Goal: Task Accomplishment & Management: Use online tool/utility

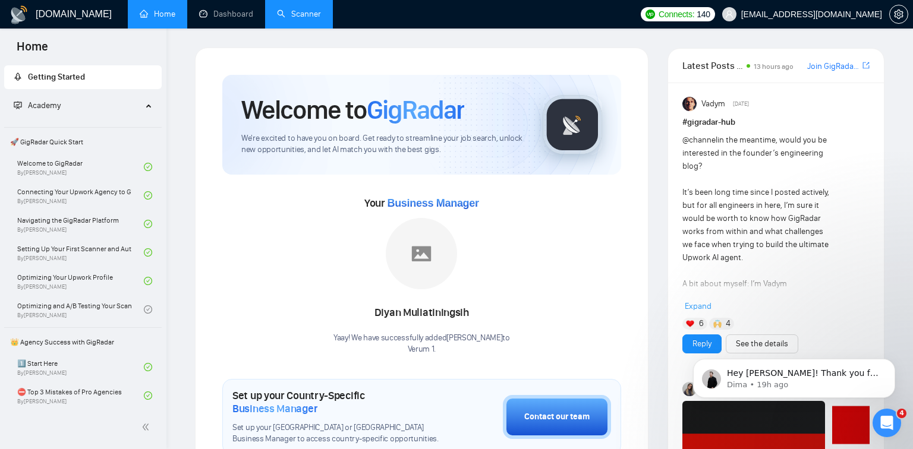
click at [308, 9] on link "Scanner" at bounding box center [299, 14] width 44 height 10
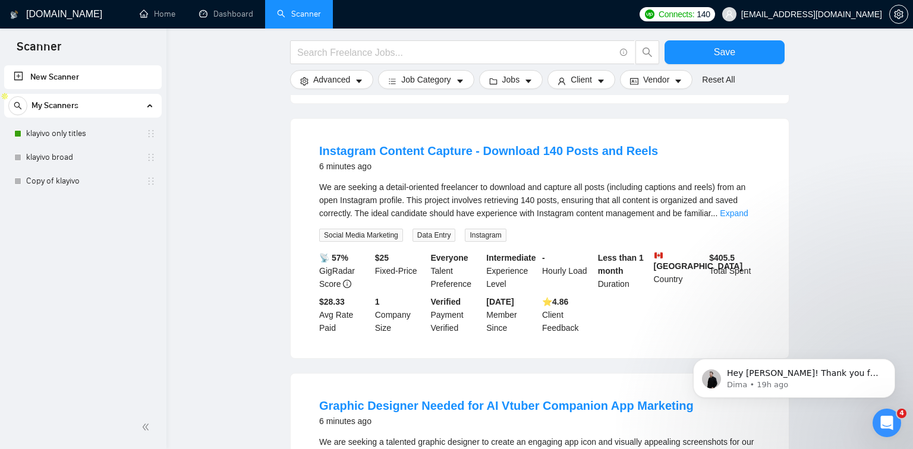
scroll to position [369, 0]
click at [231, 18] on link "Dashboard" at bounding box center [226, 14] width 54 height 10
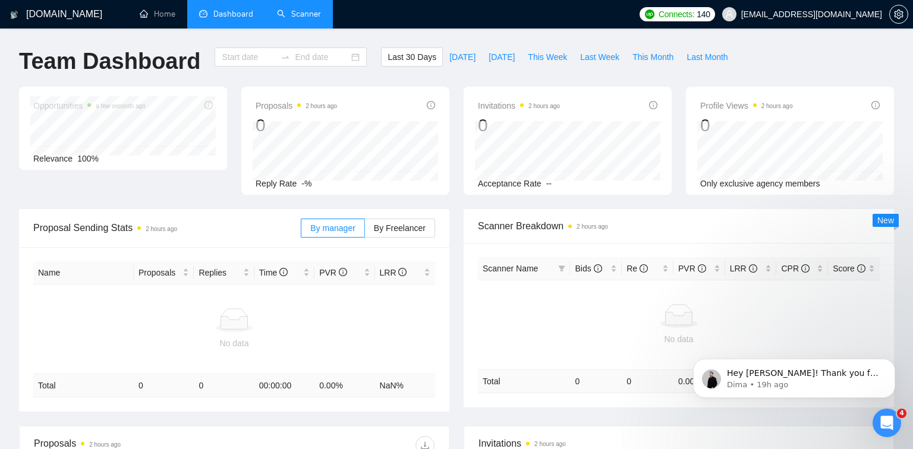
type input "[DATE]"
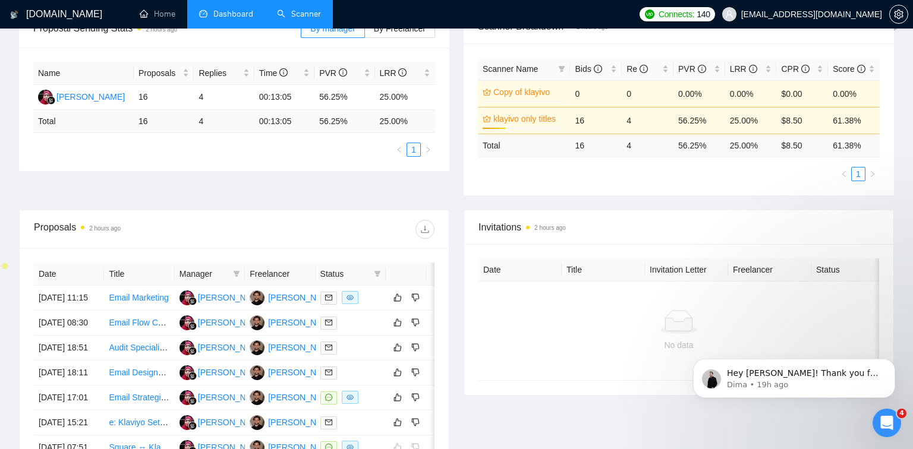
scroll to position [324, 0]
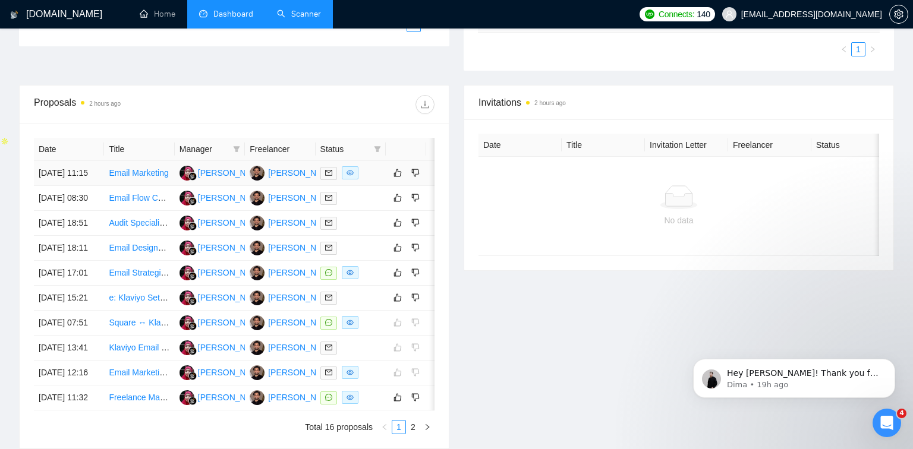
click at [104, 178] on td "Email Marketing" at bounding box center [139, 173] width 70 height 25
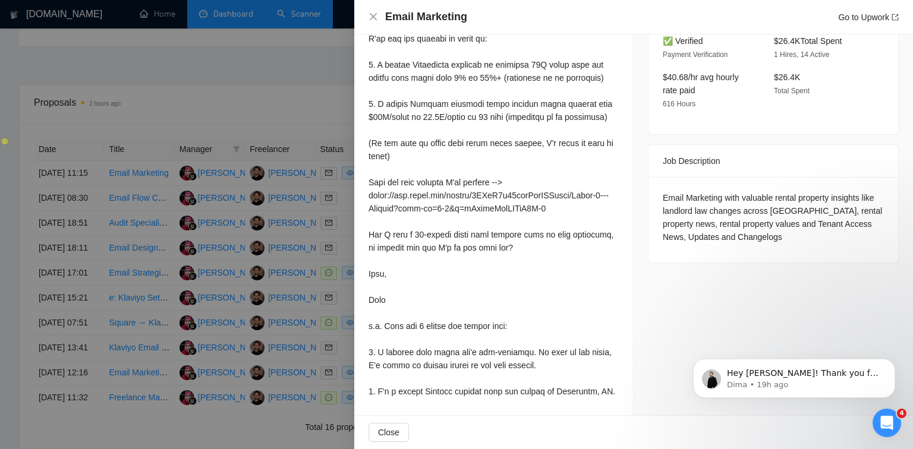
scroll to position [0, 0]
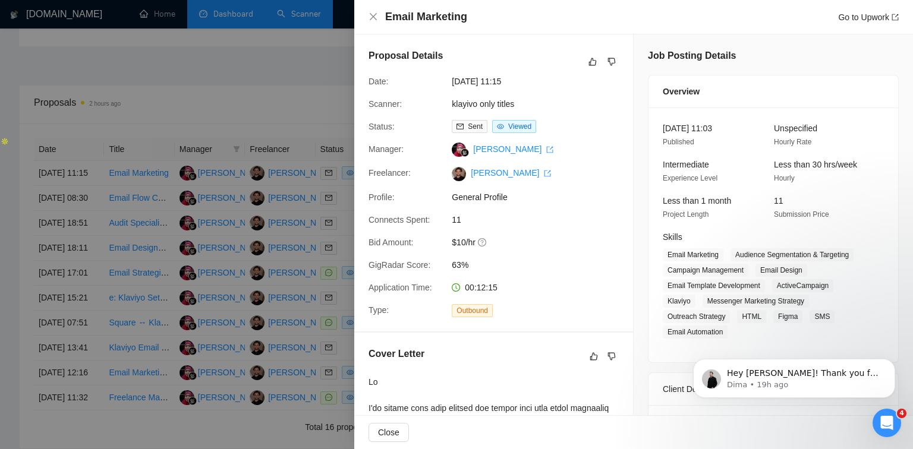
click at [278, 178] on div at bounding box center [456, 224] width 913 height 449
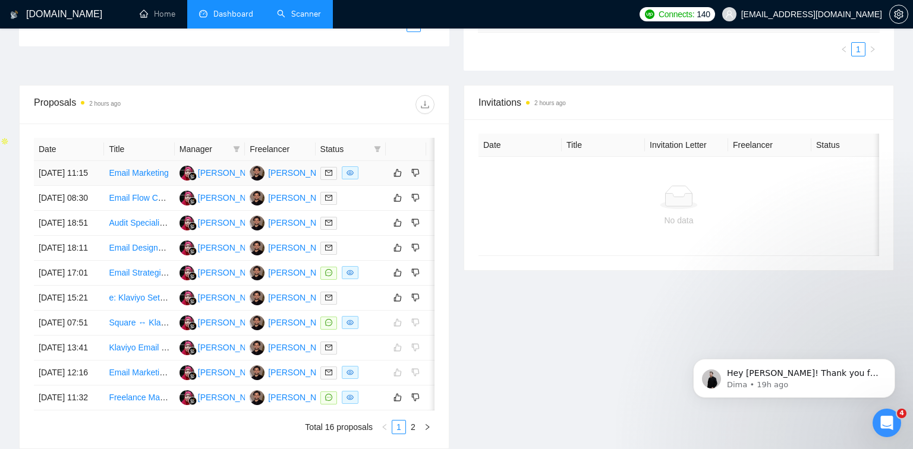
click at [150, 178] on link "Email Marketing" at bounding box center [138, 173] width 59 height 10
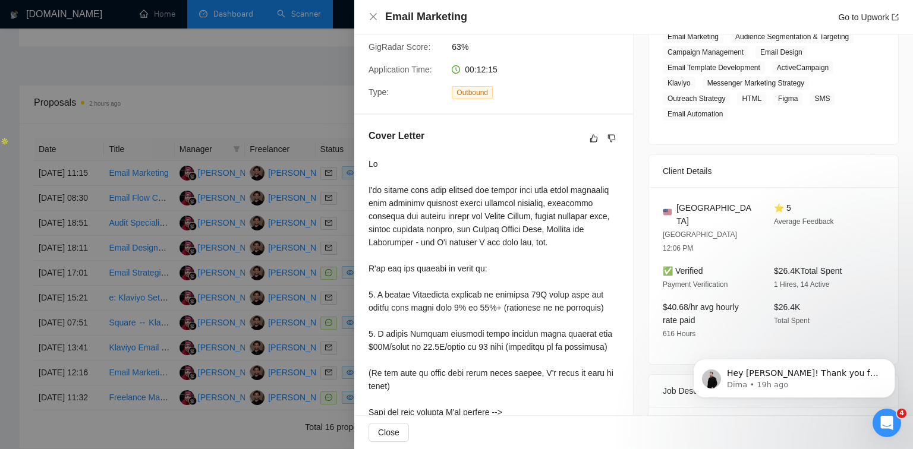
scroll to position [448, 0]
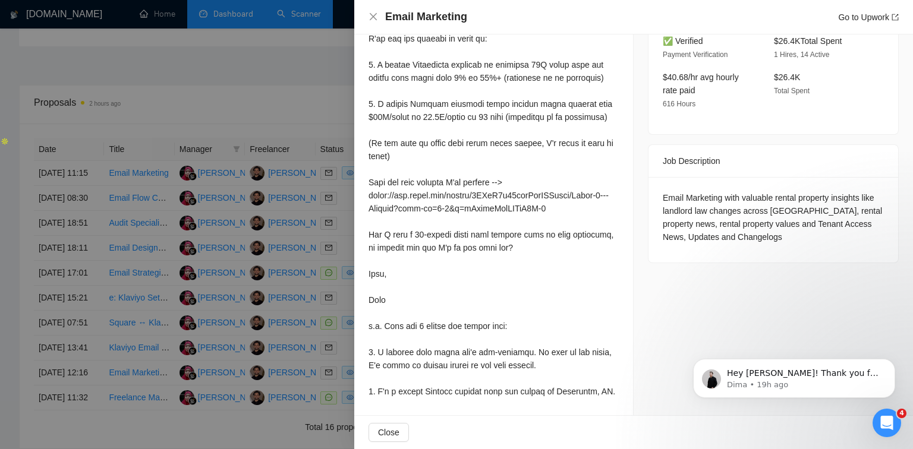
click at [302, 137] on div at bounding box center [456, 224] width 913 height 449
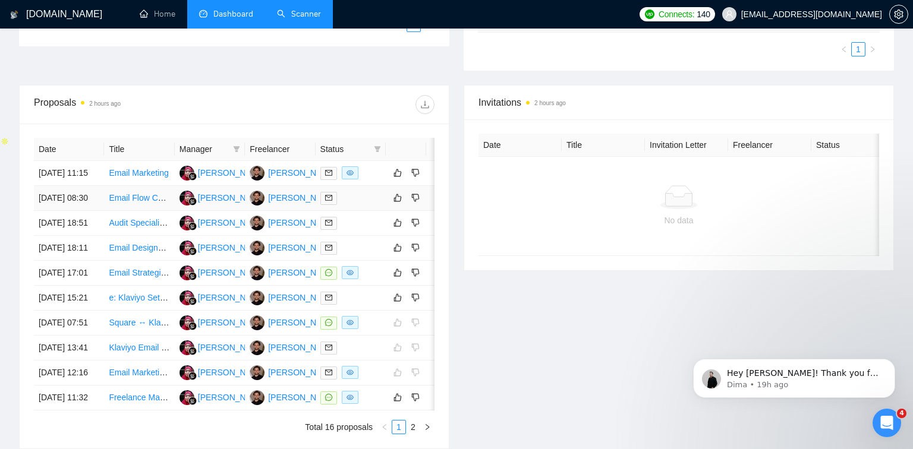
click at [143, 203] on link "Email Flow Content Strategy (Subjects, Copy, Blocks) Needed for Premium Fashion…" at bounding box center [291, 198] width 365 height 10
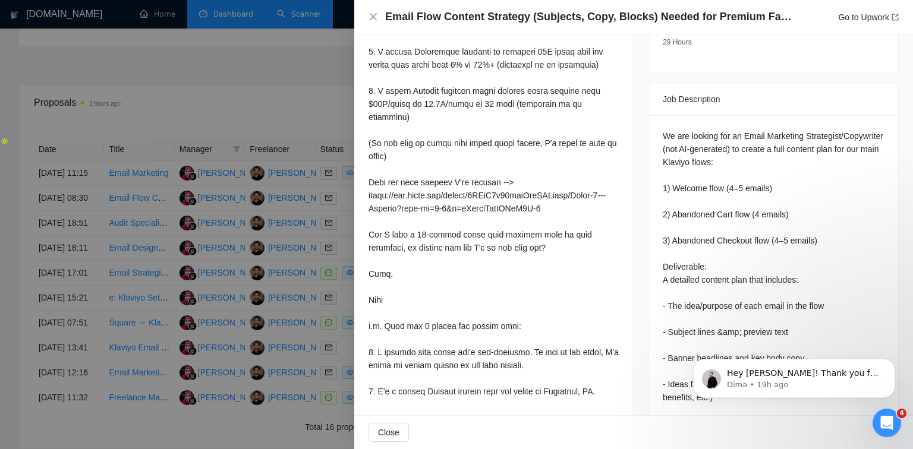
click at [198, 90] on div at bounding box center [456, 224] width 913 height 449
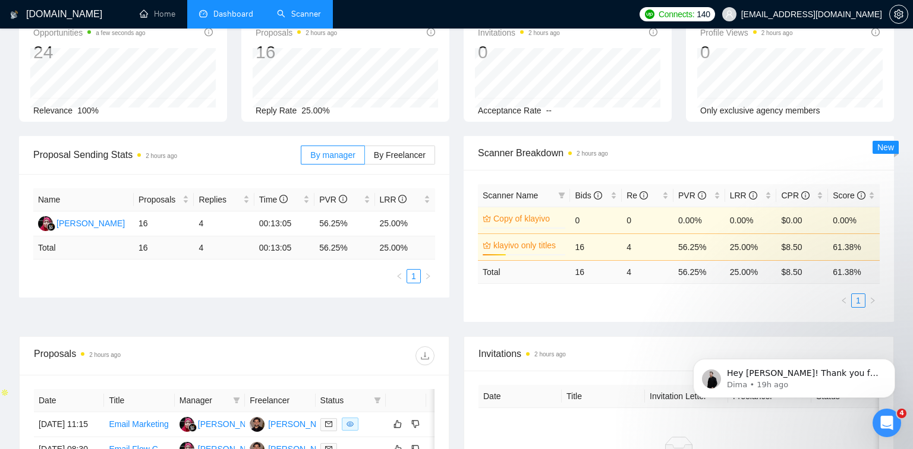
scroll to position [0, 0]
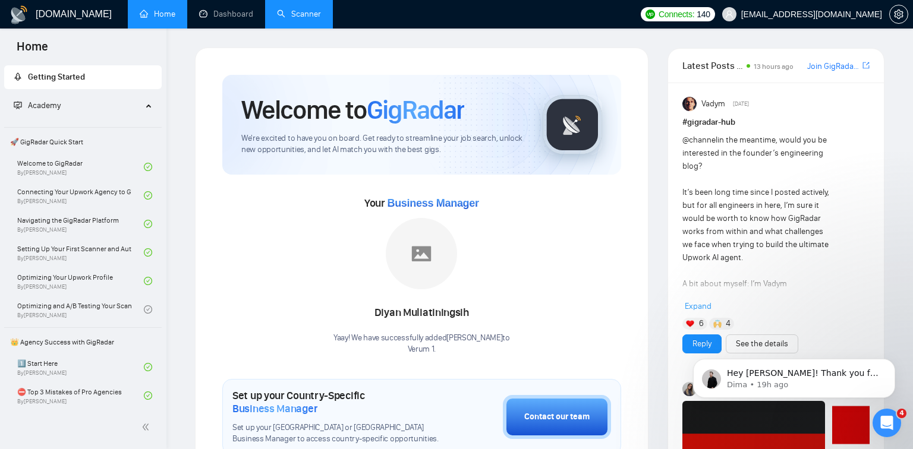
click at [277, 19] on link "Scanner" at bounding box center [299, 14] width 44 height 10
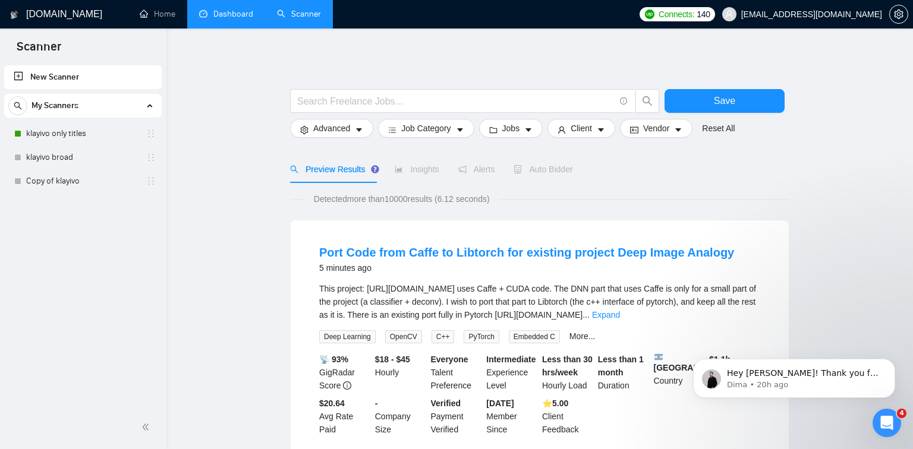
click at [225, 14] on link "Dashboard" at bounding box center [226, 14] width 54 height 10
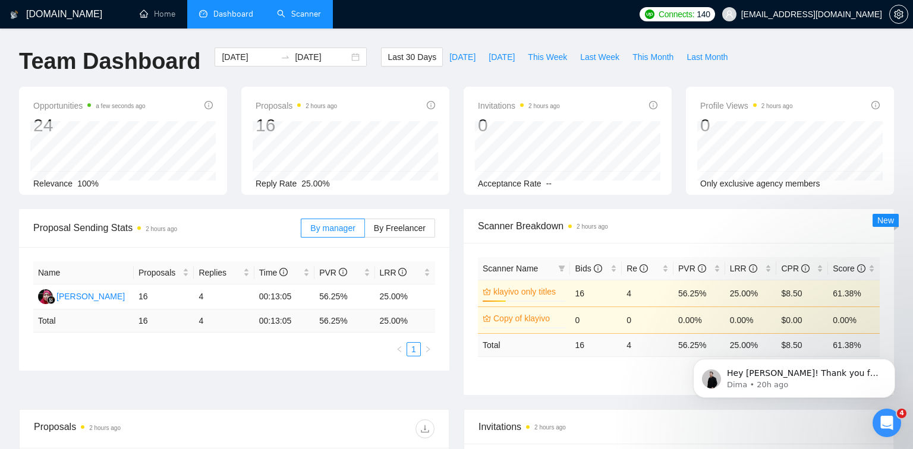
click at [303, 30] on div "[DOMAIN_NAME] Home Dashboard Scanner Connects: 140 [EMAIL_ADDRESS][DOMAIN_NAME]…" at bounding box center [456, 439] width 913 height 879
click at [307, 18] on link "Scanner" at bounding box center [299, 14] width 44 height 10
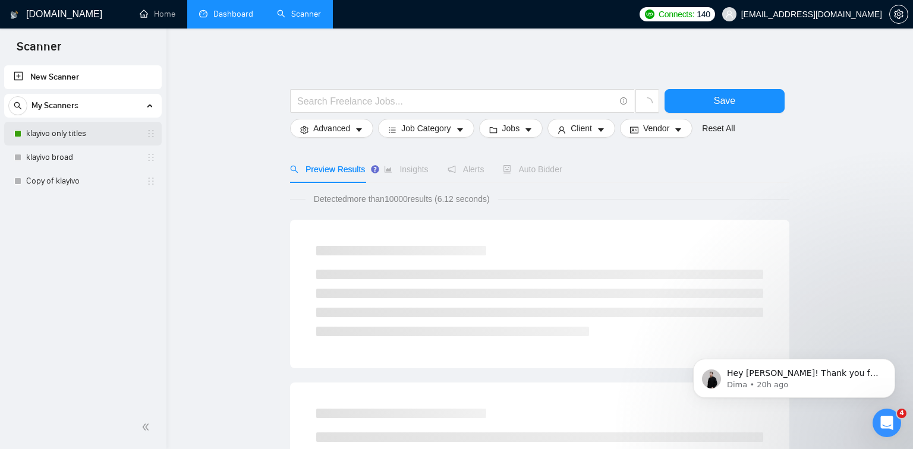
click at [90, 126] on link "klayivo only titles" at bounding box center [82, 134] width 113 height 24
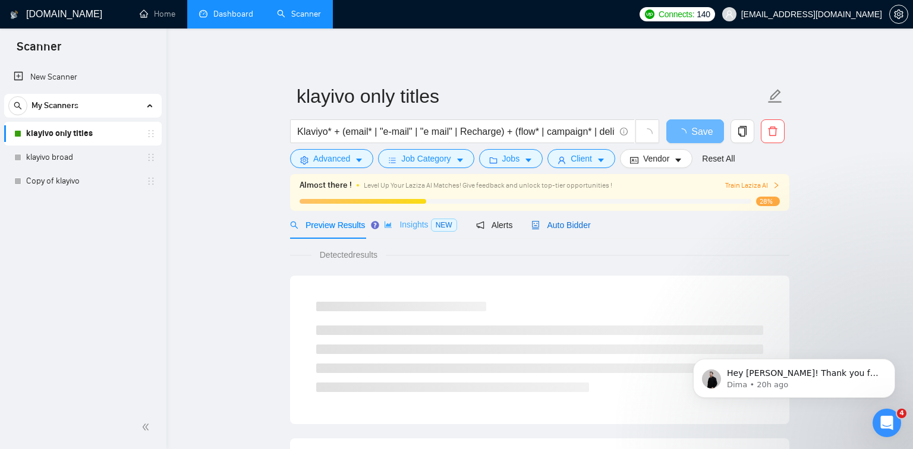
click at [570, 220] on span "Auto Bidder" at bounding box center [560, 225] width 59 height 10
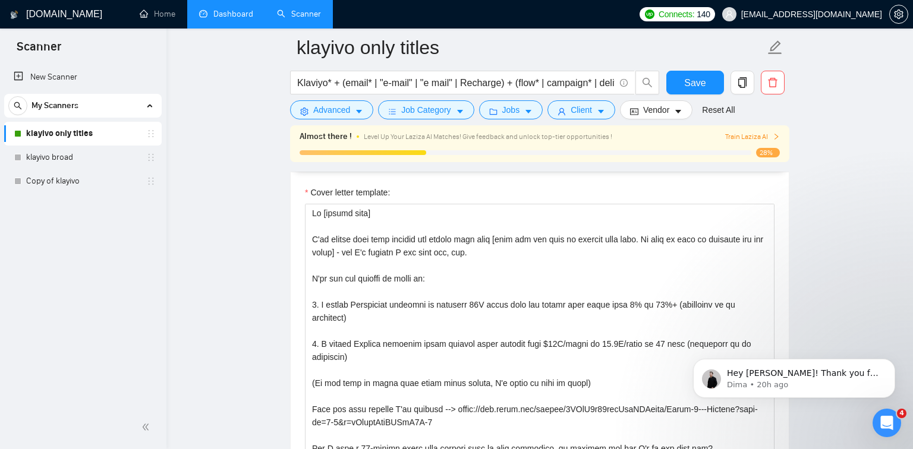
scroll to position [1271, 0]
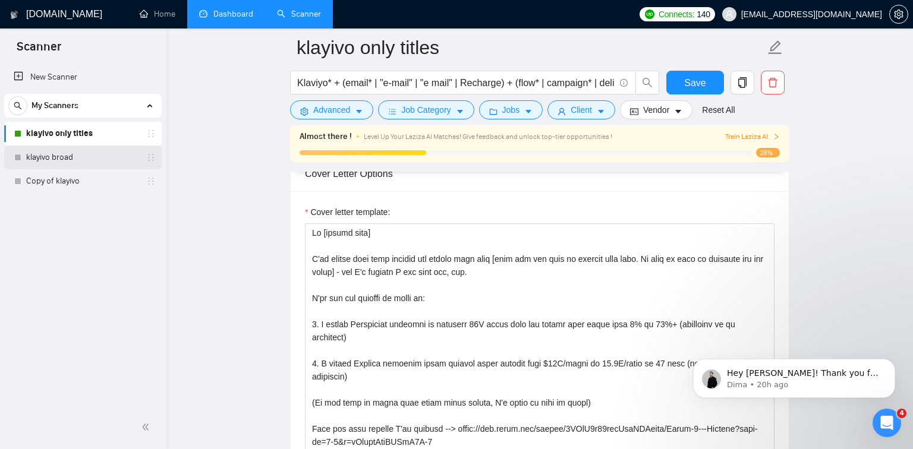
click at [106, 161] on link "klayivo broad" at bounding box center [82, 158] width 113 height 24
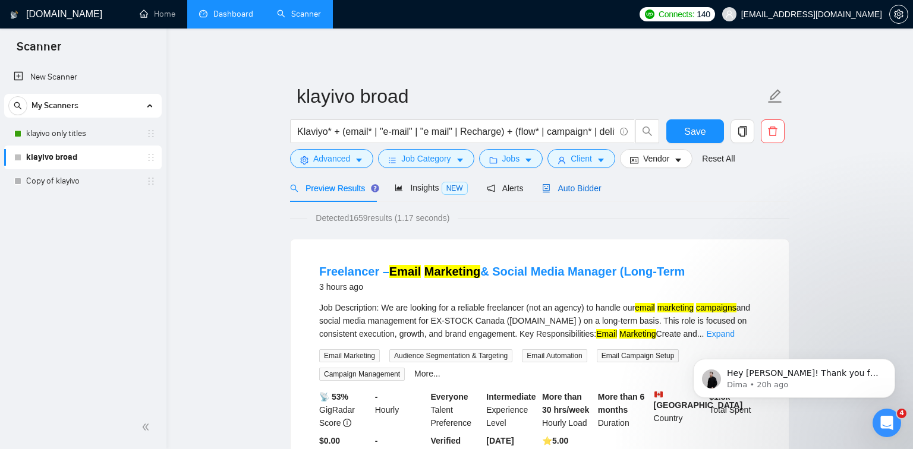
click at [592, 191] on span "Auto Bidder" at bounding box center [571, 189] width 59 height 10
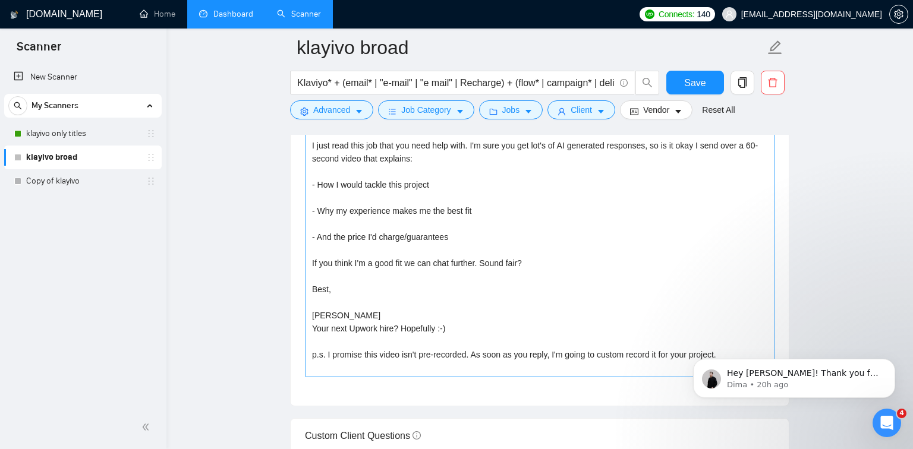
scroll to position [1356, 0]
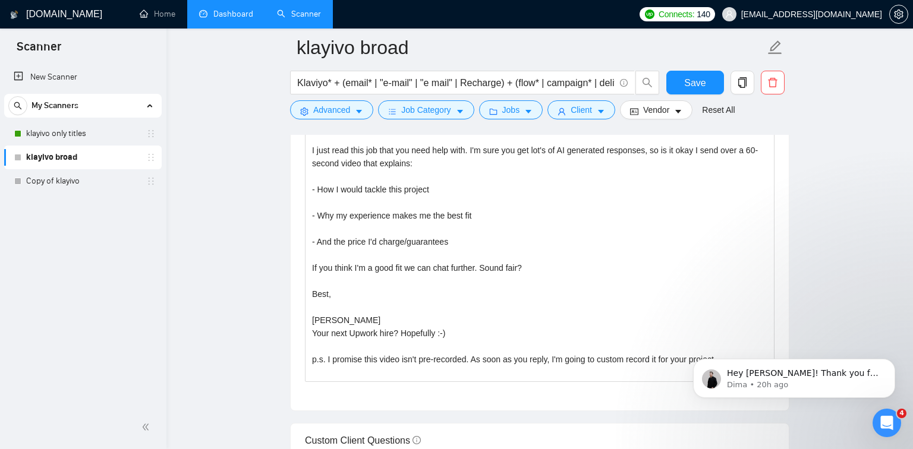
drag, startPoint x: 719, startPoint y: 344, endPoint x: 387, endPoint y: 243, distance: 346.6
click at [675, 334] on html "Hey [PERSON_NAME]! Thank you for reaching out! ​ "why gigradar is charging me a…" at bounding box center [794, 375] width 238 height 83
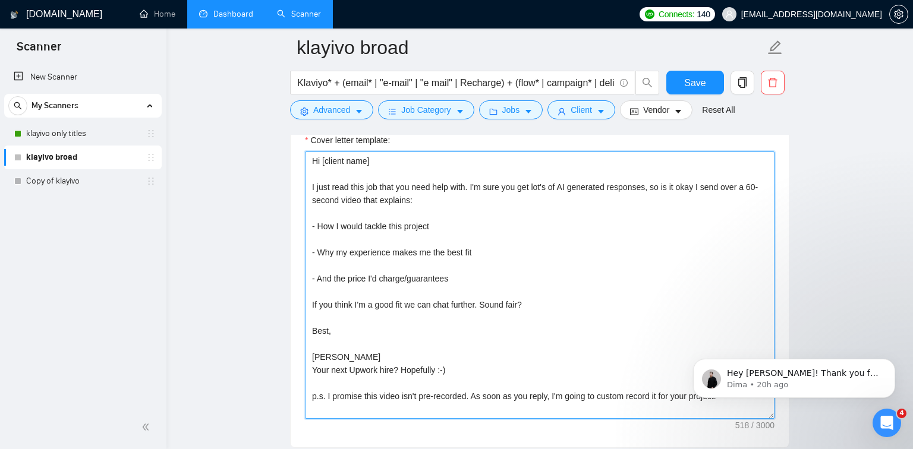
scroll to position [1376, 0]
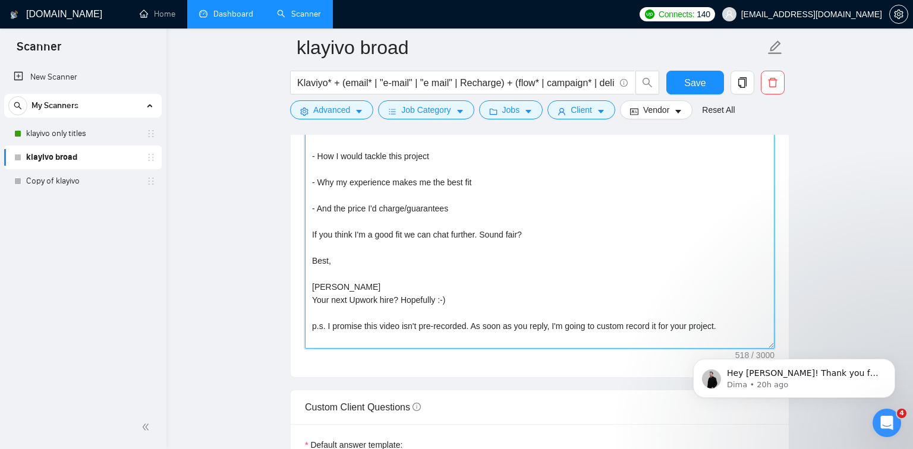
drag, startPoint x: 311, startPoint y: 195, endPoint x: 741, endPoint y: 331, distance: 451.0
click at [741, 331] on textarea "Hi [client name] I just read this job that you need help with. I'm sure you get…" at bounding box center [539, 214] width 469 height 267
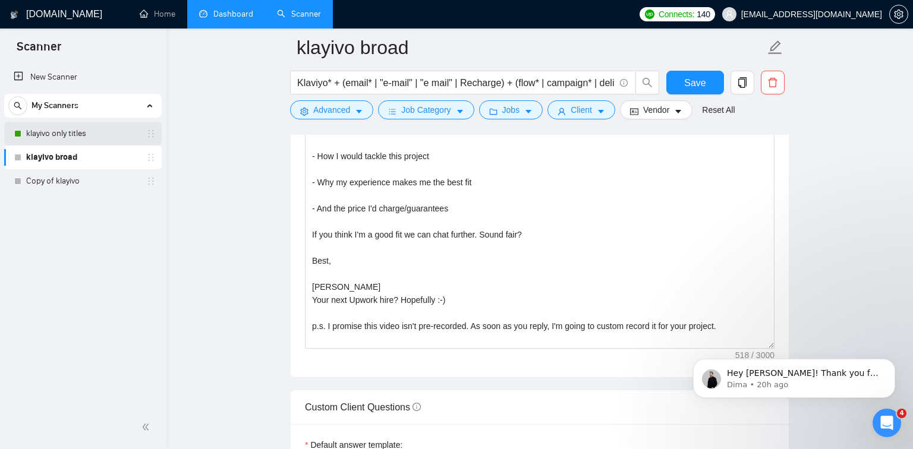
click at [96, 133] on link "klayivo only titles" at bounding box center [82, 134] width 113 height 24
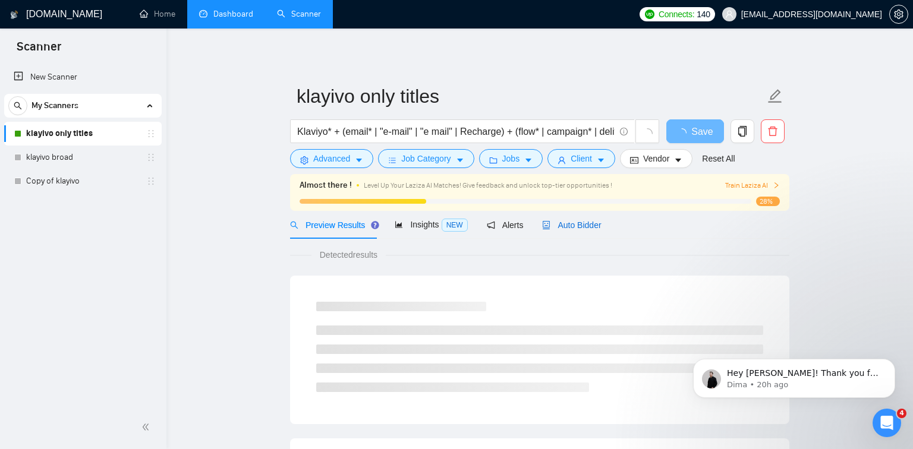
click at [550, 224] on icon "robot" at bounding box center [546, 225] width 7 height 8
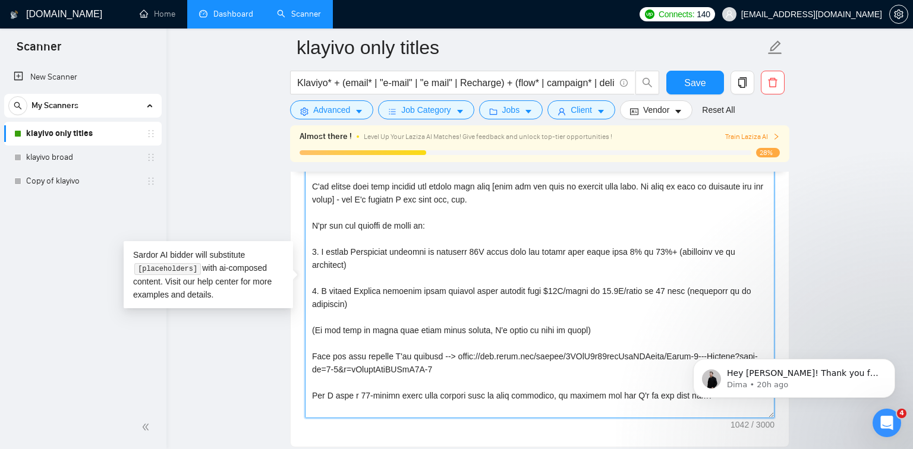
scroll to position [1326, 0]
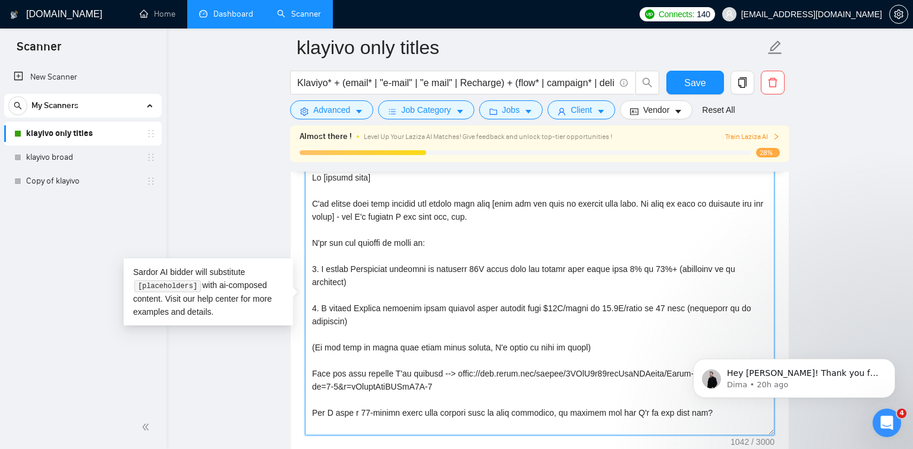
drag, startPoint x: 572, startPoint y: 406, endPoint x: 309, endPoint y: 176, distance: 349.1
click at [309, 176] on textarea "Cover letter template:" at bounding box center [539, 301] width 469 height 267
paste textarea "just read this job that you need help with. I'm sure you get lot's of AI genera…"
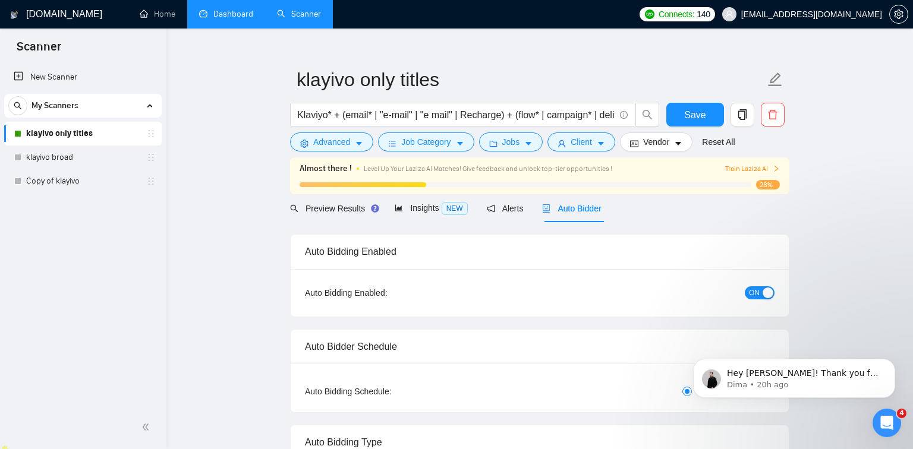
scroll to position [0, 0]
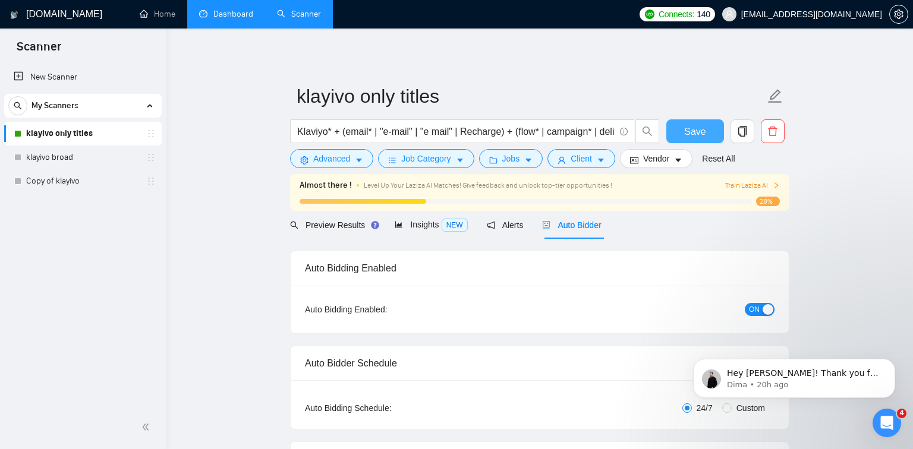
type textarea "Hi [client name] I just read this job that you need help with. I'm sure you get…"
click at [711, 123] on button "Save" at bounding box center [695, 131] width 58 height 24
click at [406, 131] on input "Klaviyo* + (email* | "e-mail" | "e mail" | Recharge) + (flow* | campaign* | del…" at bounding box center [455, 131] width 317 height 15
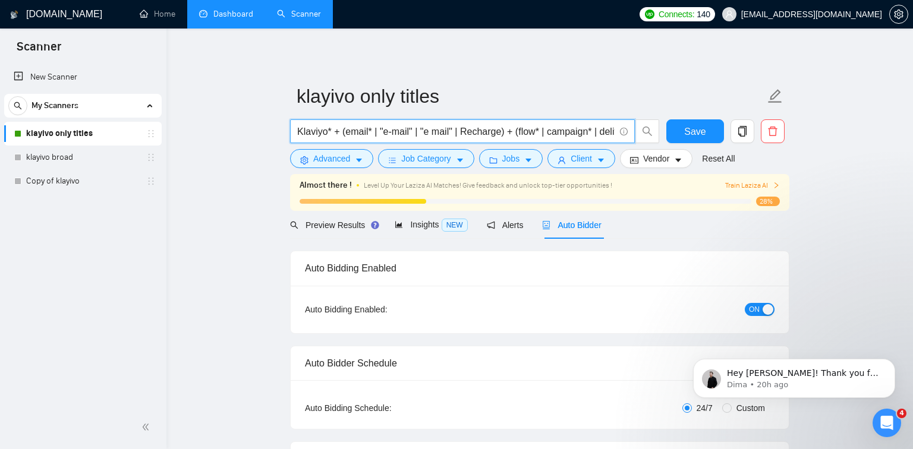
click at [406, 131] on input "Klaviyo* + (email* | "e-mail" | "e mail" | Recharge) + (flow* | campaign* | del…" at bounding box center [455, 131] width 317 height 15
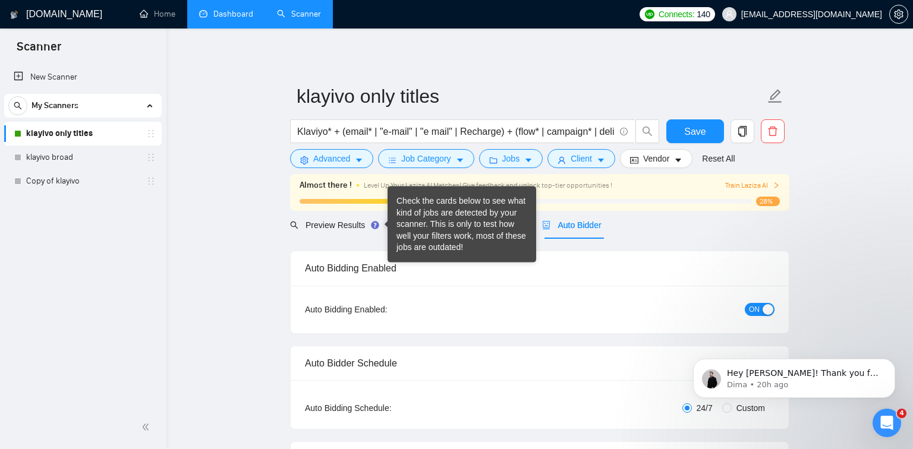
click at [409, 225] on div "Check the cards below to see what kind of jobs are detected by your scanner. Th…" at bounding box center [461, 224] width 131 height 58
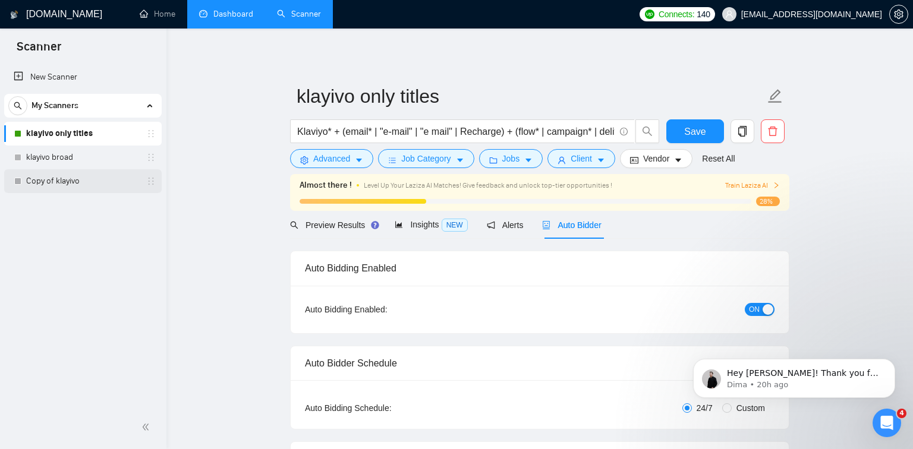
click at [90, 176] on link "Copy of klayivo" at bounding box center [82, 181] width 113 height 24
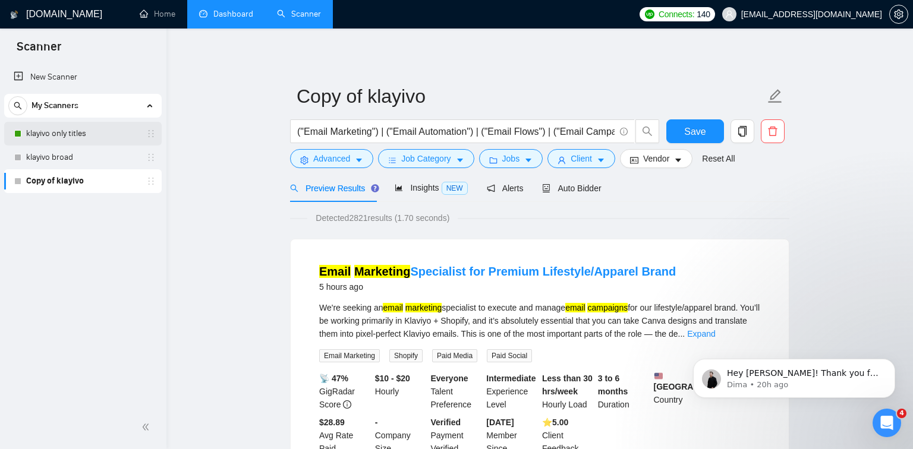
click at [84, 133] on link "klayivo only titles" at bounding box center [82, 134] width 113 height 24
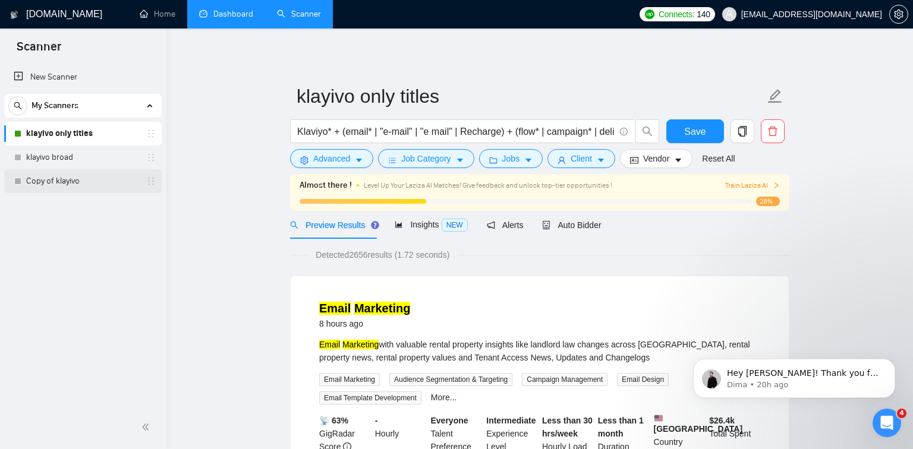
click at [86, 186] on link "Copy of klayivo" at bounding box center [82, 181] width 113 height 24
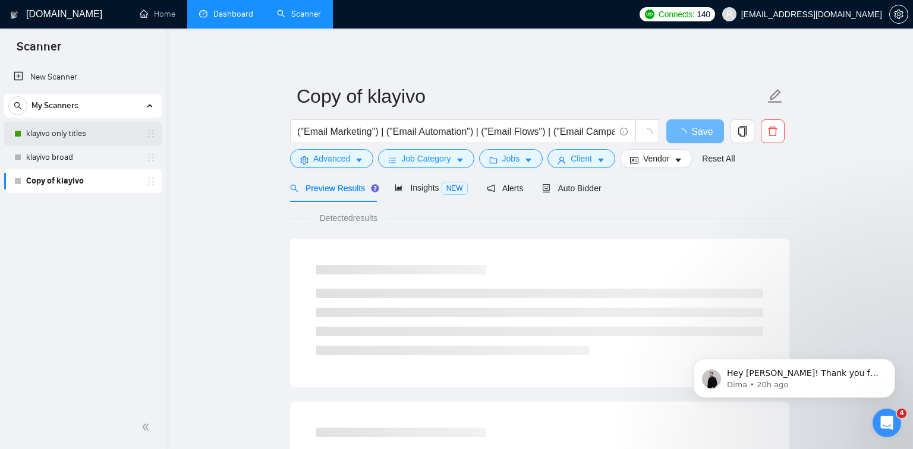
click at [77, 130] on link "klayivo only titles" at bounding box center [82, 134] width 113 height 24
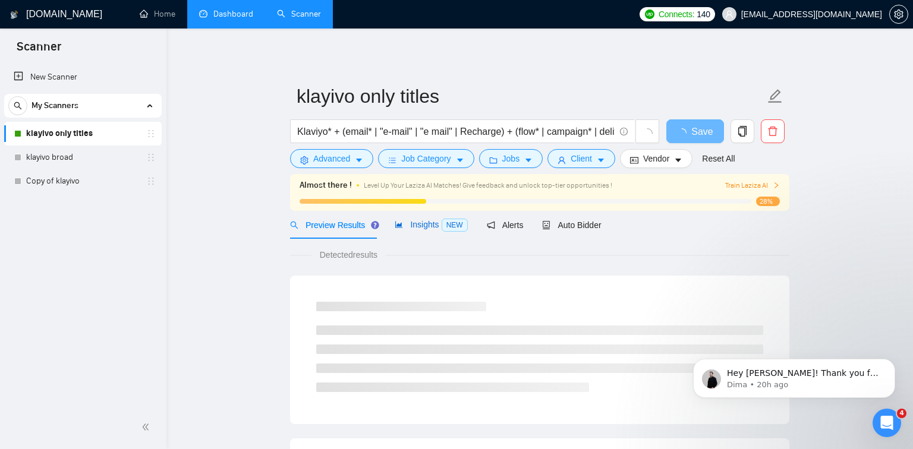
click at [414, 220] on span "Insights NEW" at bounding box center [431, 225] width 72 height 10
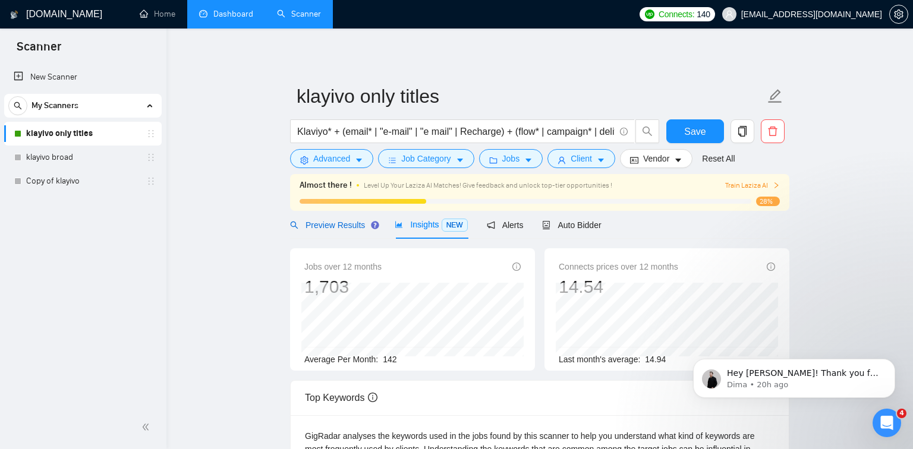
click at [321, 223] on span "Preview Results" at bounding box center [333, 225] width 86 height 10
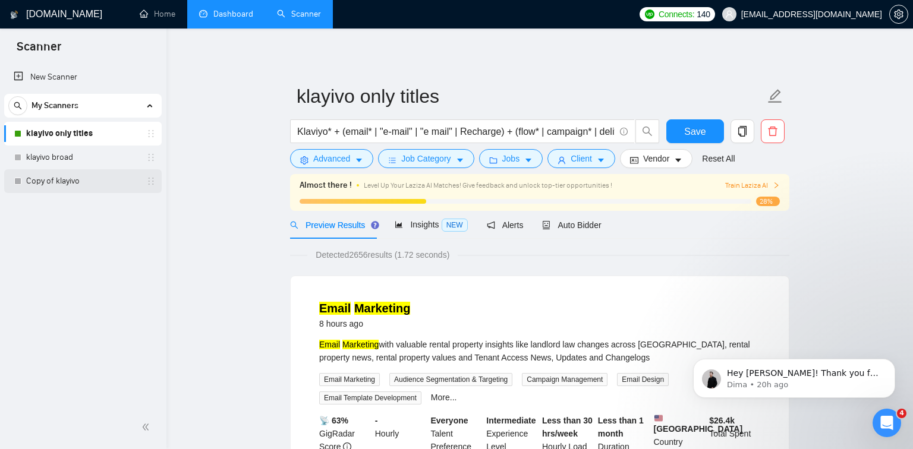
click at [87, 180] on link "Copy of klayivo" at bounding box center [82, 181] width 113 height 24
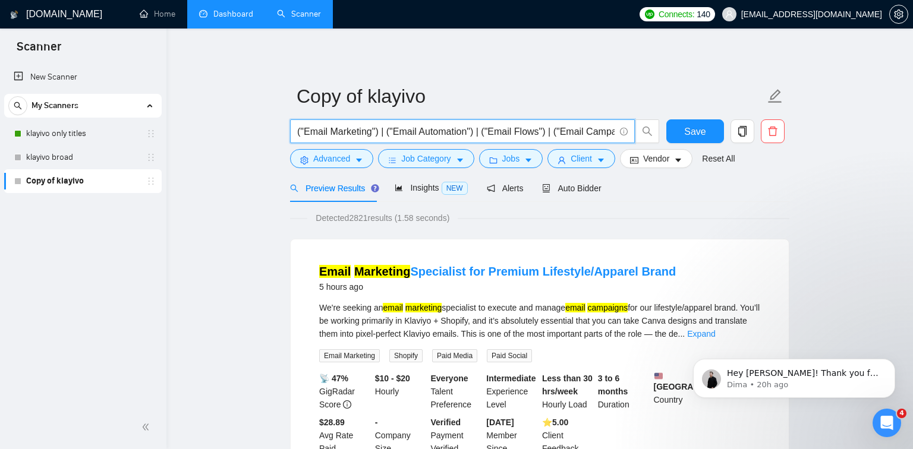
drag, startPoint x: 468, startPoint y: 131, endPoint x: 421, endPoint y: 134, distance: 47.6
click at [421, 134] on input "("Email Marketing") | ("Email Automation") | ("Email Flows") | ("Email Campaign…" at bounding box center [455, 131] width 317 height 15
drag, startPoint x: 296, startPoint y: 128, endPoint x: 305, endPoint y: 131, distance: 9.4
click at [305, 131] on span "("Email Marketing") | ("Email Newsletter") | ("Email Flows") | ("Email Campaign…" at bounding box center [462, 131] width 345 height 24
click at [348, 132] on input "("Email Marketing") | ("Email Newsletter") | ("Email Flows") | ("Email Campaign…" at bounding box center [455, 131] width 317 height 15
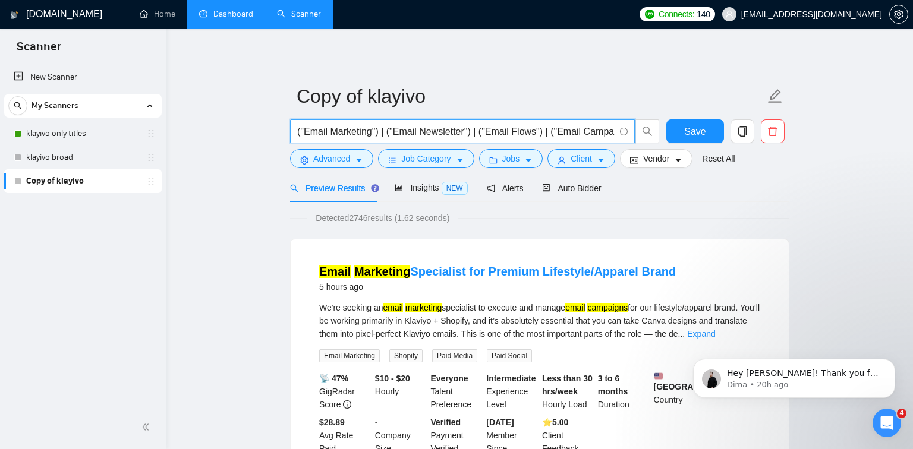
click at [348, 132] on input "("Email Marketing") | ("Email Newsletter") | ("Email Flows") | ("Email Campaign…" at bounding box center [455, 131] width 317 height 15
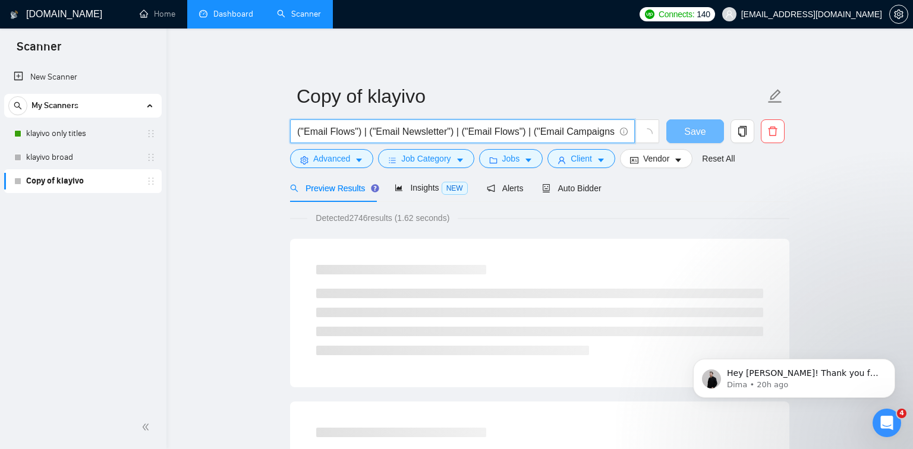
click at [320, 133] on input "("Email Flows") | ("Email Newsletter") | ("Email Flows") | ("Email Campaigns") …" at bounding box center [455, 131] width 317 height 15
drag, startPoint x: 517, startPoint y: 132, endPoint x: 473, endPoint y: 132, distance: 44.6
click at [473, 132] on input "("Klaviyo Flows") | ("Email Newsletter") | ("Email Flows") | ("Email Campaigns"…" at bounding box center [455, 131] width 317 height 15
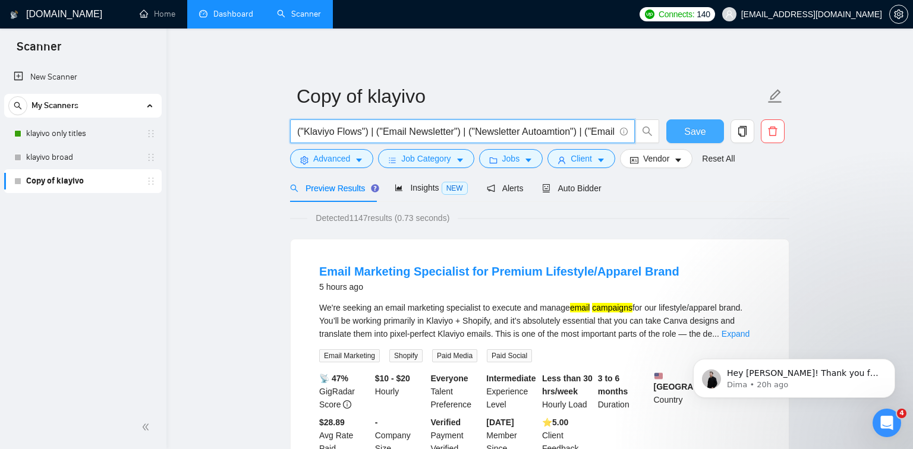
drag, startPoint x: 586, startPoint y: 129, endPoint x: 723, endPoint y: 124, distance: 137.3
click at [723, 124] on div "("Klaviyo Flows") | ("Email Newsletter") | ("Newsletter Autoamtion") | ("Email …" at bounding box center [537, 134] width 499 height 30
drag, startPoint x: 585, startPoint y: 131, endPoint x: 724, endPoint y: 127, distance: 138.5
click at [724, 127] on div "("Klaviyo Flows") | ("Email Newsletter") | ("Newsletter Autoamtion") | ("Email …" at bounding box center [537, 134] width 499 height 30
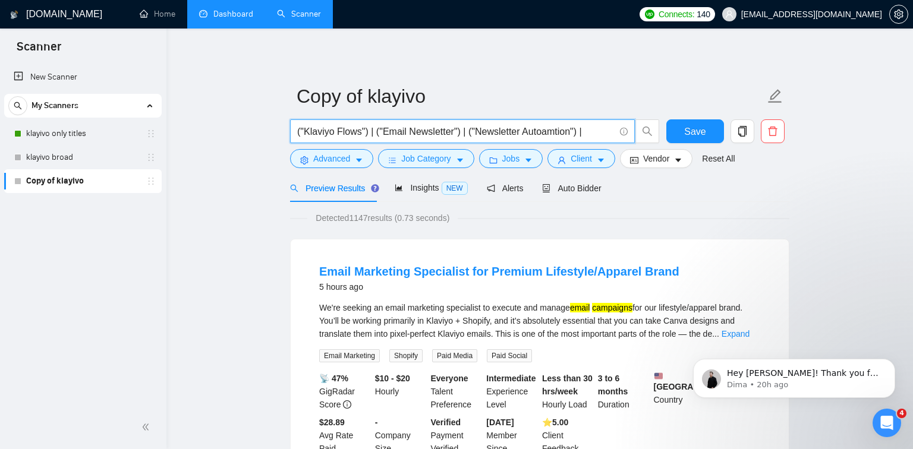
scroll to position [0, 0]
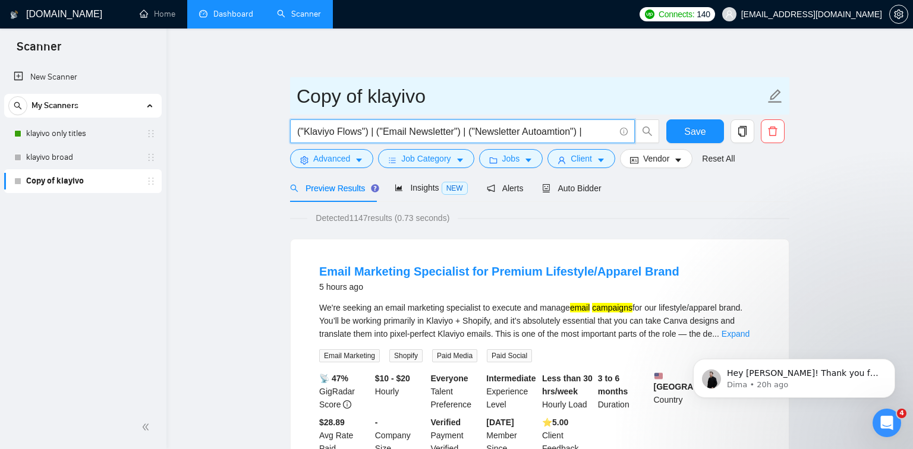
click at [553, 85] on input "Copy of klayivo" at bounding box center [530, 96] width 468 height 30
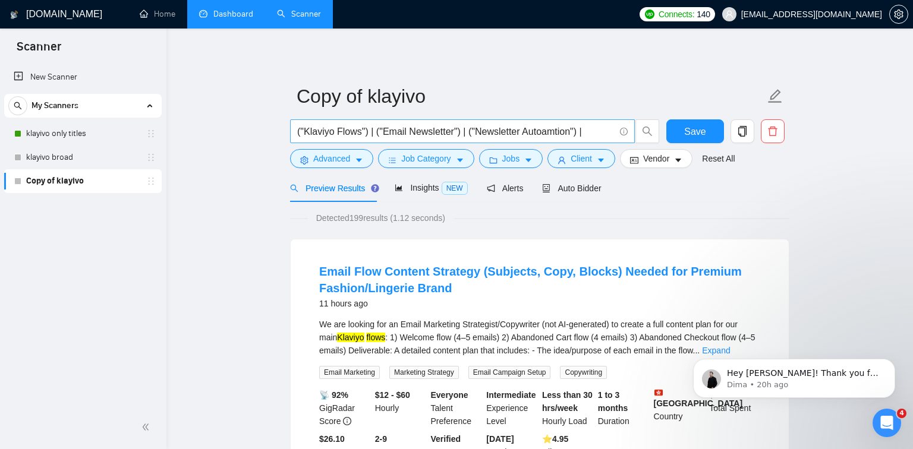
click at [606, 131] on input "("Klaviyo Flows") | ("Email Newsletter") | ("Newsletter Autoamtion") |" at bounding box center [455, 131] width 317 height 15
click at [563, 133] on input "("Klaviyo Flows") | ("Email Newsletter") | ("Email Flows") | ("Email Campaigns"…" at bounding box center [455, 131] width 317 height 15
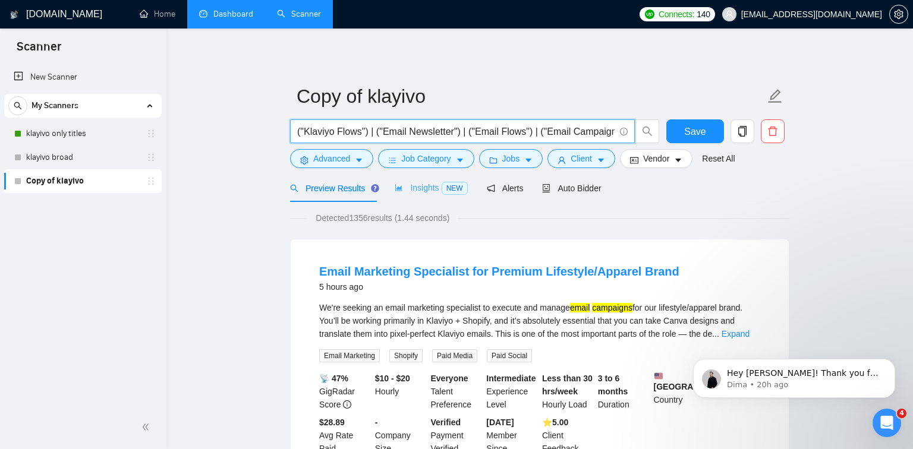
type input "("Klaviyo Flows") | ("Email Newsletter") | ("Email Flows") | ("Email Campaigns"…"
click at [426, 195] on div "Insights NEW" at bounding box center [431, 188] width 72 height 28
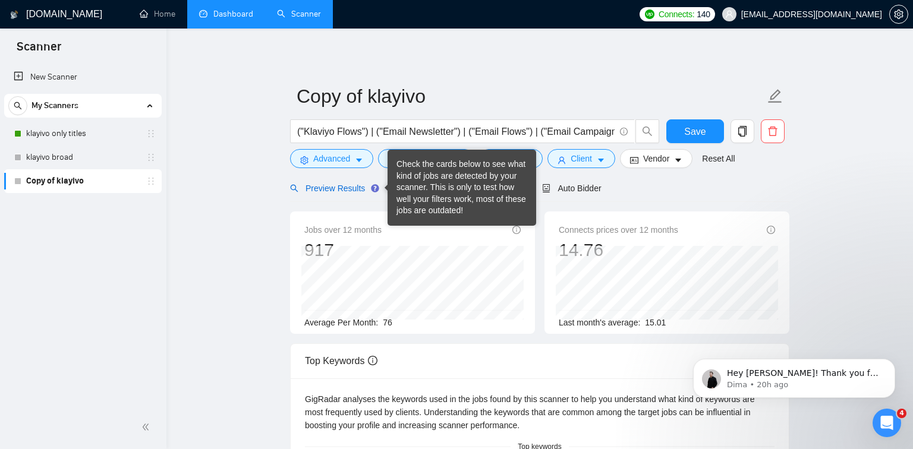
click at [368, 187] on span "Preview Results" at bounding box center [333, 189] width 86 height 10
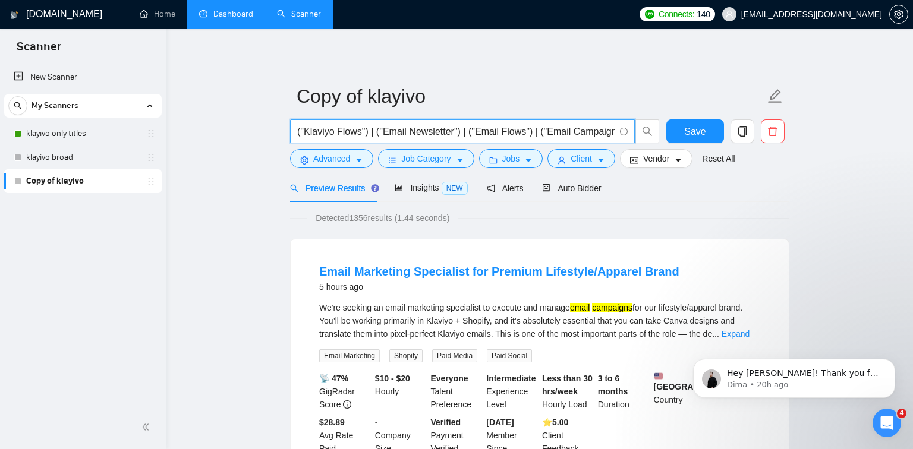
drag, startPoint x: 496, startPoint y: 131, endPoint x: 289, endPoint y: 182, distance: 213.6
click at [304, 130] on input "("Klaviyo Flows") | ("Email Newsletter") | ("Email Flows") | ("Email Campaigns"…" at bounding box center [455, 131] width 317 height 15
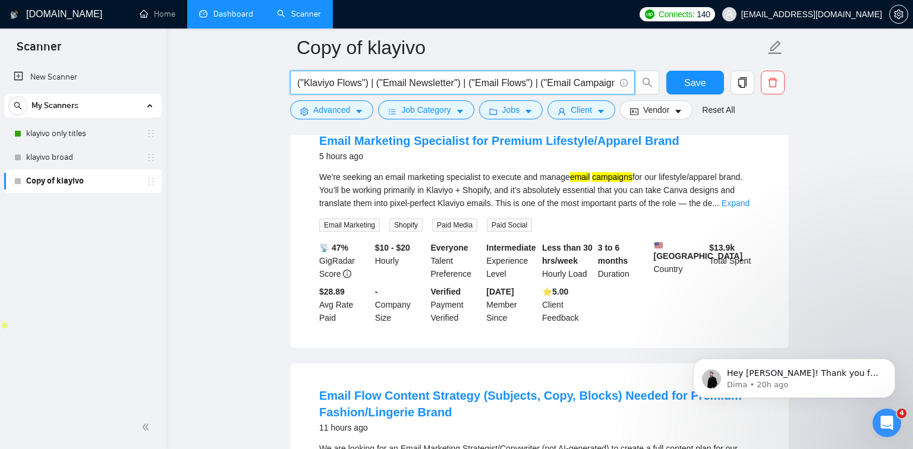
scroll to position [323, 0]
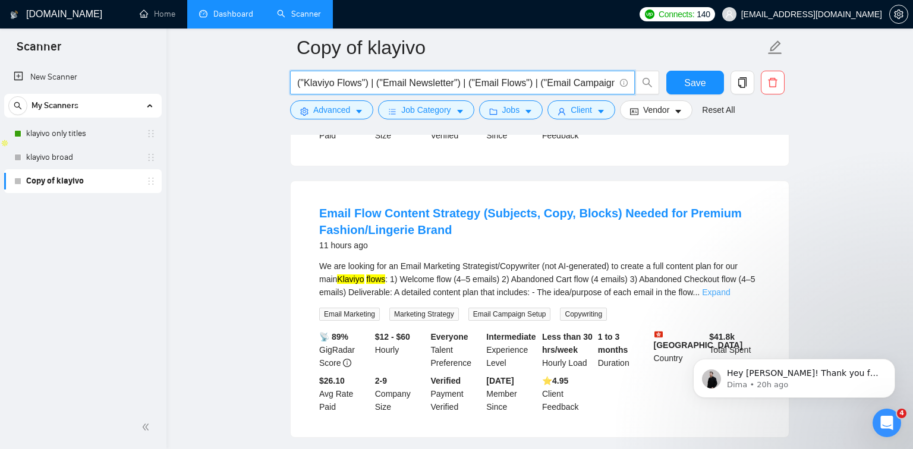
click at [730, 297] on link "Expand" at bounding box center [716, 293] width 28 height 10
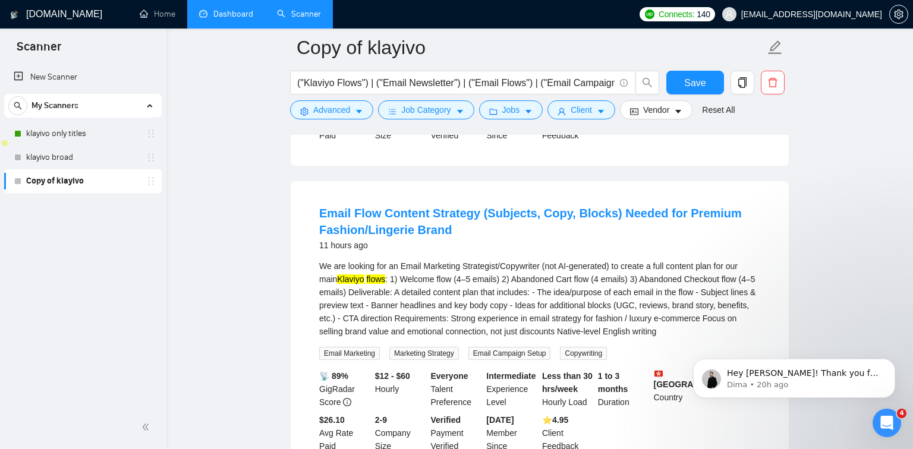
click at [463, 291] on div "We are looking for an Email Marketing Strategist/Copywriter (not AI-generated) …" at bounding box center [539, 299] width 441 height 78
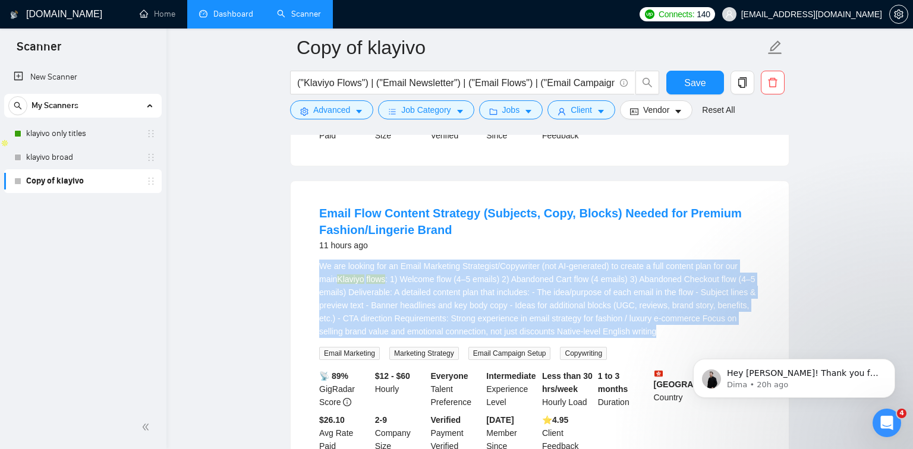
click at [463, 291] on div "We are looking for an Email Marketing Strategist/Copywriter (not AI-generated) …" at bounding box center [539, 299] width 441 height 78
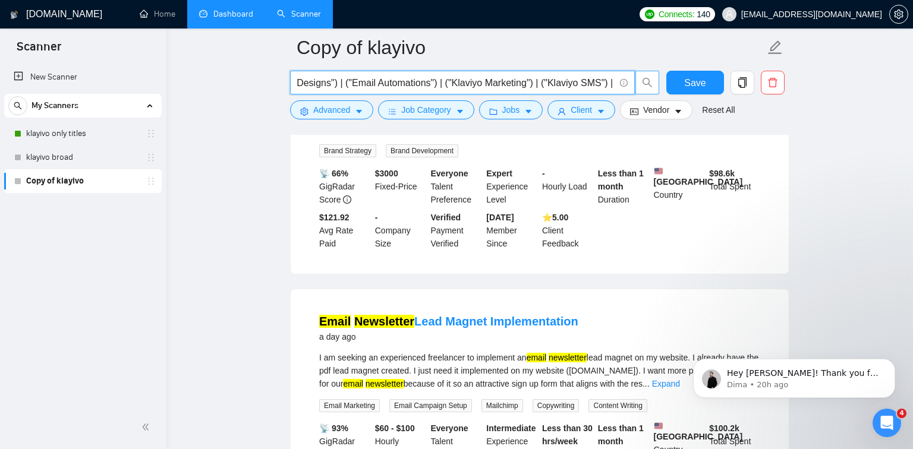
scroll to position [0, 546]
drag, startPoint x: 383, startPoint y: 80, endPoint x: 771, endPoint y: 67, distance: 387.6
click at [771, 67] on form "Copy of klayivo ("Klaviyo Flows") | ("Email Newsletter") | ("Email Flows") | ("…" at bounding box center [539, 77] width 499 height 97
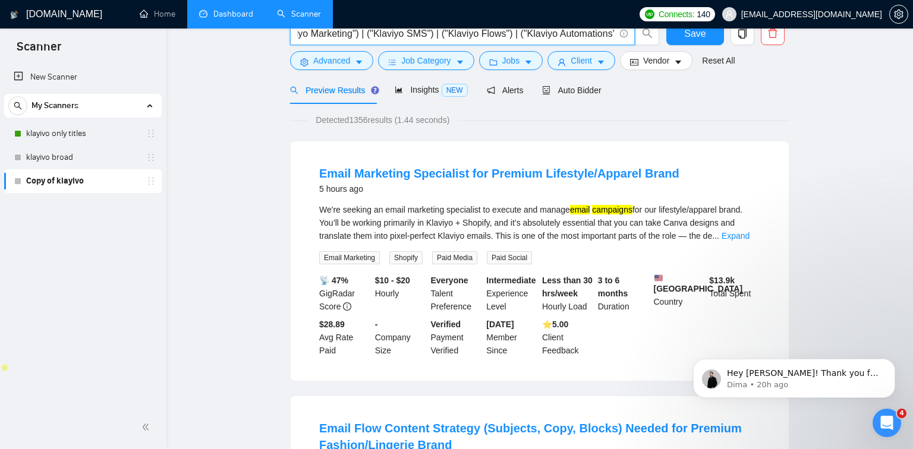
scroll to position [0, 0]
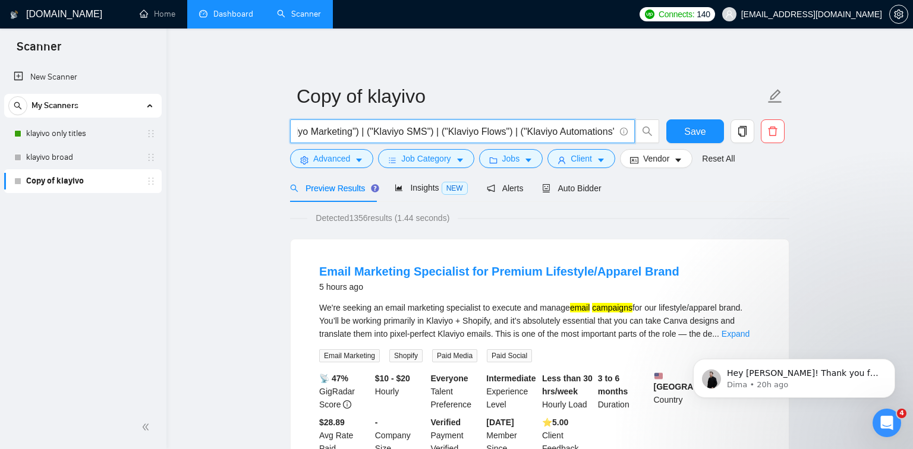
click at [433, 131] on input "("Klaviyo Flows") | ("Email Newsletter") | ("Email Flows") | ("Email Campaigns"…" at bounding box center [455, 131] width 317 height 15
drag, startPoint x: 433, startPoint y: 131, endPoint x: 189, endPoint y: 120, distance: 244.4
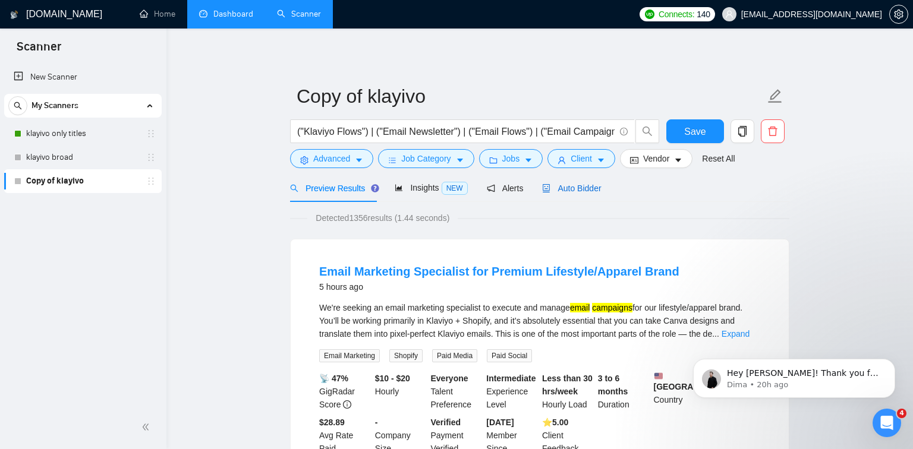
click at [572, 187] on span "Auto Bidder" at bounding box center [571, 189] width 59 height 10
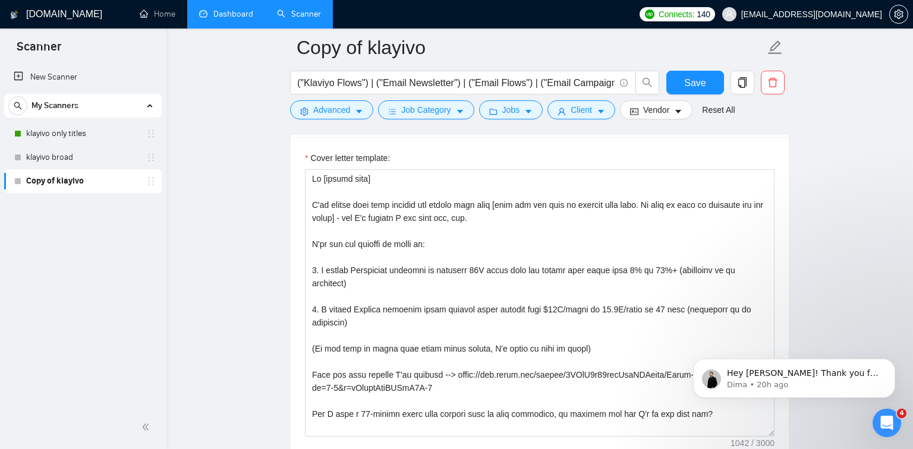
scroll to position [1305, 0]
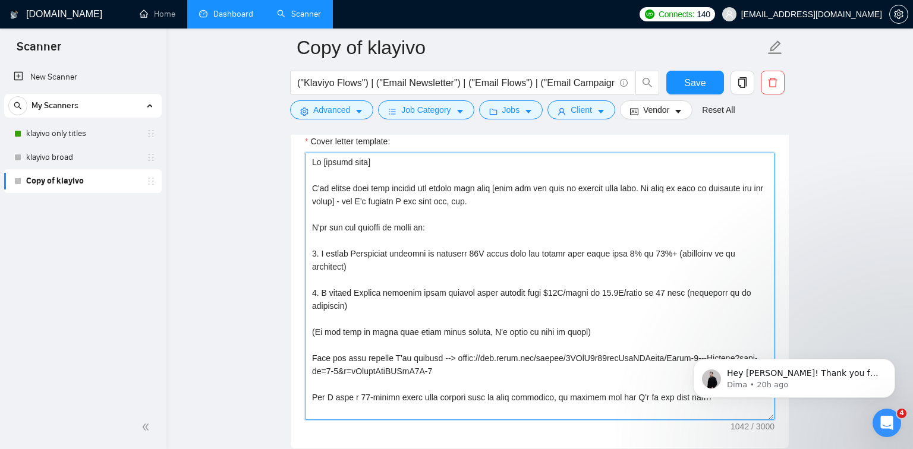
click at [412, 160] on textarea "Cover letter template:" at bounding box center [539, 286] width 469 height 267
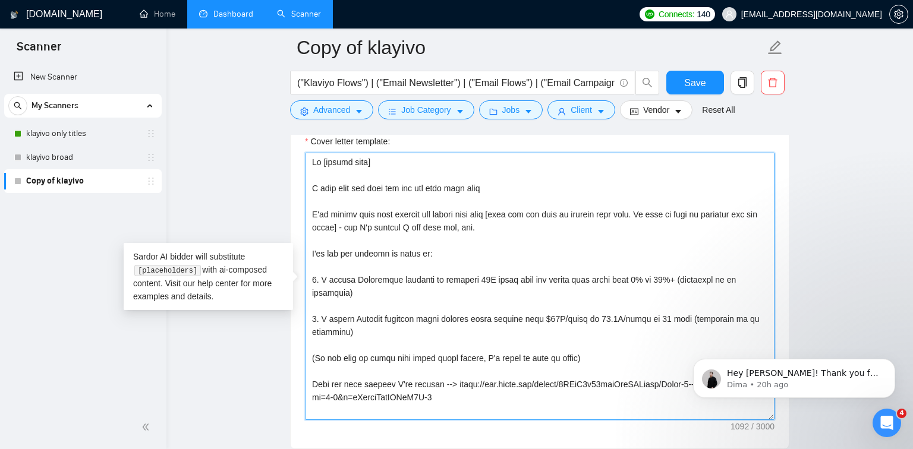
drag, startPoint x: 509, startPoint y: 214, endPoint x: 286, endPoint y: 212, distance: 222.2
click at [286, 212] on main "Copy of klayivo ("Klaviyo Flows") | ("Email Newsletter") | ("Email Flows") | ("…" at bounding box center [539, 356] width 708 height 3226
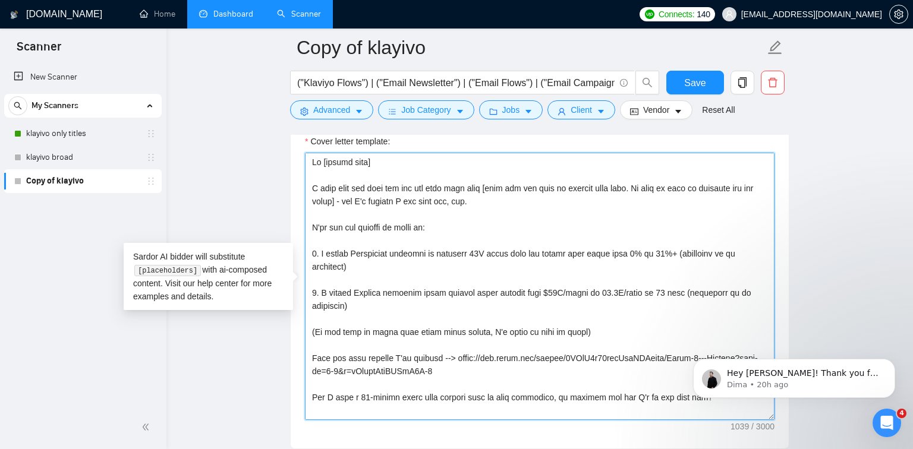
click at [750, 186] on textarea "Cover letter template:" at bounding box center [539, 286] width 469 height 267
click at [335, 200] on textarea "Cover letter template:" at bounding box center [539, 286] width 469 height 267
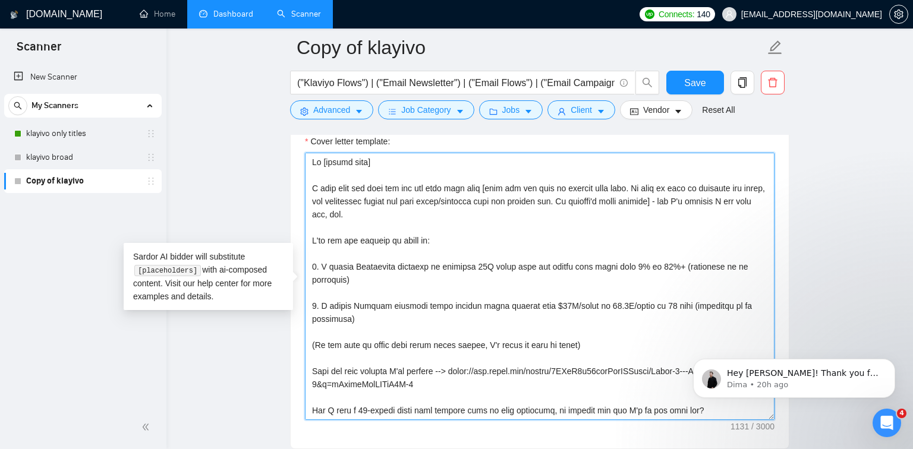
click at [361, 320] on textarea "Cover letter template:" at bounding box center [539, 286] width 469 height 267
drag, startPoint x: 756, startPoint y: 211, endPoint x: 711, endPoint y: 203, distance: 45.2
click at [711, 203] on textarea "Cover letter template:" at bounding box center [539, 286] width 469 height 267
click at [689, 222] on textarea "Cover letter template:" at bounding box center [539, 286] width 469 height 267
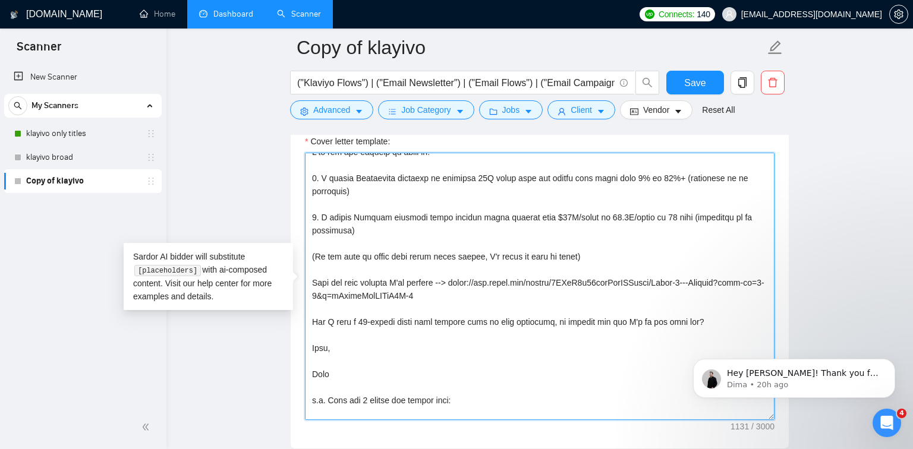
scroll to position [96, 0]
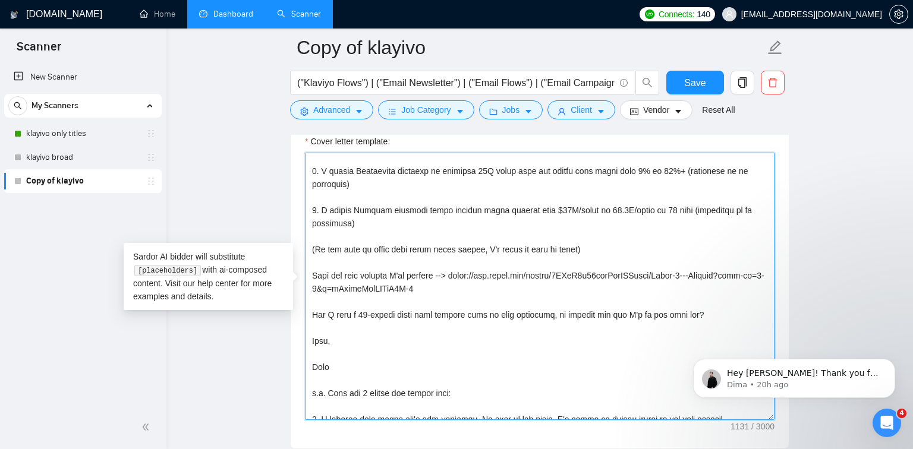
type textarea "Hi [client name] I read your job post and see you need help with [what the job …"
click at [832, 259] on main "Copy of klayivo ("Klaviyo Flows") | ("Email Newsletter") | ("Email Flows") | ("…" at bounding box center [539, 356] width 708 height 3226
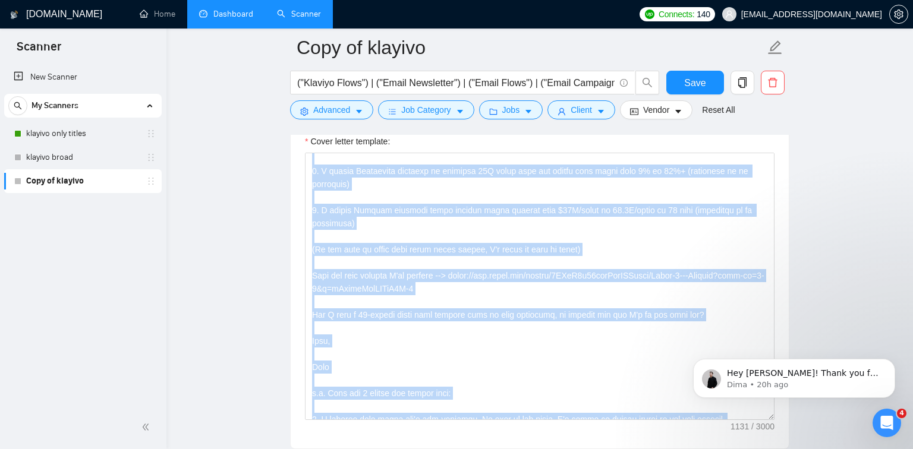
click at [832, 259] on main "Copy of klayivo ("Klaviyo Flows") | ("Email Newsletter") | ("Email Flows") | ("…" at bounding box center [539, 356] width 708 height 3226
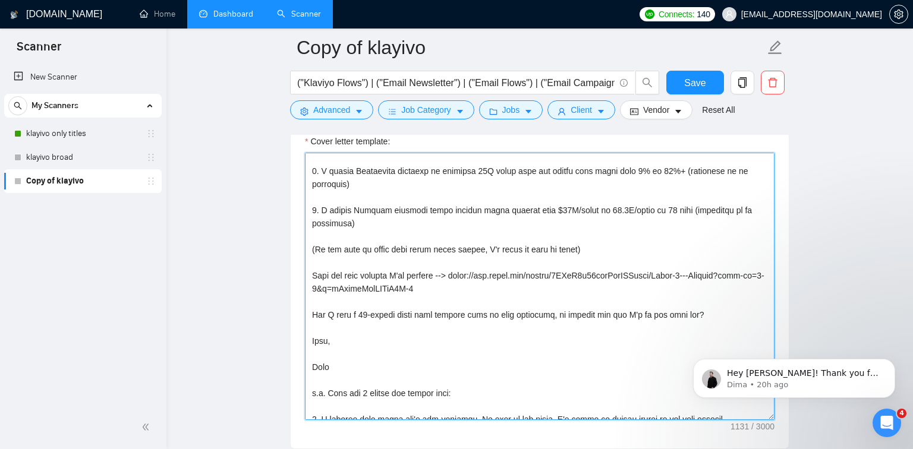
click at [663, 290] on textarea "Cover letter template:" at bounding box center [539, 286] width 469 height 267
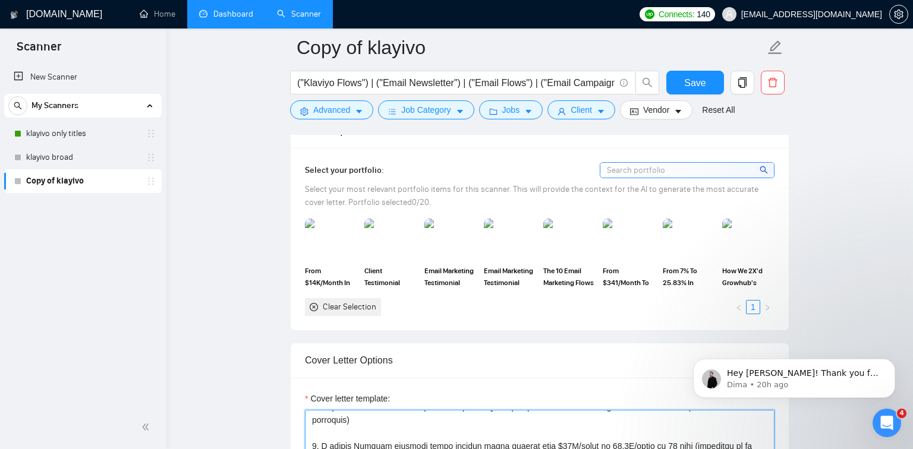
scroll to position [1046, 0]
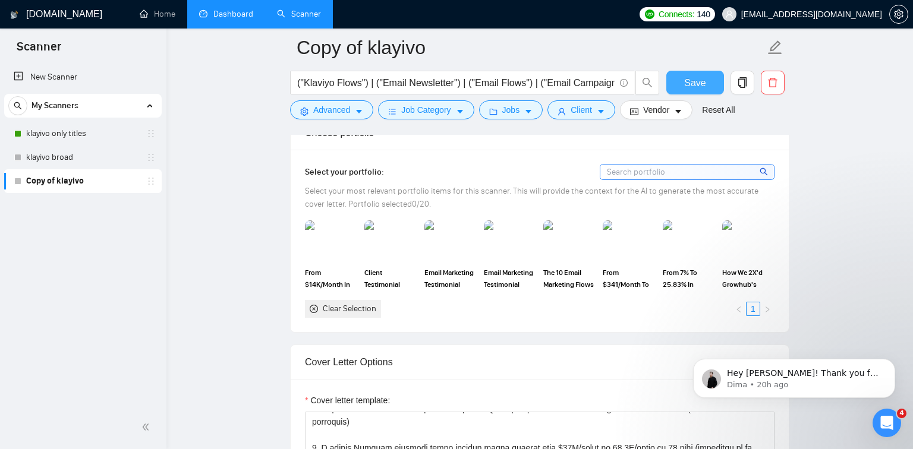
click at [683, 90] on button "Save" at bounding box center [695, 83] width 58 height 24
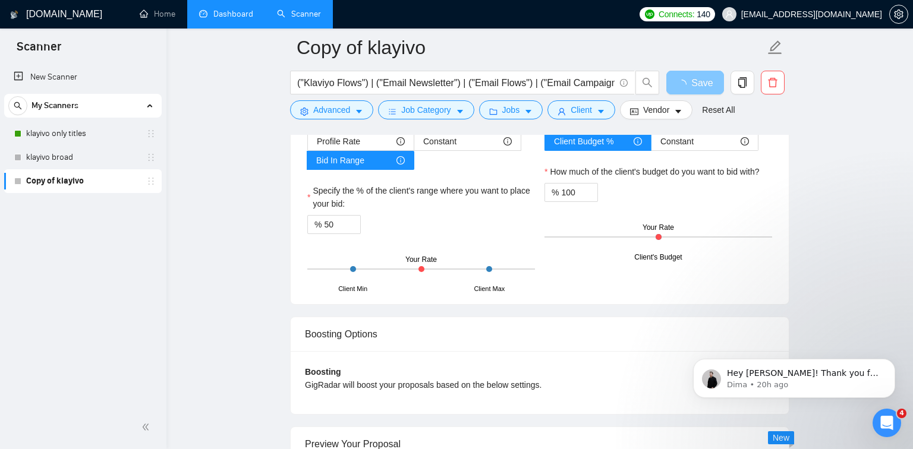
scroll to position [2239, 0]
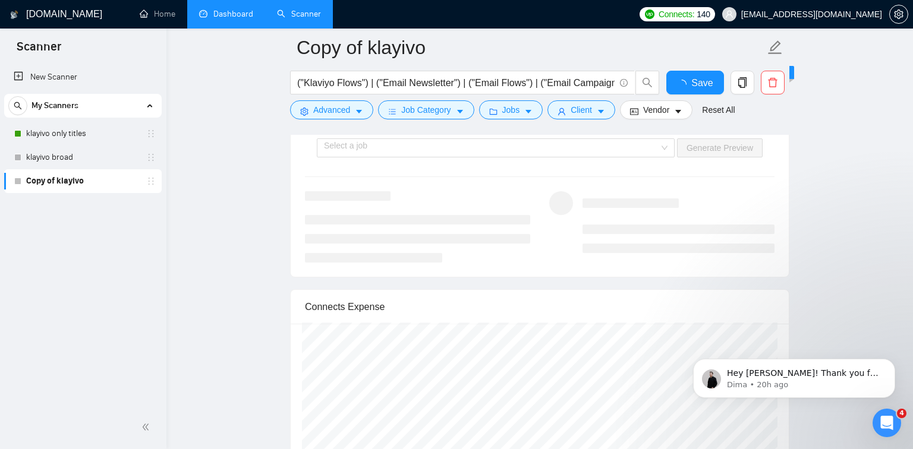
click at [541, 191] on div at bounding box center [661, 222] width 244 height 62
click at [452, 129] on div "1 Select a job 2 Generate preview" at bounding box center [539, 117] width 469 height 24
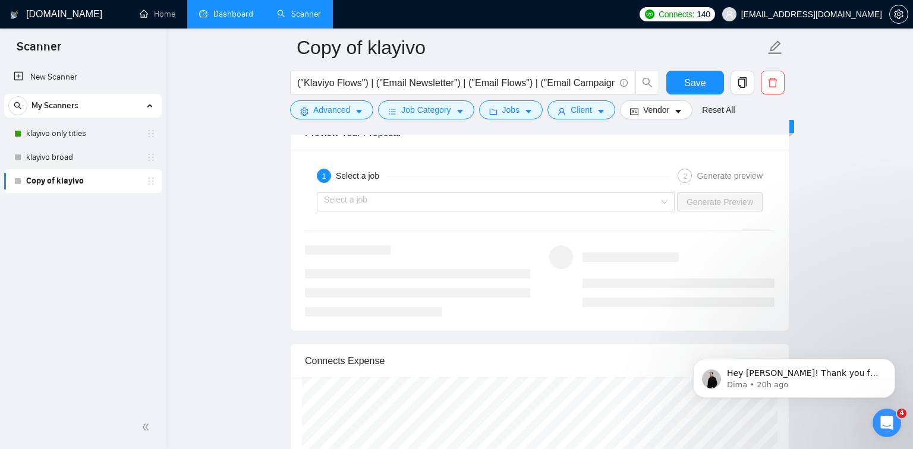
click at [398, 188] on div "1 Select a job 2 Generate preview" at bounding box center [539, 176] width 469 height 24
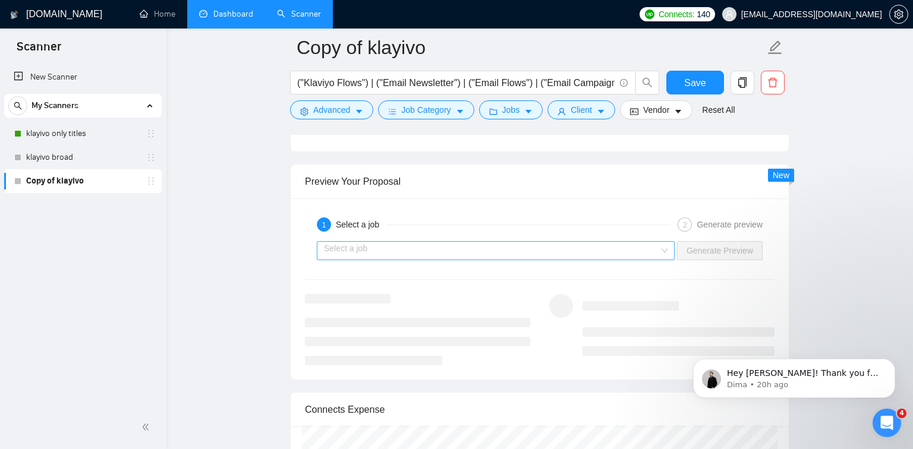
click at [378, 244] on input "search" at bounding box center [491, 251] width 335 height 18
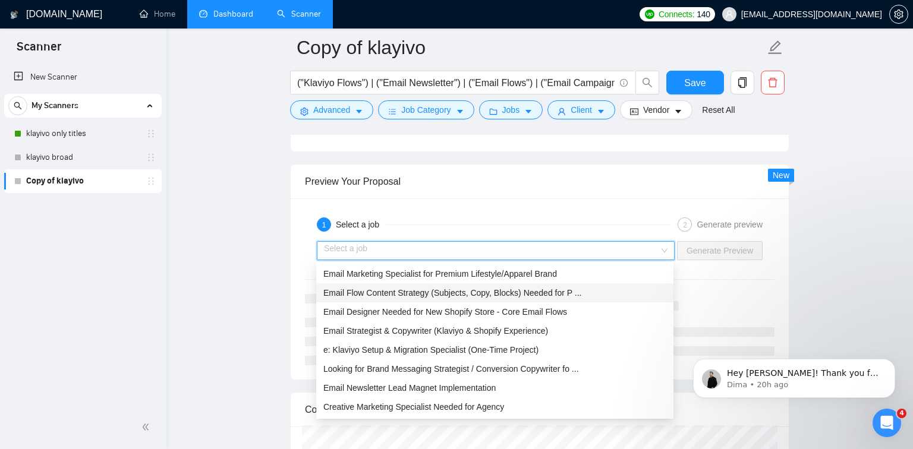
click at [400, 290] on span "Email Flow Content Strategy (Subjects, Copy, Blocks) Needed for P ..." at bounding box center [452, 293] width 258 height 10
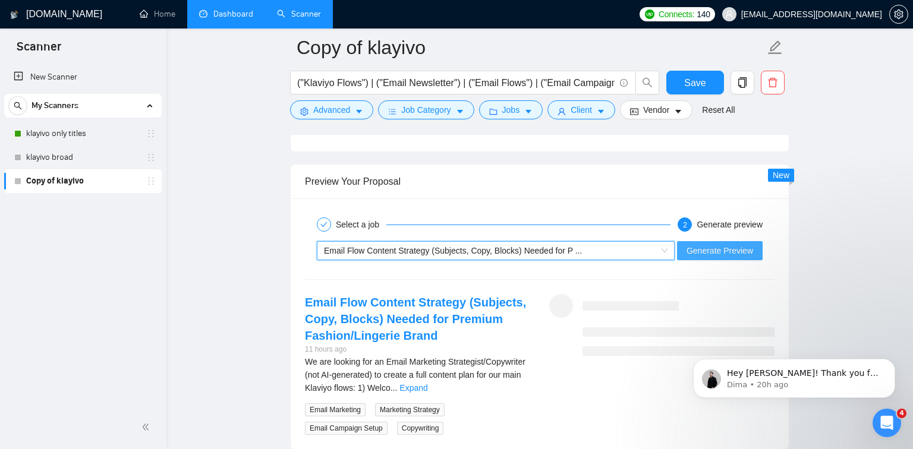
click at [739, 256] on span "Generate Preview" at bounding box center [719, 250] width 67 height 13
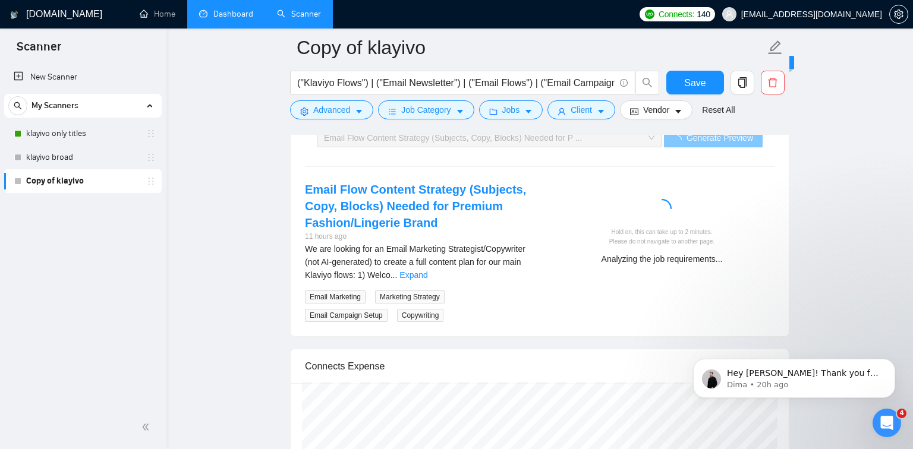
scroll to position [2291, 0]
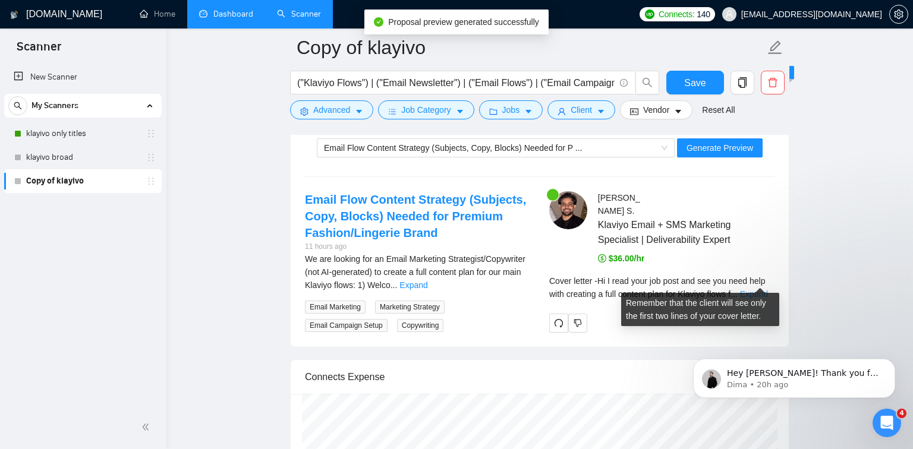
click at [755, 289] on link "Expand" at bounding box center [754, 294] width 28 height 10
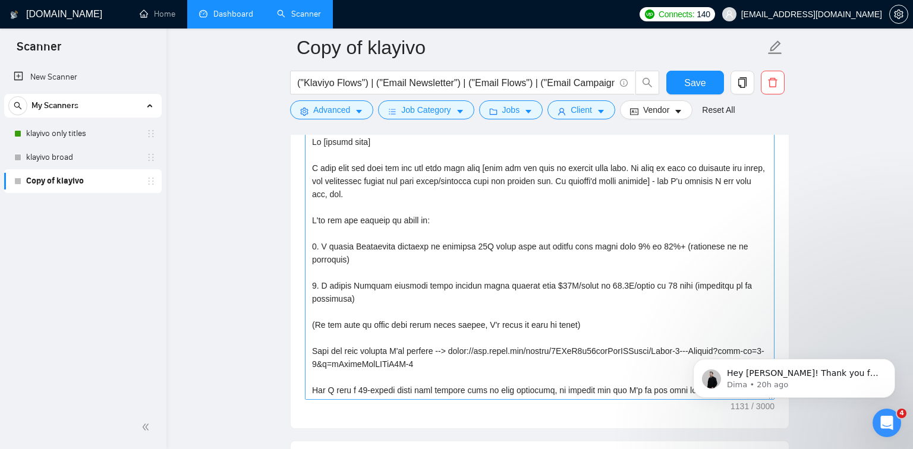
scroll to position [1319, 0]
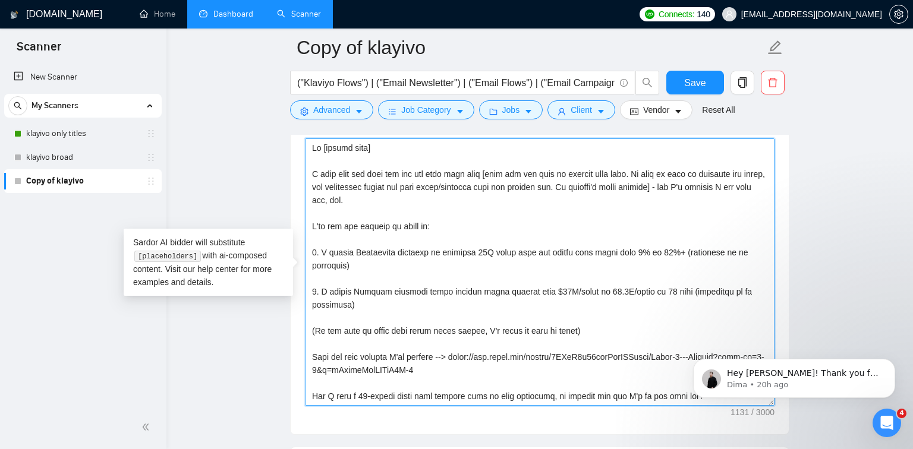
drag, startPoint x: 732, startPoint y: 192, endPoint x: 709, endPoint y: 186, distance: 23.3
click at [709, 186] on textarea "Cover letter template:" at bounding box center [539, 271] width 469 height 267
drag, startPoint x: 717, startPoint y: 193, endPoint x: 708, endPoint y: 188, distance: 10.9
click at [708, 188] on textarea "Cover letter template:" at bounding box center [539, 271] width 469 height 267
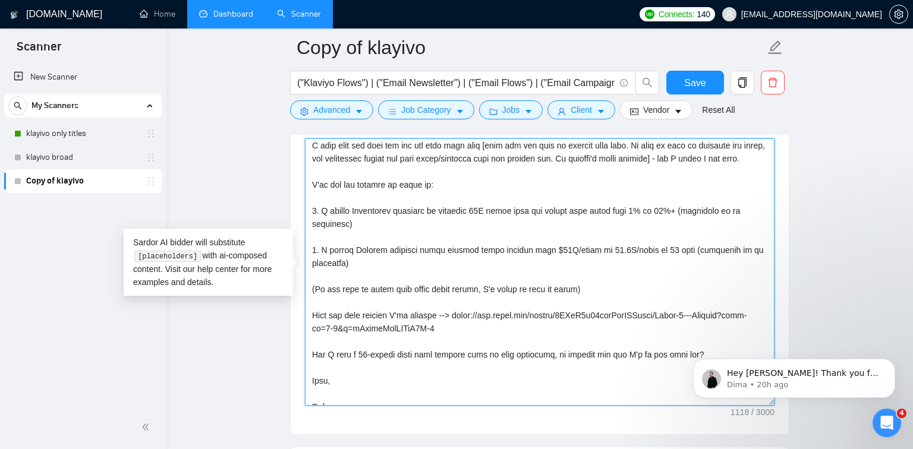
scroll to position [30, 0]
drag, startPoint x: 463, startPoint y: 321, endPoint x: 310, endPoint y: 200, distance: 195.0
click at [310, 200] on textarea "Cover letter template:" at bounding box center [539, 271] width 469 height 267
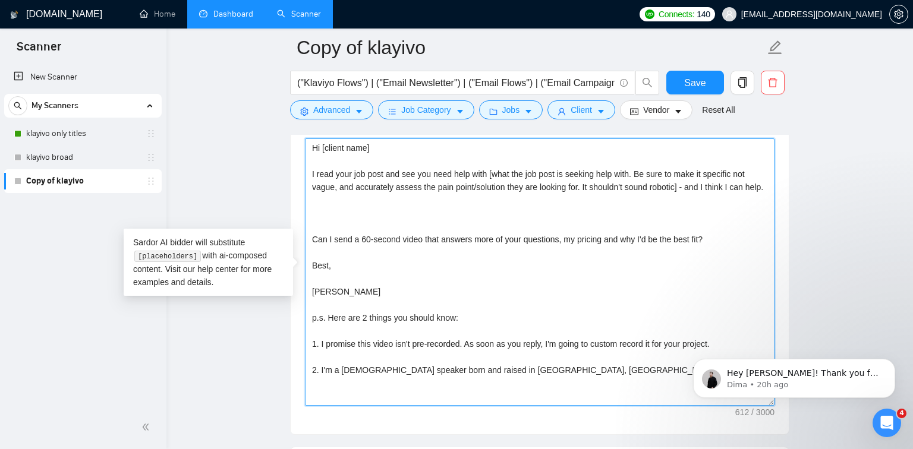
scroll to position [0, 0]
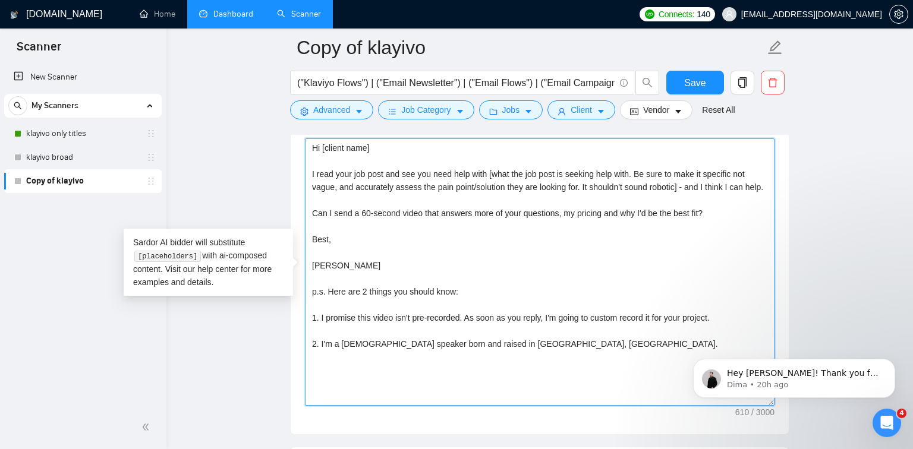
drag, startPoint x: 599, startPoint y: 365, endPoint x: 332, endPoint y: 303, distance: 274.5
click at [331, 303] on textarea "Hi [client name] I read your job post and see you need help with [what the job …" at bounding box center [539, 271] width 469 height 267
click at [333, 303] on textarea "Hi [client name] I read your job post and see you need help with [what the job …" at bounding box center [539, 271] width 469 height 267
drag, startPoint x: 720, startPoint y: 329, endPoint x: 326, endPoint y: 335, distance: 394.0
click at [327, 335] on textarea "Hi [client name] I read your job post and see you need help with [what the job …" at bounding box center [539, 271] width 469 height 267
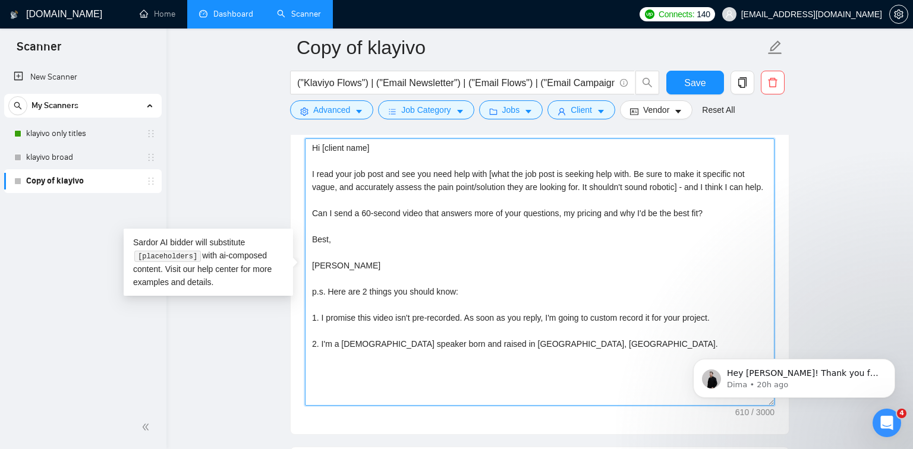
drag, startPoint x: 573, startPoint y: 351, endPoint x: 303, endPoint y: 331, distance: 270.5
click at [303, 331] on div "Cover letter template: Hi [client name] I read your job post and see you need h…" at bounding box center [540, 270] width 498 height 328
paste textarea "I've got the results to prove it: 1. I helped Blingsting reactive an inactive 6…"
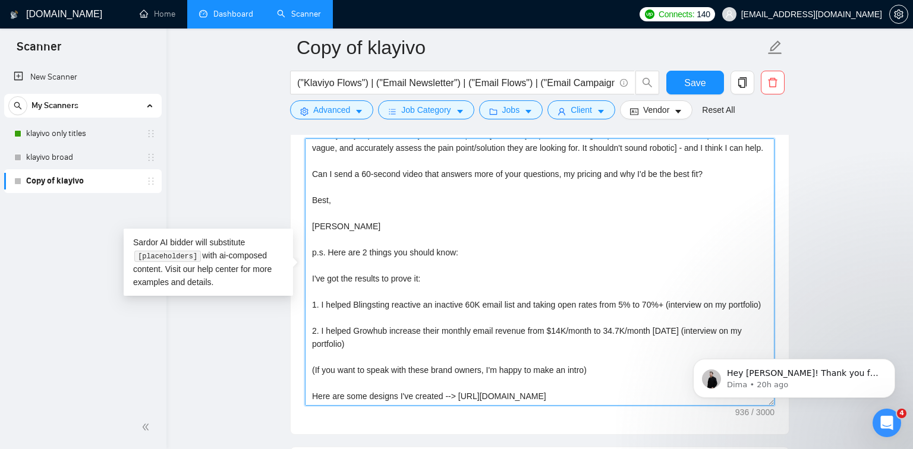
scroll to position [65, 0]
drag, startPoint x: 454, startPoint y: 273, endPoint x: 327, endPoint y: 239, distance: 131.6
click at [327, 239] on textarea "Hi [client name] I read your job post and see you need help with [what the job …" at bounding box center [539, 271] width 469 height 267
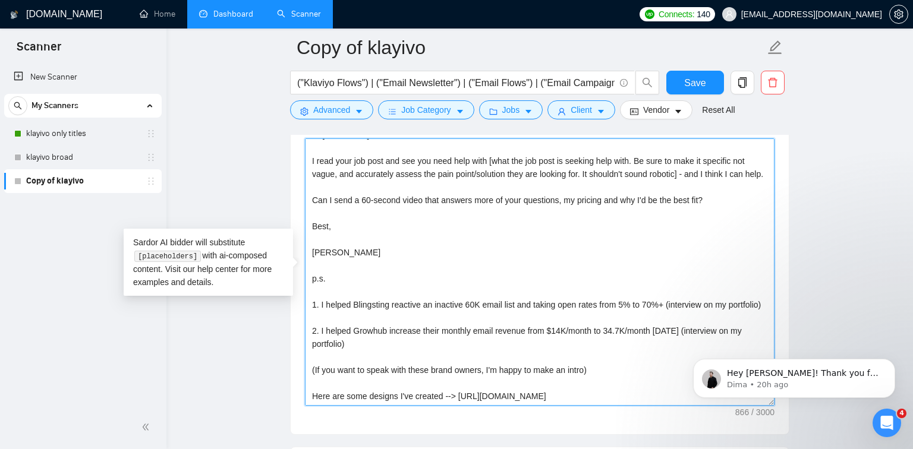
scroll to position [39, 0]
click at [346, 264] on textarea "Hi [client name] I read your job post and see you need help with [what the job …" at bounding box center [539, 271] width 469 height 267
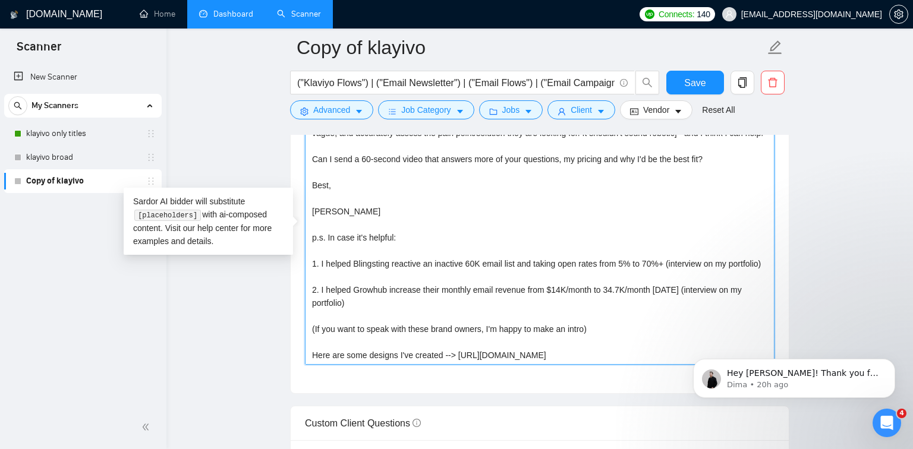
scroll to position [1362, 0]
click at [310, 336] on textarea "Hi [client name] I read your job post and see you need help with [what the job …" at bounding box center [539, 229] width 469 height 267
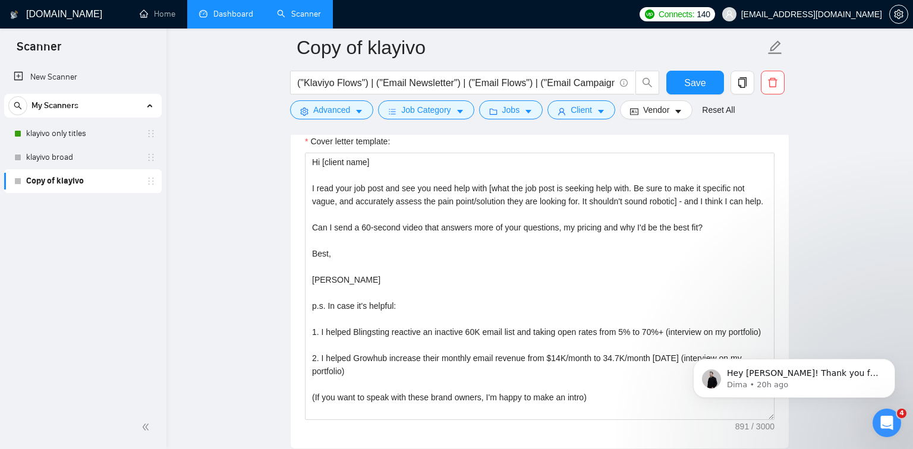
scroll to position [1301, 0]
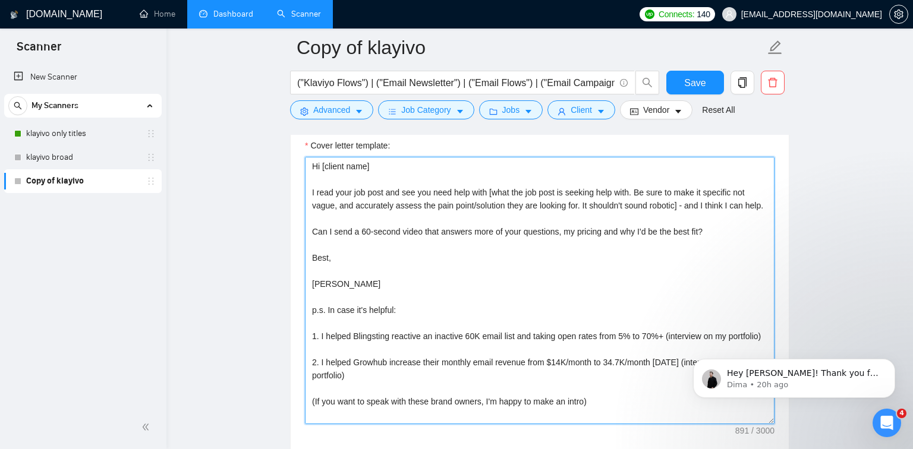
click at [746, 244] on textarea "Hi [client name] I read your job post and see you need help with [what the job …" at bounding box center [539, 290] width 469 height 267
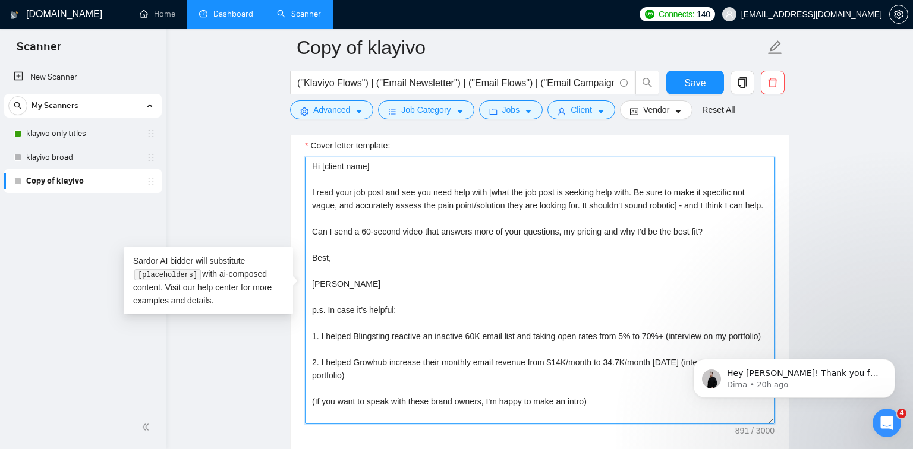
click at [309, 246] on textarea "Hi [client name] I read your job post and see you need help with [what the job …" at bounding box center [539, 290] width 469 height 267
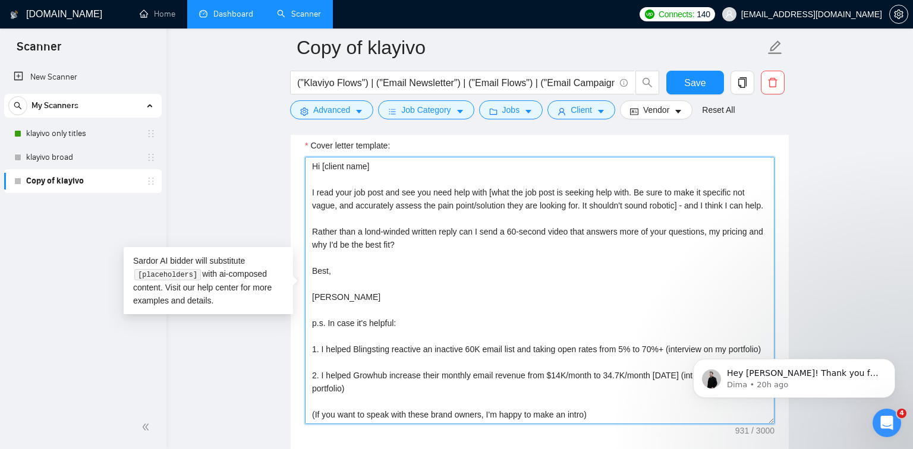
click at [374, 242] on textarea "Hi [client name] I read your job post and see you need help with [what the job …" at bounding box center [539, 290] width 469 height 267
click at [523, 284] on textarea "Hi [client name] I read your job post and see you need help with [what the job …" at bounding box center [539, 290] width 469 height 267
type textarea "Hi [client name] I read your job post and see you need help with [what the job …"
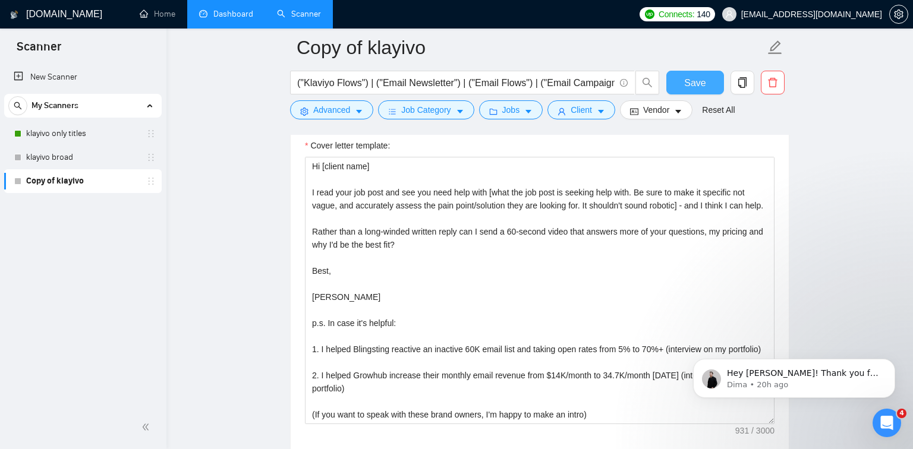
click at [682, 87] on button "Save" at bounding box center [695, 83] width 58 height 24
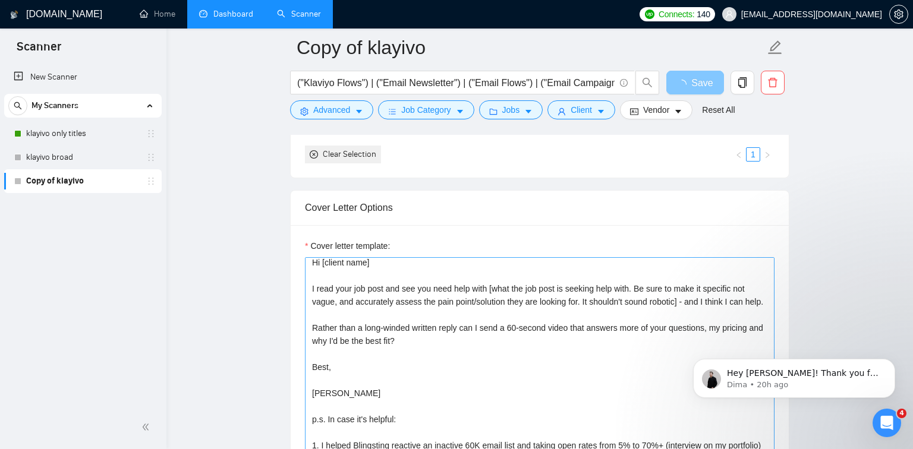
scroll to position [52, 0]
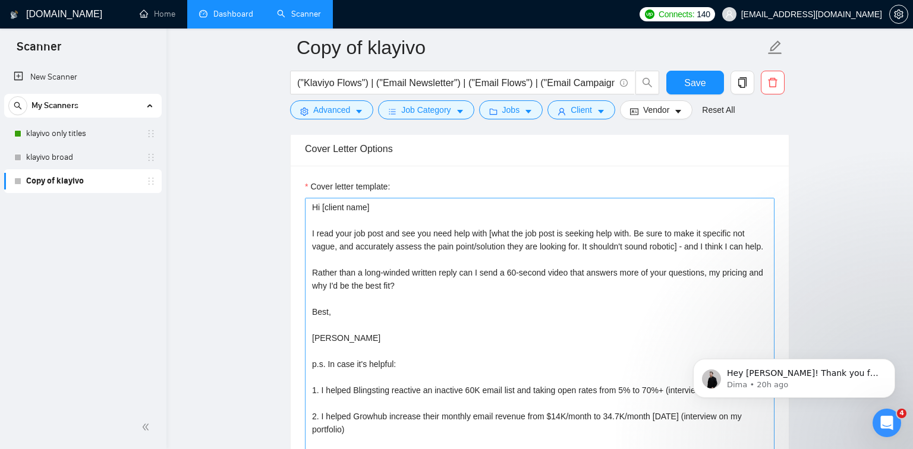
scroll to position [1295, 0]
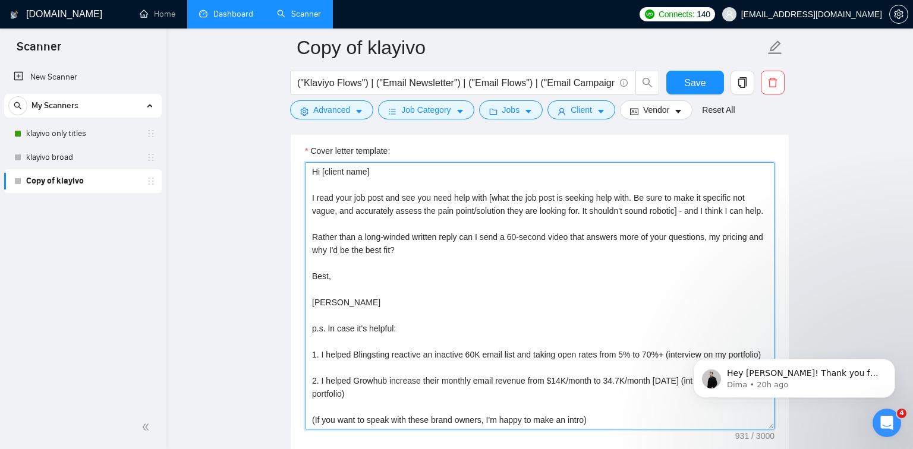
click at [500, 387] on textarea "Hi [client name] I read your job post and see you need help with [what the job …" at bounding box center [539, 295] width 469 height 267
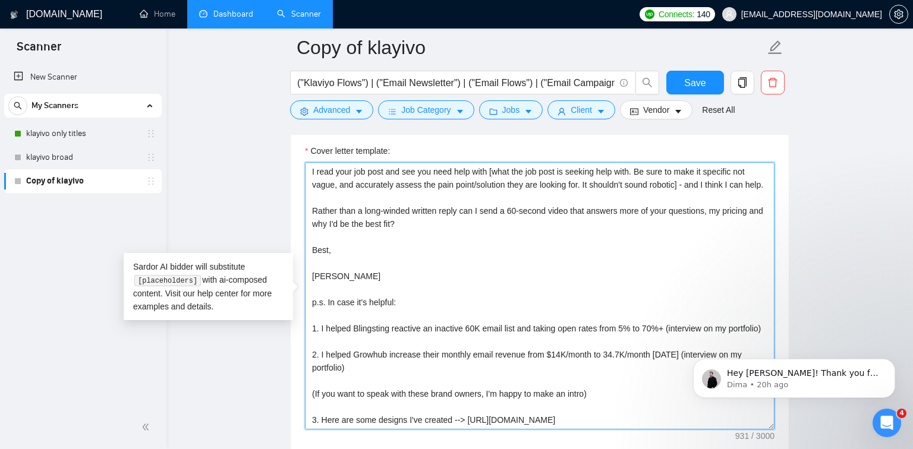
click at [500, 418] on textarea "Hi [client name] I read your job post and see you need help with [what the job …" at bounding box center [539, 295] width 469 height 267
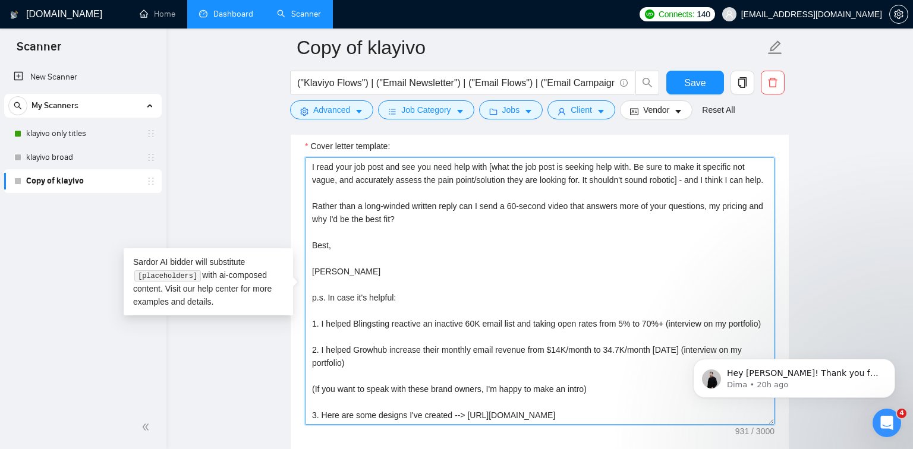
click at [509, 416] on textarea "Hi [client name] I read your job post and see you need help with [what the job …" at bounding box center [539, 290] width 469 height 267
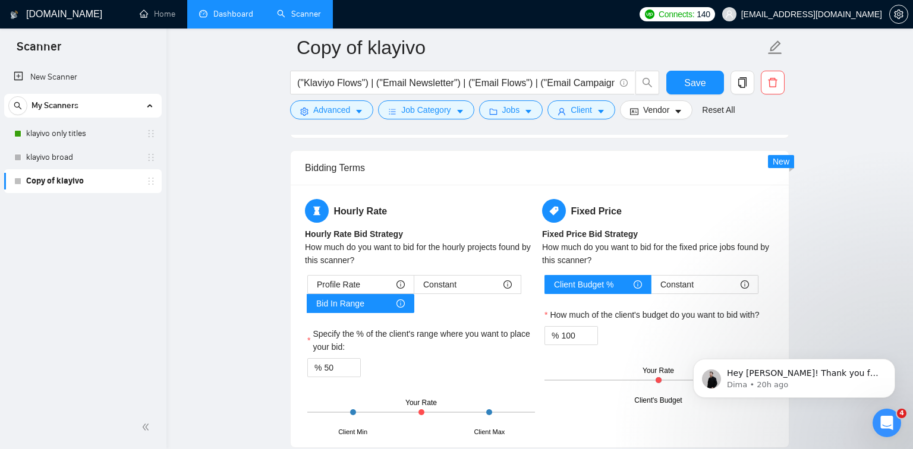
scroll to position [1801, 0]
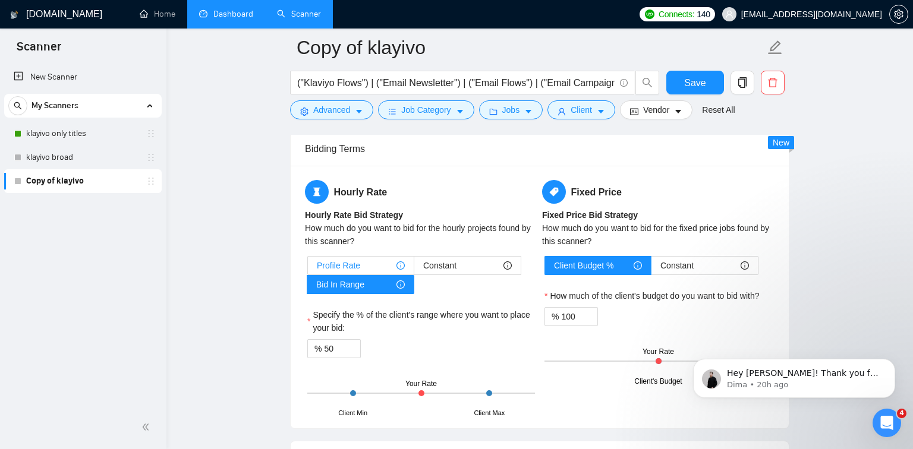
click at [380, 266] on div "Profile Rate" at bounding box center [361, 266] width 88 height 18
click at [308, 269] on input "Profile Rate" at bounding box center [308, 269] width 0 height 0
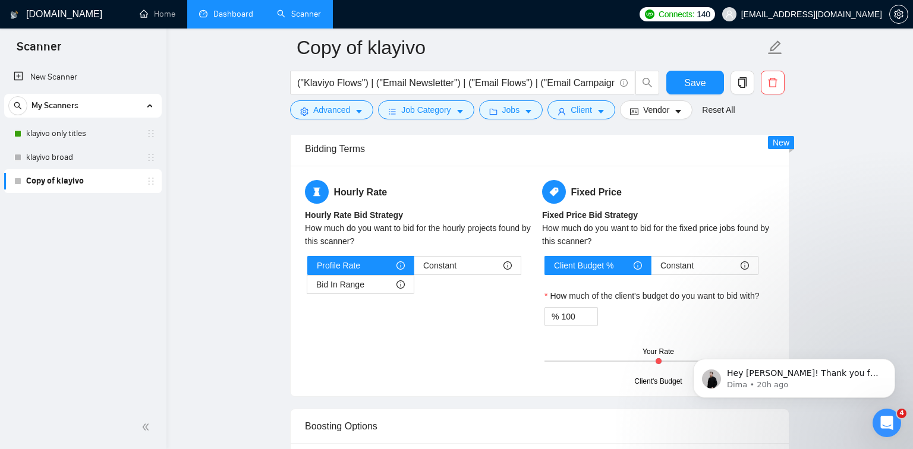
click at [376, 223] on div "How much do you want to bid for the hourly projects found by this scanner?" at bounding box center [421, 235] width 232 height 26
click at [594, 225] on div "How much do you want to bid for the fixed price jobs found by this scanner?" at bounding box center [658, 235] width 232 height 26
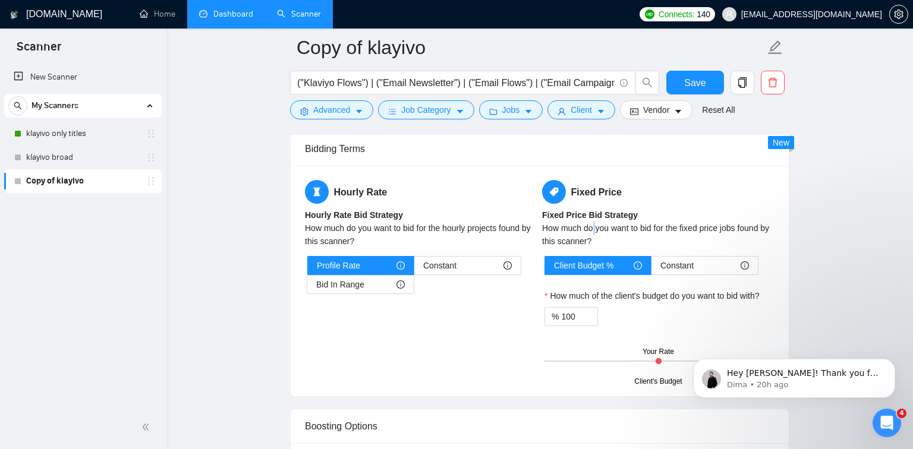
click at [594, 225] on div "How much do you want to bid for the fixed price jobs found by this scanner?" at bounding box center [658, 235] width 232 height 26
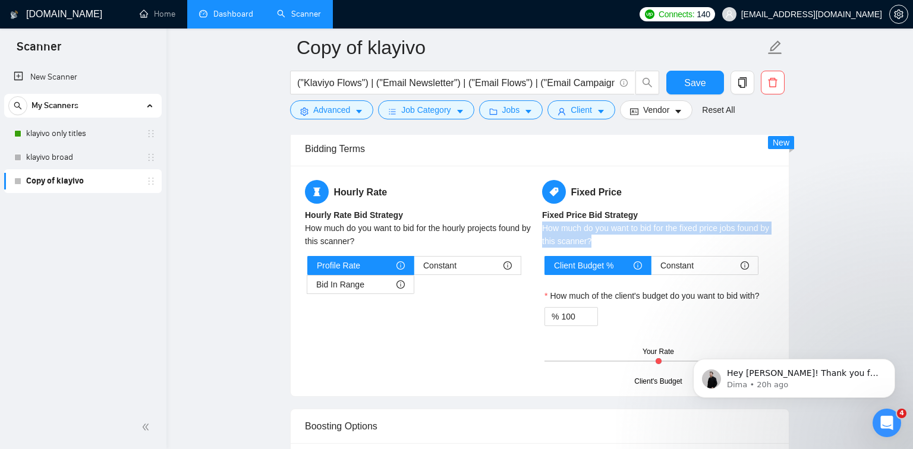
click at [594, 225] on div "How much do you want to bid for the fixed price jobs found by this scanner?" at bounding box center [658, 235] width 232 height 26
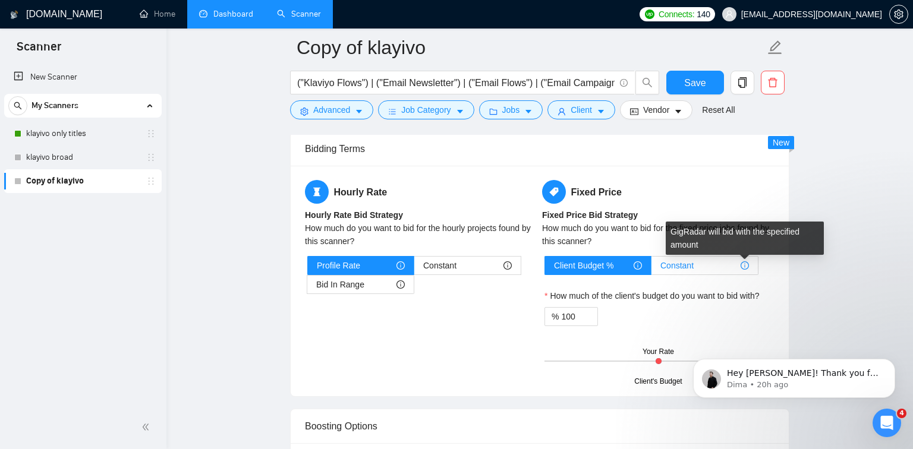
click at [745, 265] on icon "info-circle" at bounding box center [744, 265] width 8 height 8
click at [651, 269] on input "Constant" at bounding box center [651, 269] width 0 height 0
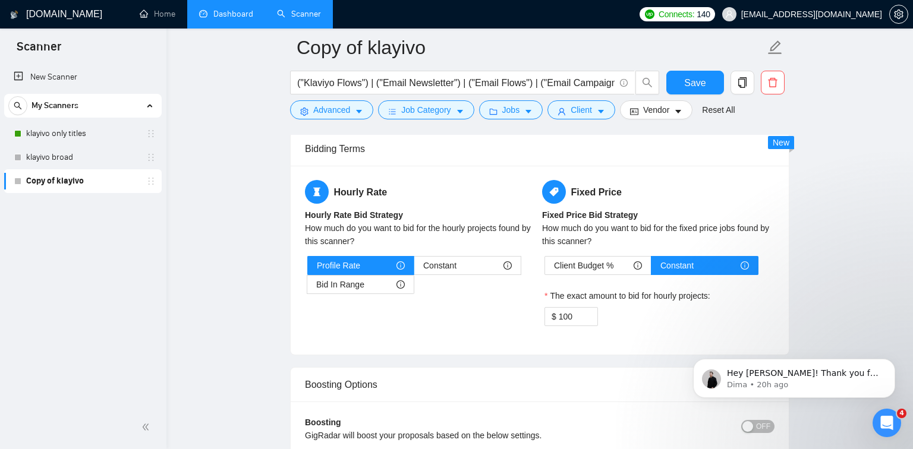
click at [794, 265] on main "Copy of klayivo ("Klaviyo Flows") | ("Email Newsletter") | ("Email Flows") | ("…" at bounding box center [539, 97] width 708 height 3703
click at [620, 263] on div "Client Budget %" at bounding box center [598, 266] width 88 height 18
click at [545, 269] on input "Client Budget %" at bounding box center [545, 269] width 0 height 0
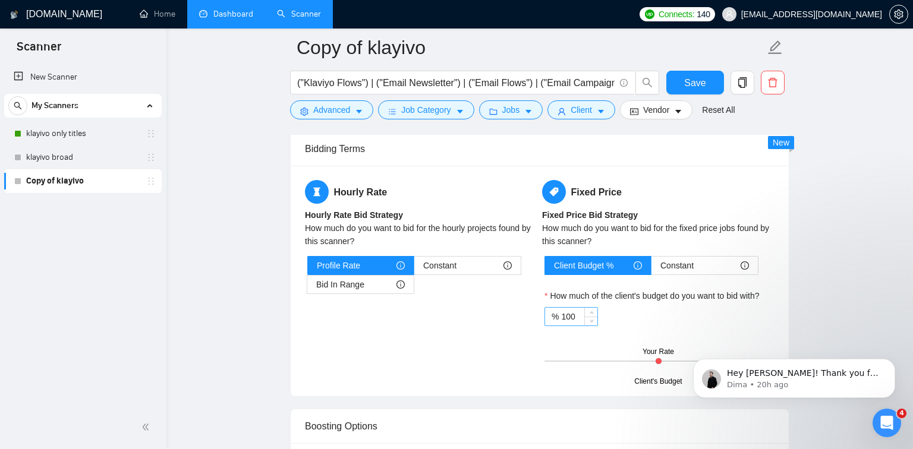
click at [570, 314] on input "100" at bounding box center [579, 317] width 36 height 18
type input "50"
click at [226, 288] on main "Copy of klayivo ("Klaviyo Flows") | ("Email Newsletter") | ("Email Flows") | ("…" at bounding box center [539, 118] width 708 height 3744
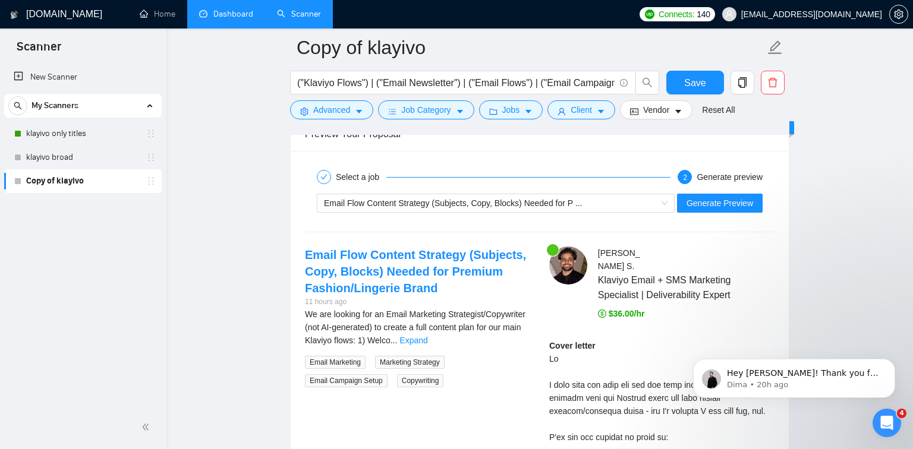
scroll to position [2195, 0]
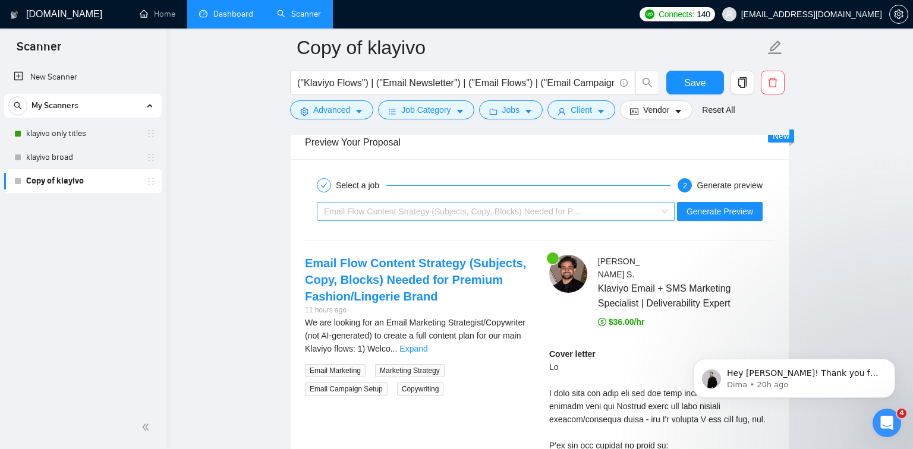
click at [519, 212] on span "Email Flow Content Strategy (Subjects, Copy, Blocks) Needed for P ..." at bounding box center [453, 212] width 258 height 10
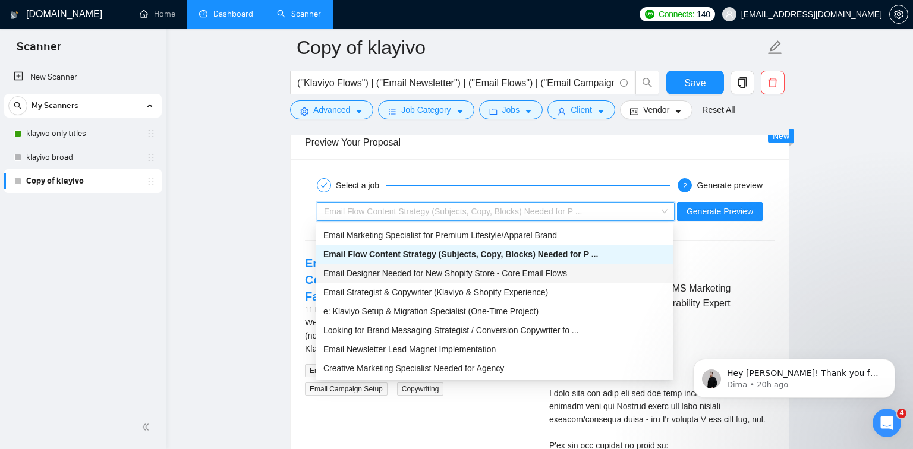
click at [463, 269] on span "Email Designer Needed for New Shopify Store - Core Email Flows" at bounding box center [445, 274] width 244 height 10
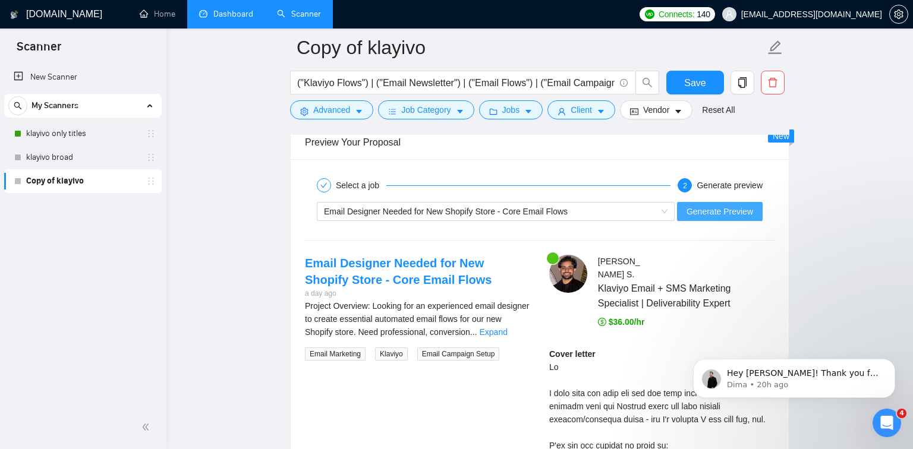
click at [720, 213] on span "Generate Preview" at bounding box center [719, 211] width 67 height 13
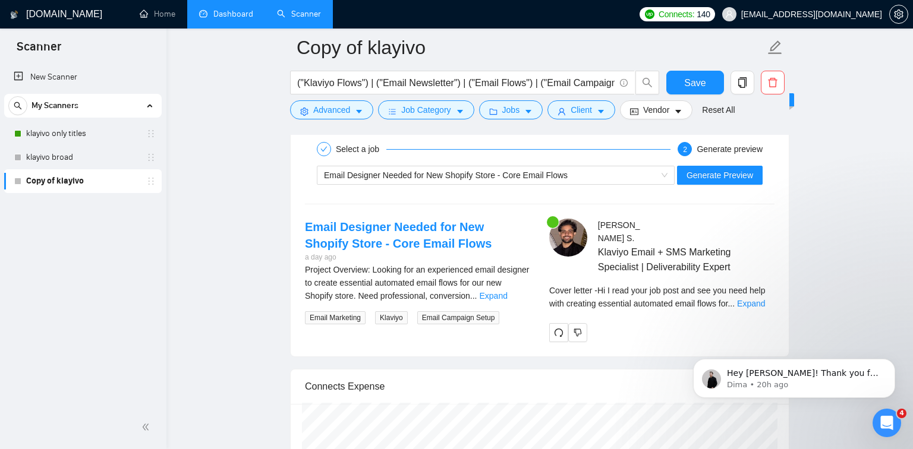
scroll to position [2262, 0]
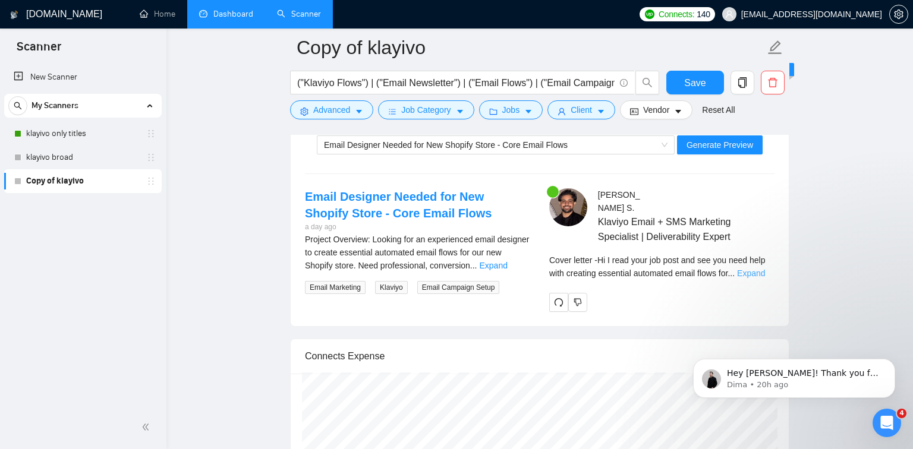
click at [760, 269] on link "Expand" at bounding box center [751, 274] width 28 height 10
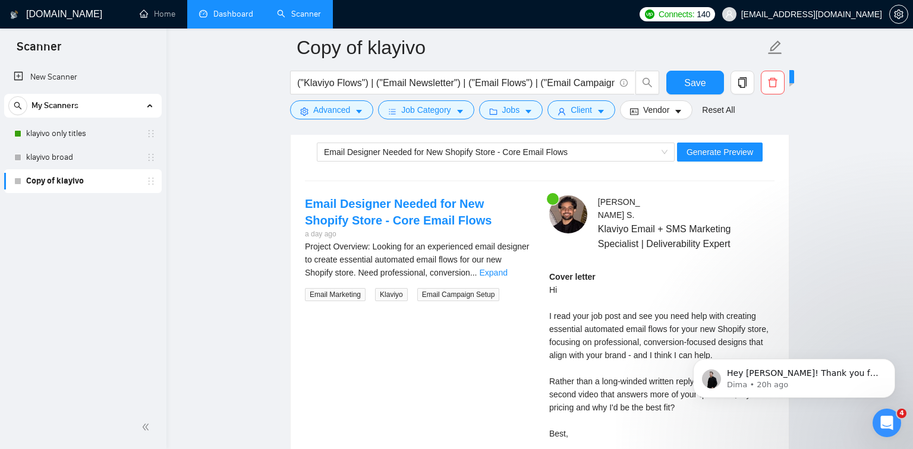
scroll to position [2173, 0]
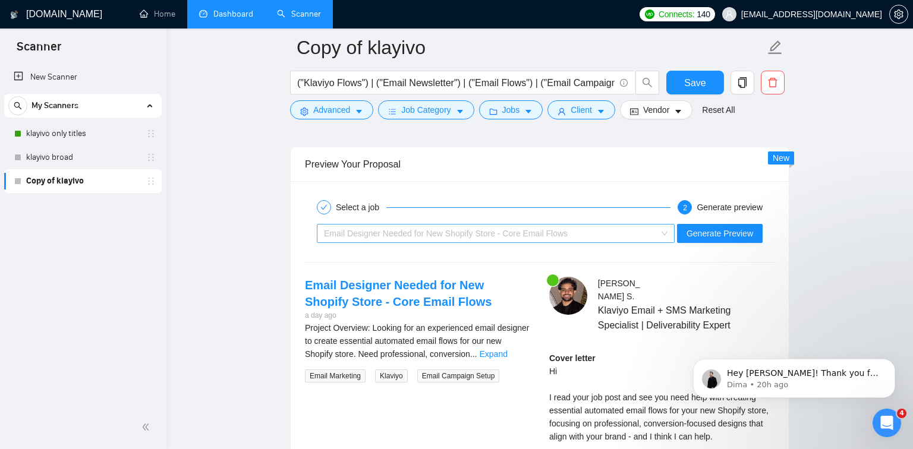
click at [604, 225] on div "Email Designer Needed for New Shopify Store - Core Email Flows" at bounding box center [490, 234] width 333 height 18
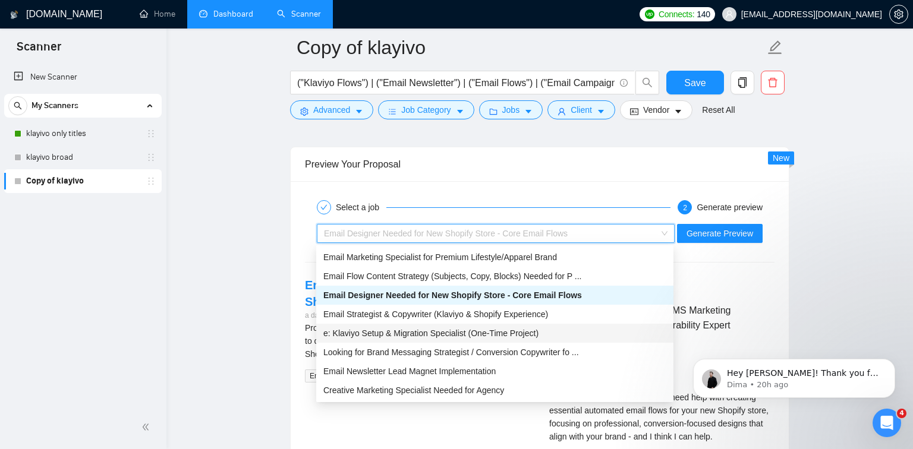
click at [477, 332] on span "e: Klaviyo Setup & Migration Specialist (One-Time Project)" at bounding box center [430, 334] width 215 height 10
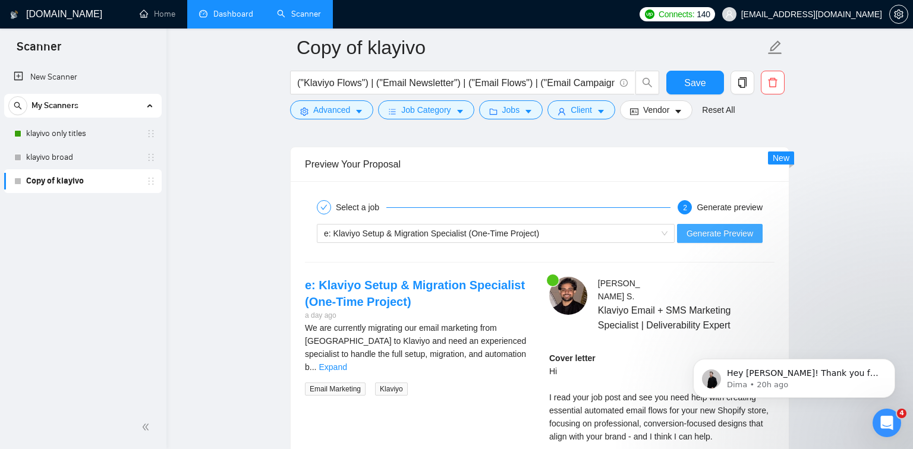
click at [746, 239] on span "Generate Preview" at bounding box center [719, 233] width 67 height 13
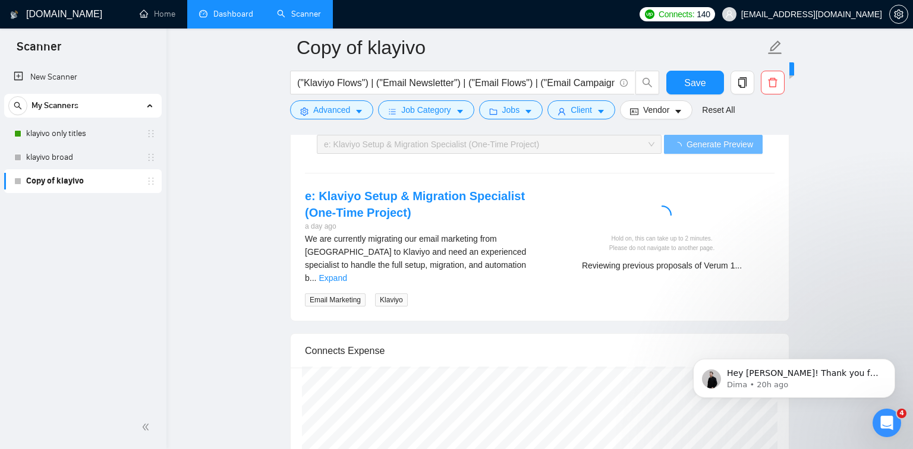
scroll to position [2263, 0]
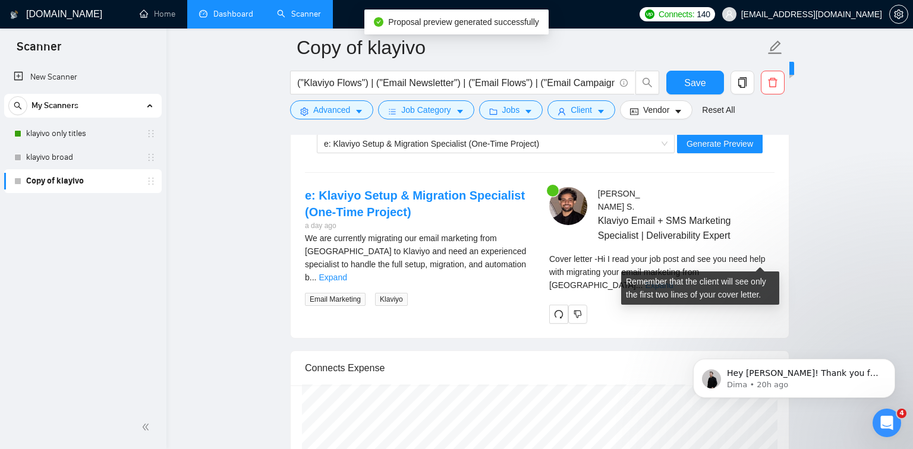
click at [673, 280] on link "Expand" at bounding box center [659, 285] width 28 height 10
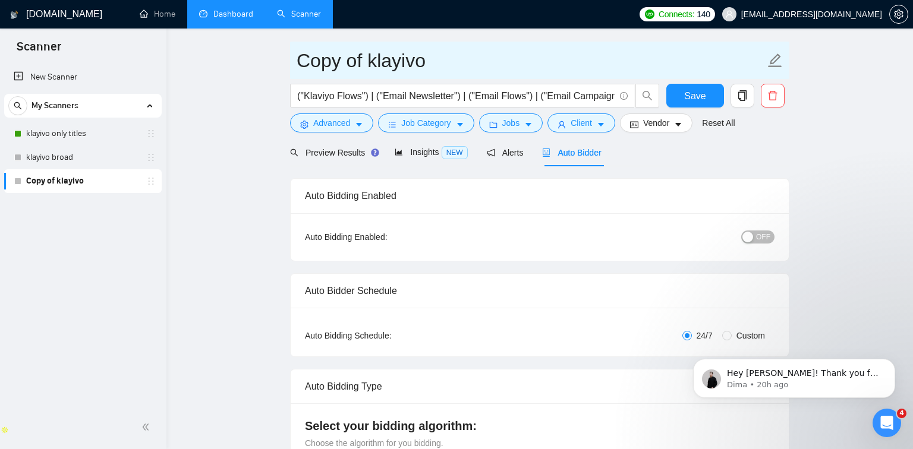
scroll to position [0, 0]
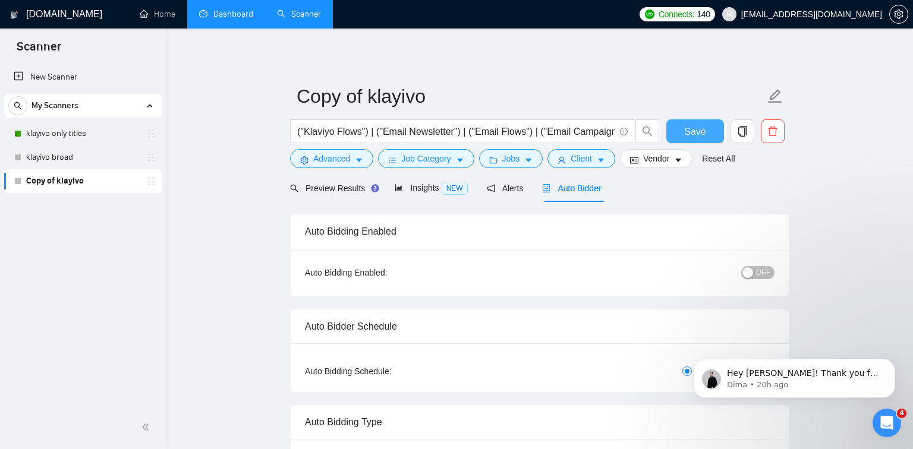
click at [700, 133] on span "Save" at bounding box center [694, 131] width 21 height 15
click at [91, 136] on link "klayivo only titles" at bounding box center [82, 134] width 113 height 24
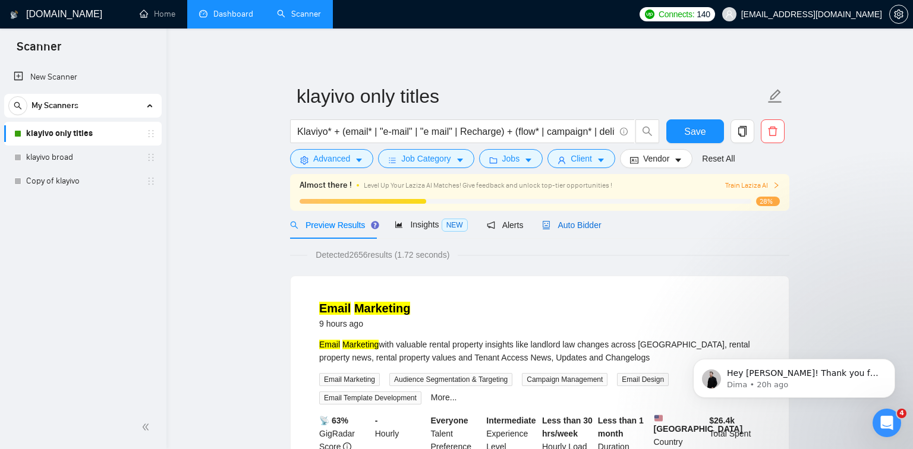
click at [592, 224] on span "Auto Bidder" at bounding box center [571, 225] width 59 height 10
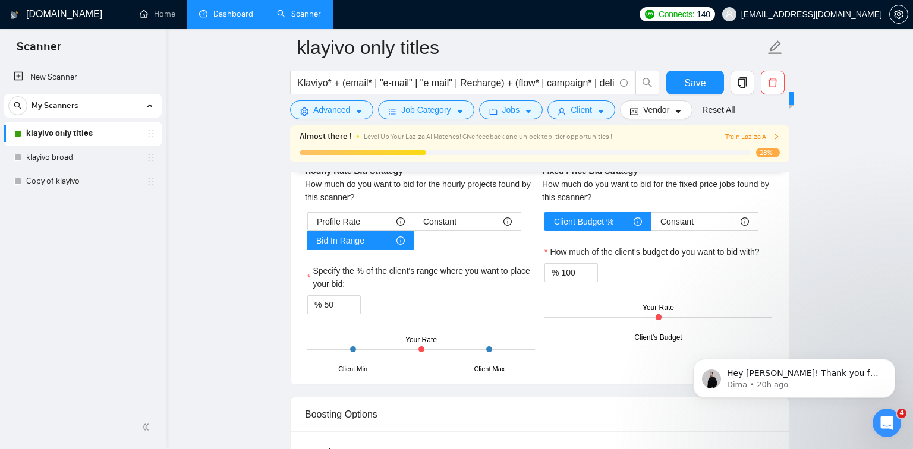
scroll to position [1882, 0]
click at [350, 217] on span "Profile Rate" at bounding box center [338, 222] width 43 height 18
click at [308, 225] on input "Profile Rate" at bounding box center [308, 225] width 0 height 0
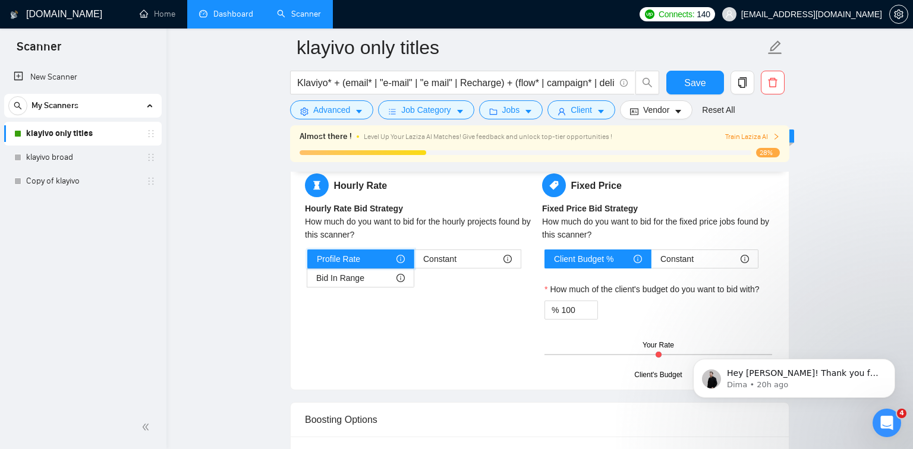
scroll to position [1826, 0]
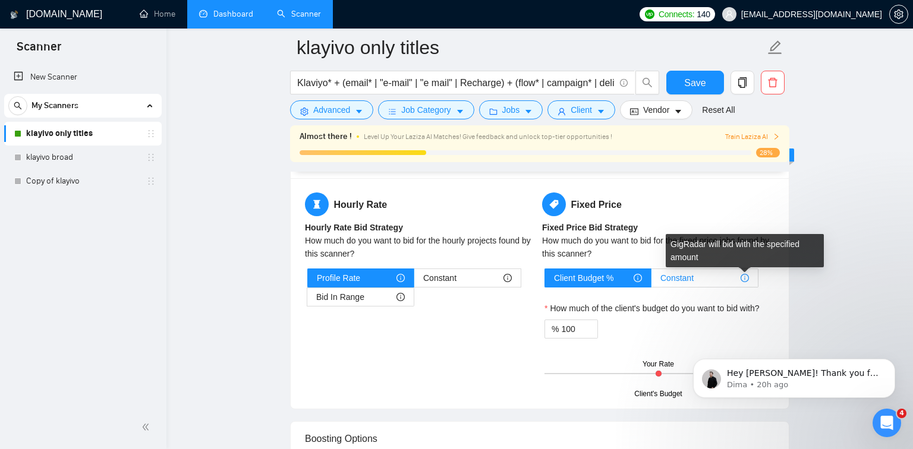
click at [743, 279] on icon "info-circle" at bounding box center [744, 278] width 8 height 8
click at [651, 281] on input "Constant" at bounding box center [651, 281] width 0 height 0
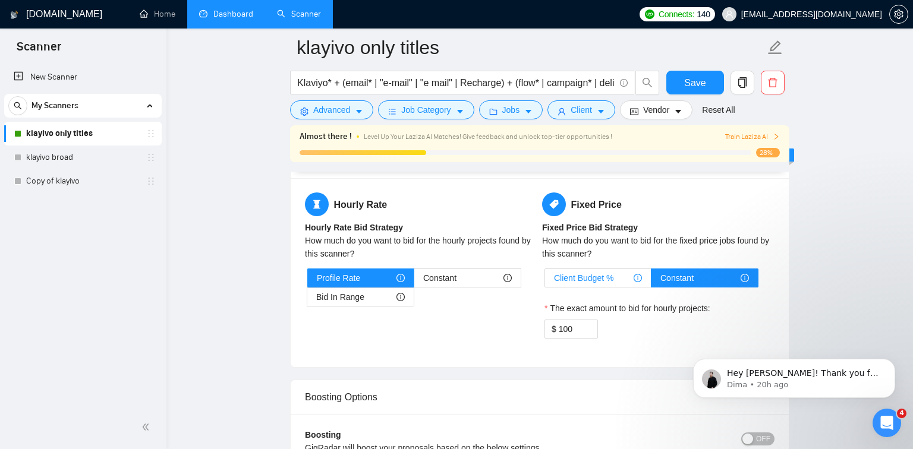
click at [632, 279] on div "Client Budget %" at bounding box center [598, 278] width 88 height 18
click at [545, 281] on input "Client Budget %" at bounding box center [545, 281] width 0 height 0
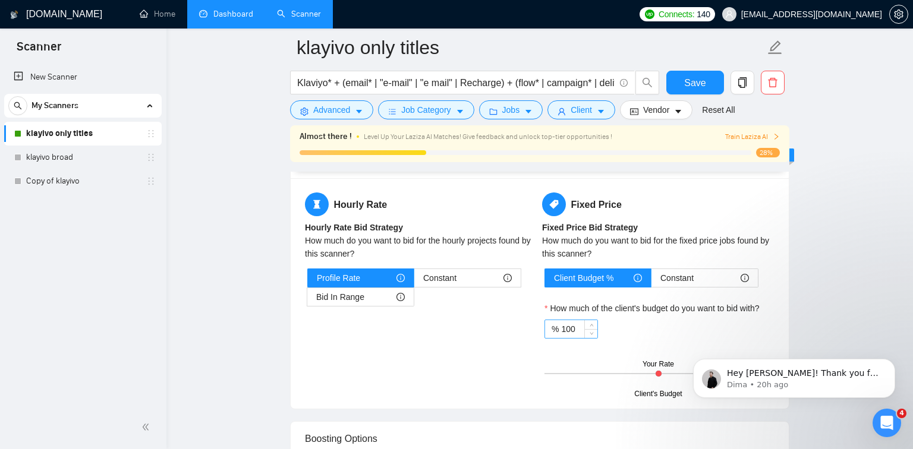
click at [572, 327] on input "100" at bounding box center [579, 329] width 36 height 18
click at [572, 327] on input "10" at bounding box center [579, 329] width 36 height 18
type input "25"
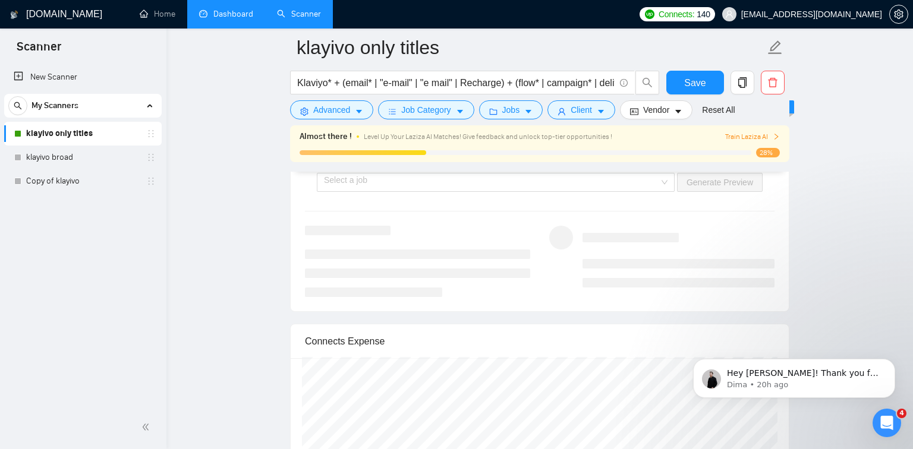
scroll to position [2181, 0]
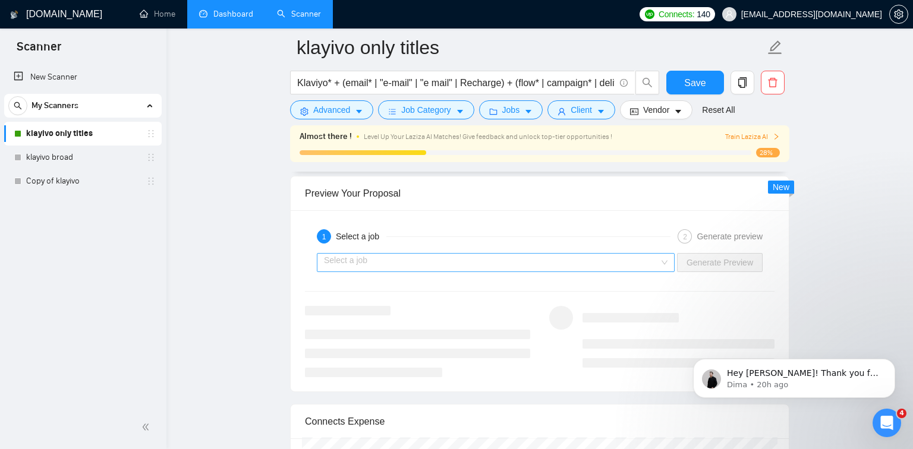
click at [550, 254] on input "search" at bounding box center [491, 263] width 335 height 18
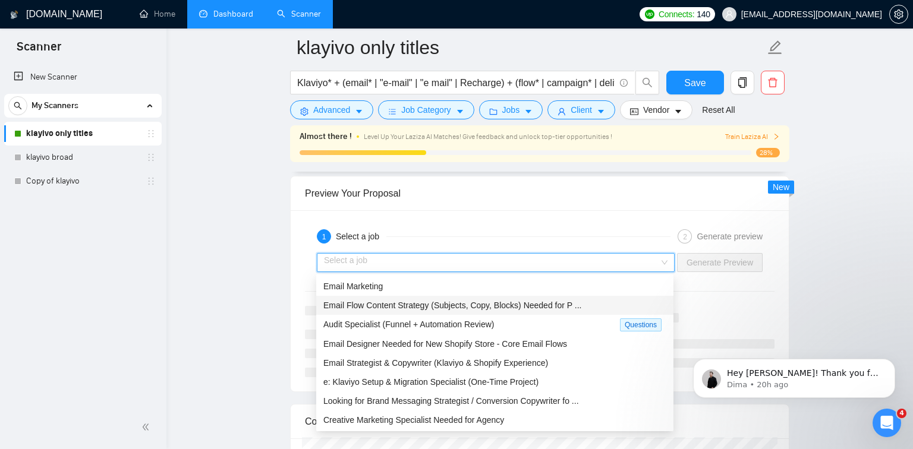
click at [512, 307] on span "Email Flow Content Strategy (Subjects, Copy, Blocks) Needed for P ..." at bounding box center [452, 306] width 258 height 10
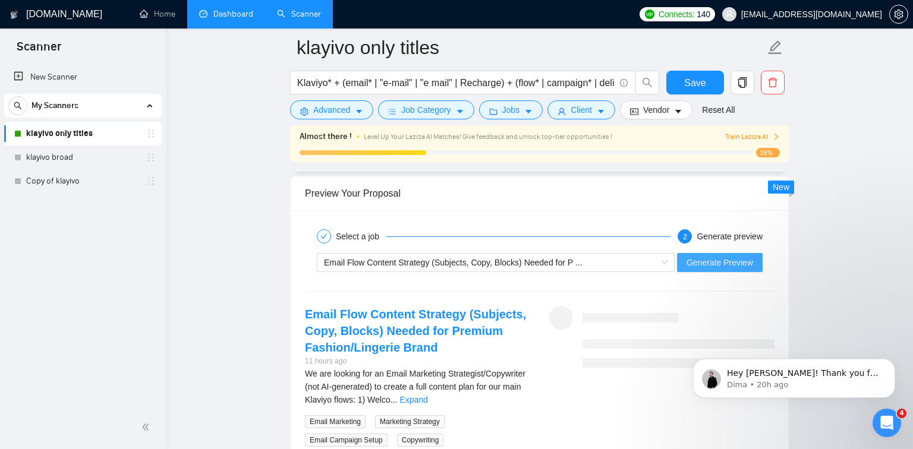
click at [724, 263] on span "Generate Preview" at bounding box center [719, 262] width 67 height 13
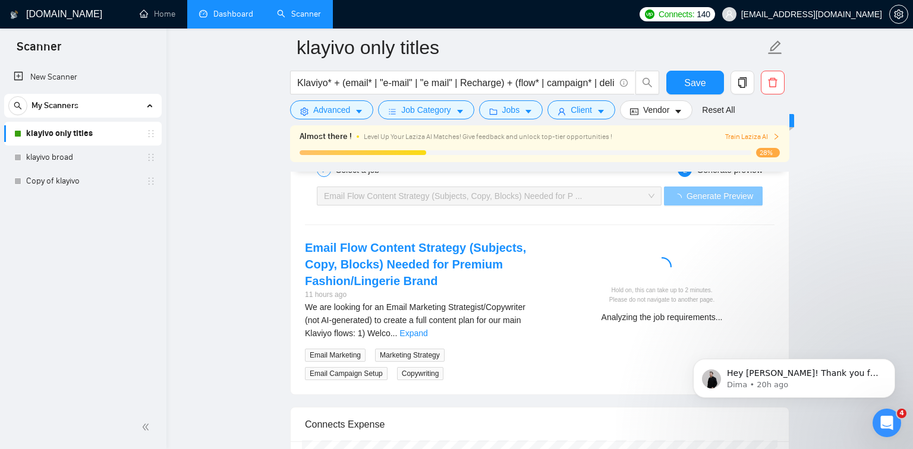
scroll to position [2241, 0]
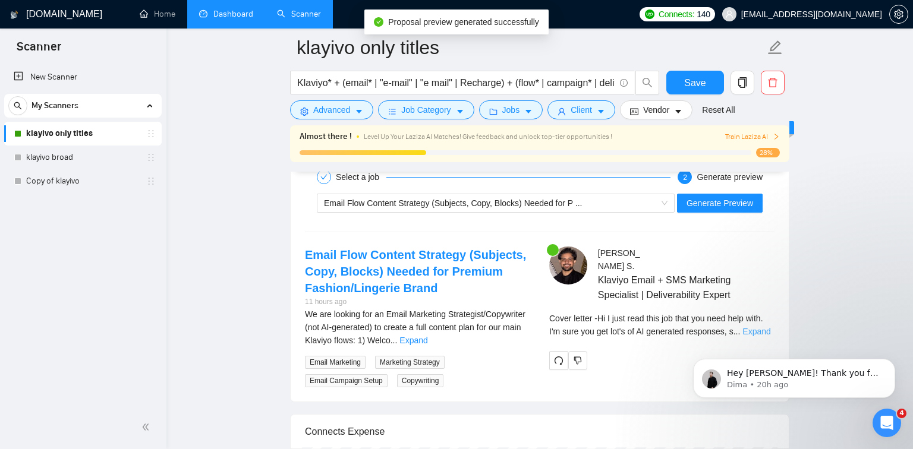
click at [750, 327] on link "Expand" at bounding box center [756, 332] width 28 height 10
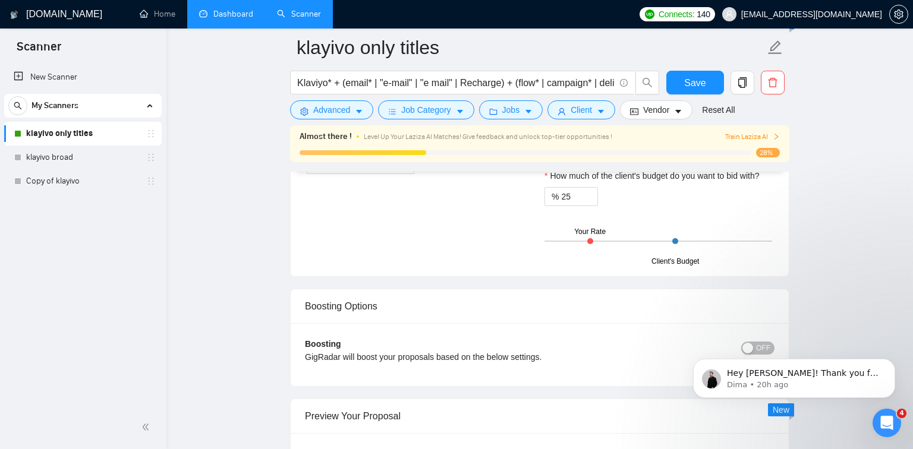
scroll to position [1830, 0]
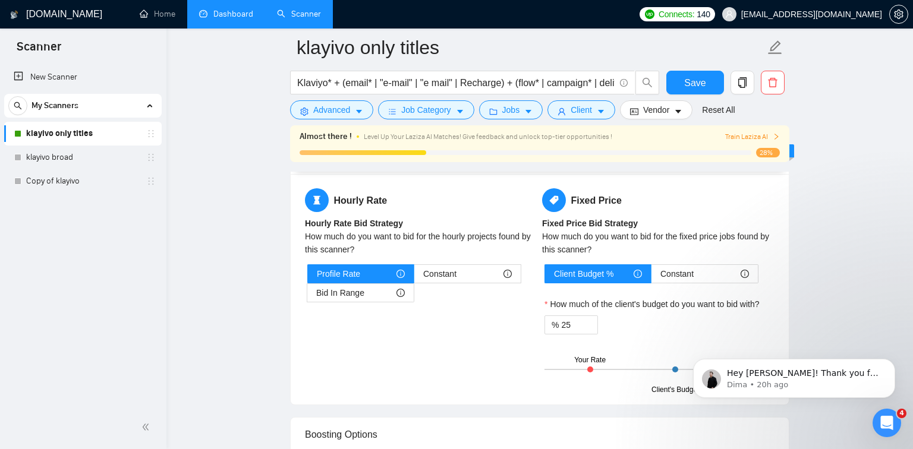
click at [413, 236] on div "How much do you want to bid for the hourly projects found by this scanner?" at bounding box center [421, 243] width 232 height 26
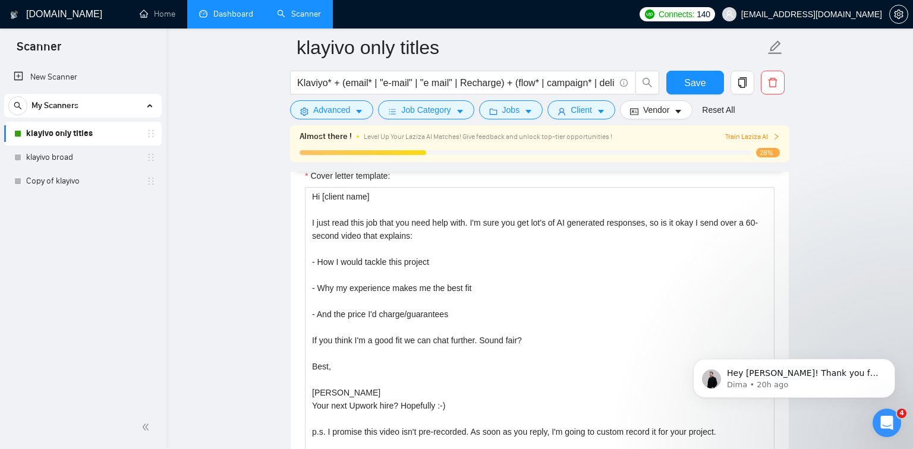
scroll to position [1436, 0]
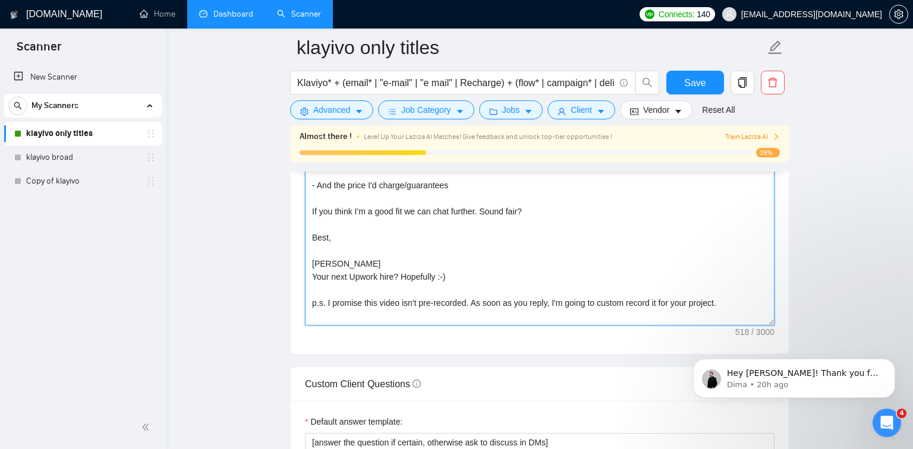
click at [735, 302] on textarea "Hi [client name] I just read this job that you need help with. I'm sure you get…" at bounding box center [539, 191] width 469 height 267
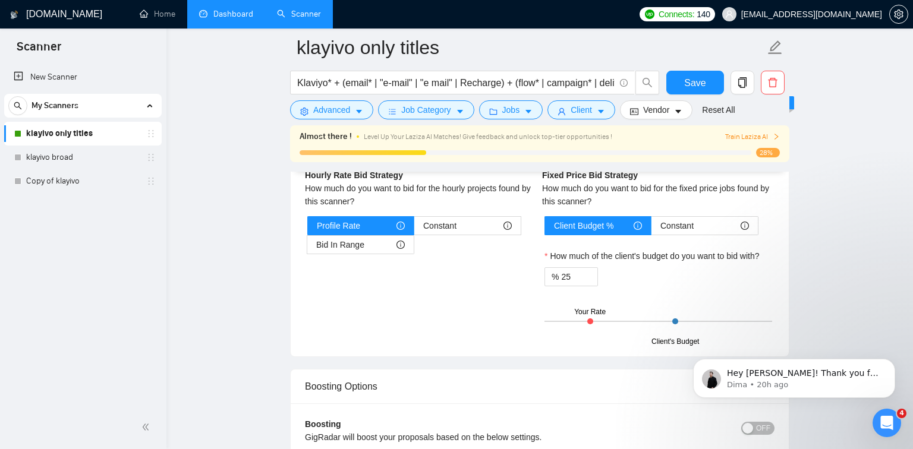
scroll to position [1889, 0]
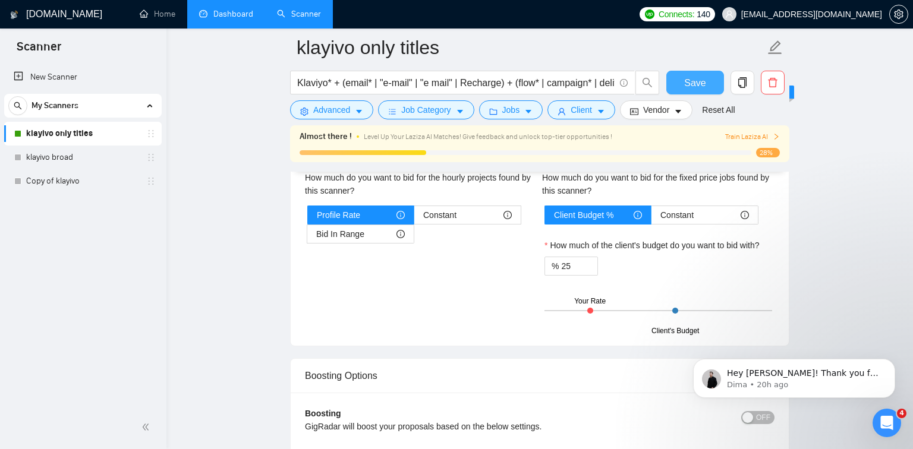
click at [694, 79] on span "Save" at bounding box center [694, 82] width 21 height 15
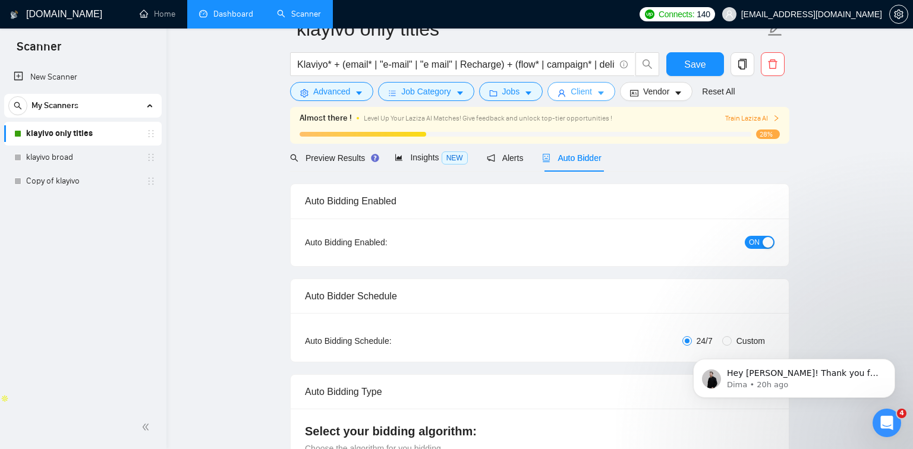
scroll to position [0, 0]
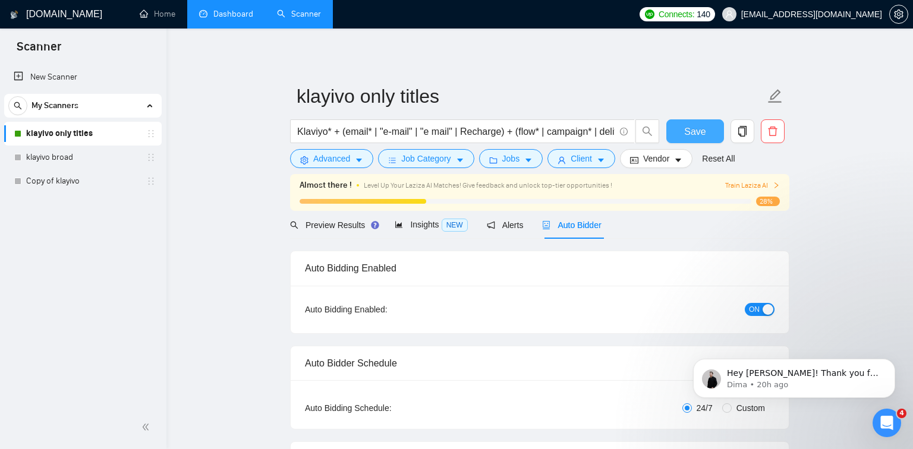
click at [696, 128] on span "Save" at bounding box center [694, 131] width 21 height 15
click at [104, 181] on link "Copy of klayivo" at bounding box center [82, 181] width 113 height 24
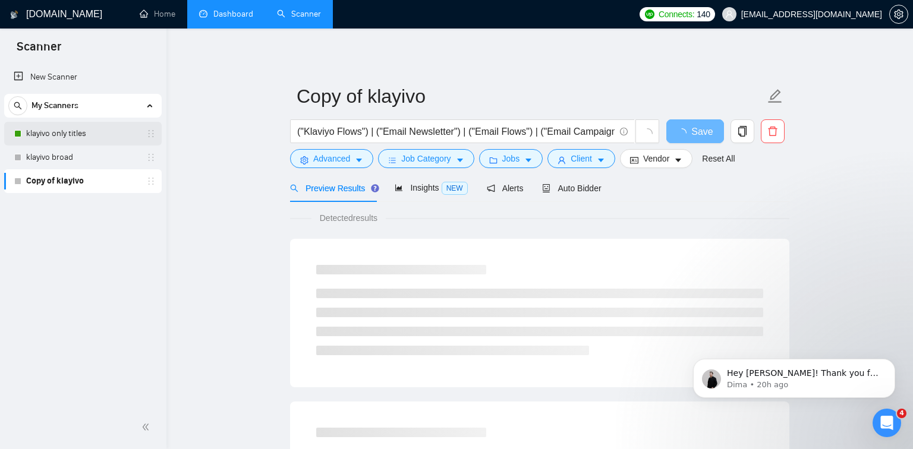
click at [68, 129] on link "klayivo only titles" at bounding box center [82, 134] width 113 height 24
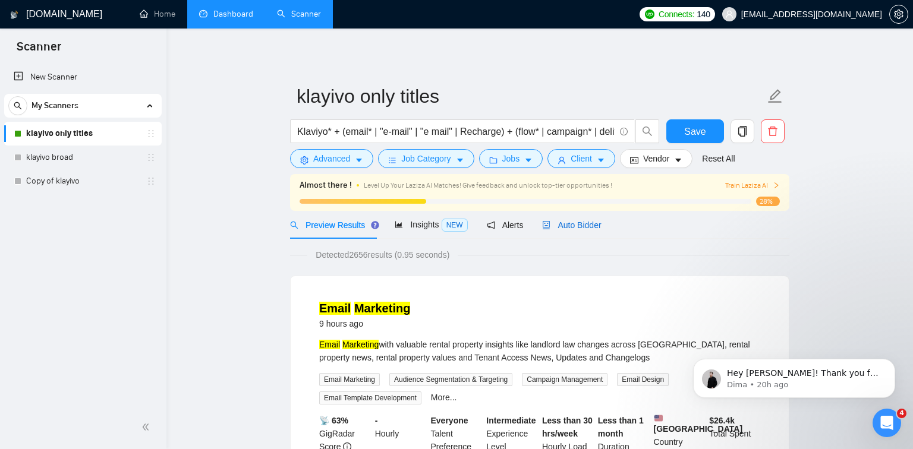
click at [570, 222] on span "Auto Bidder" at bounding box center [571, 225] width 59 height 10
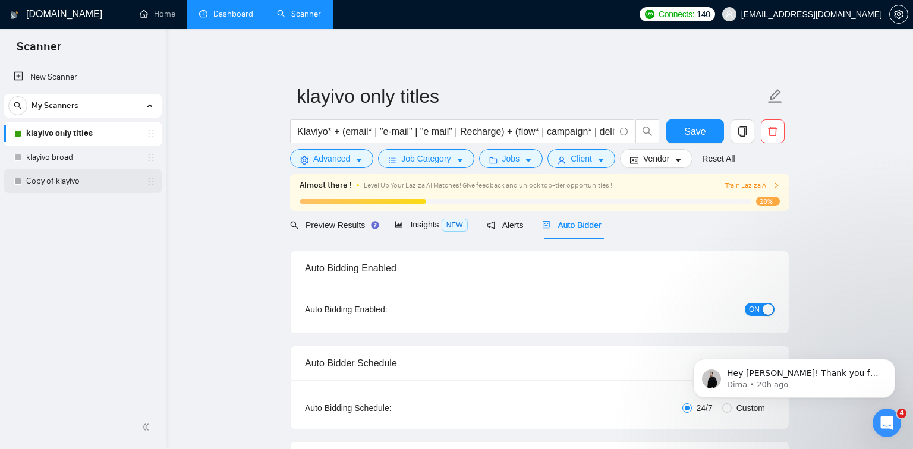
click at [117, 172] on link "Copy of klayivo" at bounding box center [82, 181] width 113 height 24
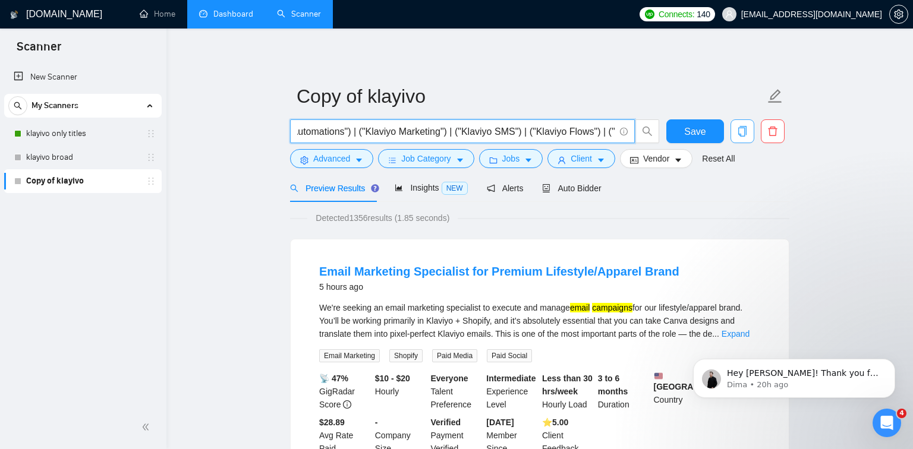
scroll to position [0, 546]
drag, startPoint x: 570, startPoint y: 129, endPoint x: 749, endPoint y: 120, distance: 179.1
click at [749, 120] on div "("Klaviyo Flows") | ("Email Newsletter") | ("Email Flows") | ("Email Campaigns"…" at bounding box center [537, 134] width 499 height 30
click at [614, 130] on span "("Klaviyo Flows") | ("Email Newsletter") | ("Email Flows") | ("Email Campaigns"…" at bounding box center [462, 131] width 345 height 24
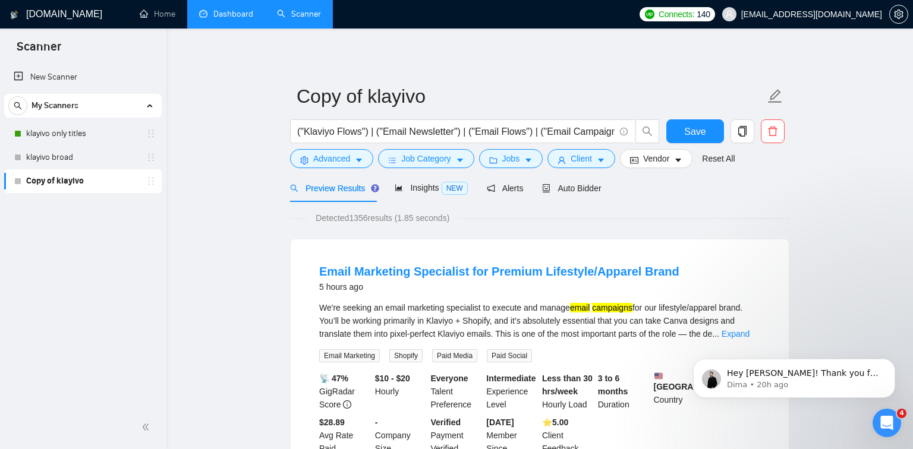
click at [591, 191] on span "Auto Bidder" at bounding box center [571, 189] width 59 height 10
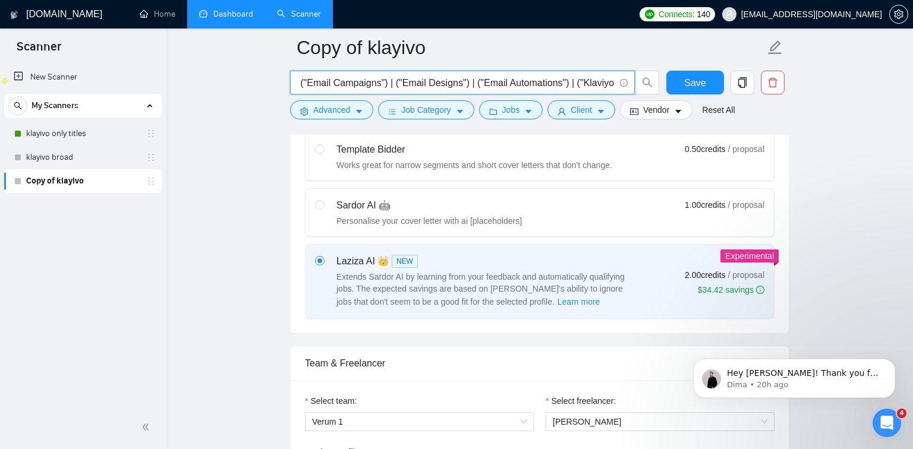
scroll to position [0, 546]
drag, startPoint x: 541, startPoint y: 83, endPoint x: 727, endPoint y: 75, distance: 185.5
click at [727, 75] on div "("Klaviyo Flows") | ("Email Newsletter") | ("Email Flows") | ("Email Campaigns"…" at bounding box center [537, 86] width 499 height 30
click at [614, 82] on input "("Klaviyo Flows") | ("Email Newsletter") | ("Email Flows") | ("Email Campaigns"…" at bounding box center [455, 82] width 317 height 15
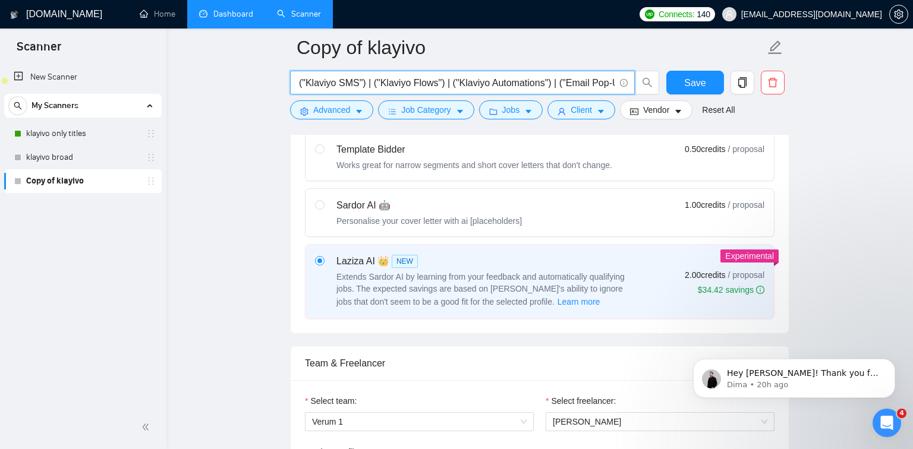
type input "("Klaviyo Flows") | ("Email Newsletter") | ("Email Flows") | ("Email Campaigns"…"
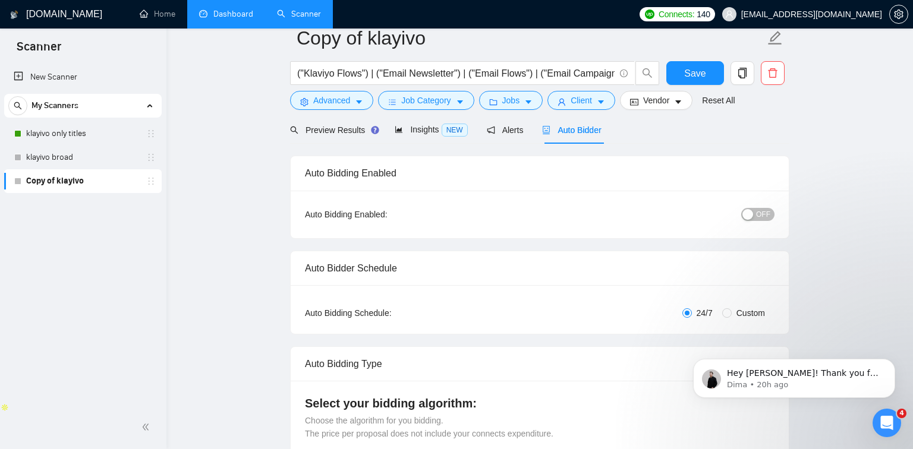
scroll to position [0, 0]
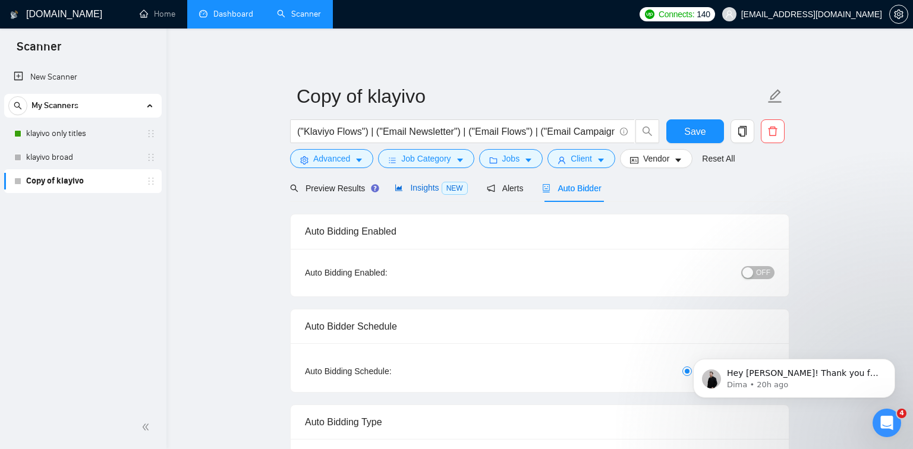
click at [443, 184] on span "NEW" at bounding box center [454, 188] width 26 height 13
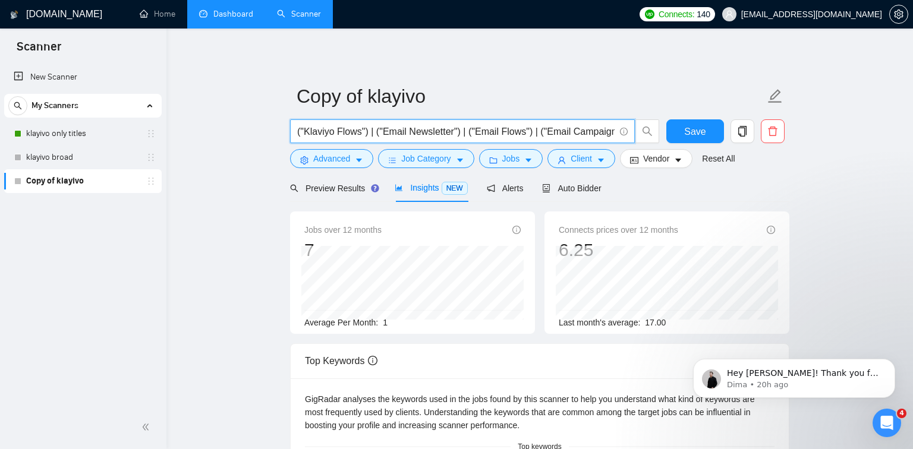
drag, startPoint x: 489, startPoint y: 132, endPoint x: 772, endPoint y: 118, distance: 283.2
click at [772, 118] on form "Copy of klayivo ("Klaviyo Flows") | ("Email Newsletter") | ("Email Flows") | ("…" at bounding box center [539, 125] width 499 height 97
click at [572, 134] on input "("Klaviyo Flows") | ("Email Newsletter") | ("Email Flows") | ("Email Campaigns"…" at bounding box center [455, 131] width 317 height 15
drag, startPoint x: 545, startPoint y: 135, endPoint x: 739, endPoint y: 126, distance: 193.9
click at [740, 127] on div "("Klaviyo Flows") | ("Email Newsletter") | ("Email Flows") | ("Email Campaigns"…" at bounding box center [537, 134] width 499 height 30
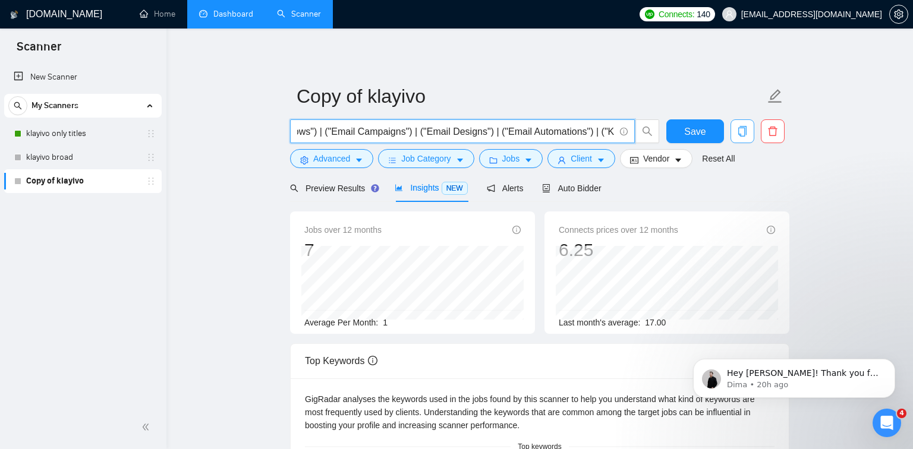
scroll to position [0, 614]
drag, startPoint x: 592, startPoint y: 130, endPoint x: 771, endPoint y: 120, distance: 179.1
click at [771, 120] on div "("Klaviyo Flows") | ("Email Newsletter") | ("Email Flows") | ("Email Campaigns"…" at bounding box center [537, 134] width 499 height 30
click at [609, 130] on input "("Klaviyo Flows") | ("Email Newsletter") | ("Email Flows") | ("Email Campaigns"…" at bounding box center [455, 131] width 317 height 15
click at [611, 132] on input "("Klaviyo Flows") | ("Email Newsletter") | ("Email Flows") | ("Email Campaigns"…" at bounding box center [455, 131] width 317 height 15
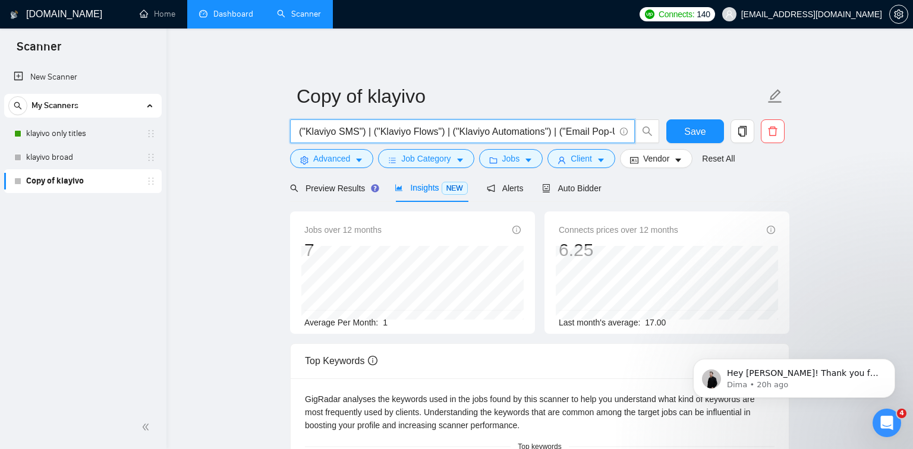
click at [614, 132] on input "("Klaviyo Flows") | ("Email Newsletter") | ("Email Flows") | ("Email Campaigns"…" at bounding box center [455, 131] width 317 height 15
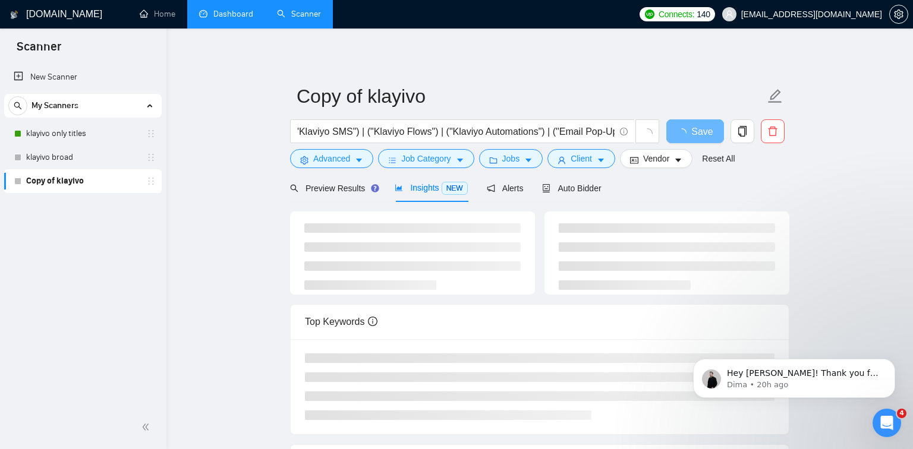
click at [619, 67] on div "Copy of klayivo ("Klaviyo Flows") | ("Email Newsletter") | ("Email Flows") | ("…" at bounding box center [539, 311] width 499 height 527
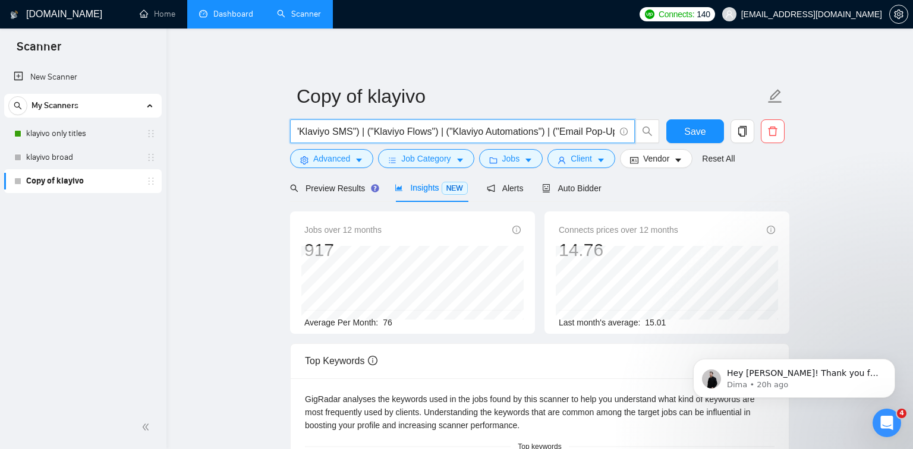
drag, startPoint x: 561, startPoint y: 130, endPoint x: 832, endPoint y: 112, distance: 270.9
click at [851, 112] on main "Copy of klayivo ("Klaviyo Flows") | ("Email Newsletter") | ("Email Flows") | ("…" at bounding box center [539, 455] width 708 height 815
click at [615, 130] on span "("Klaviyo Flows") | ("Email Newsletter") | ("Email Flows") | ("Email Campaigns"…" at bounding box center [462, 131] width 345 height 24
click at [594, 134] on input "("Klaviyo Flows") | ("Email Newsletter") | ("Email Flows") | ("Email Campaigns"…" at bounding box center [455, 131] width 317 height 15
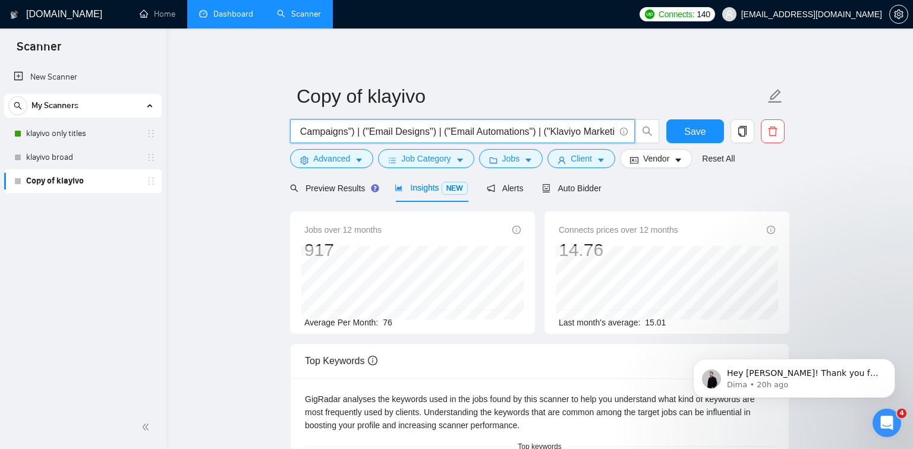
scroll to position [0, 620]
drag, startPoint x: 579, startPoint y: 132, endPoint x: 826, endPoint y: 117, distance: 247.6
click at [826, 117] on main "Copy of klayivo ("Klaviyo Flows") | ("Email Newsletter") | ("Email Flows") | ("…" at bounding box center [539, 455] width 708 height 815
click at [613, 131] on input "("Klaviyo Flows") | ("Email Newsletter") | ("Email Flows") | ("Email Campaigns"…" at bounding box center [455, 131] width 317 height 15
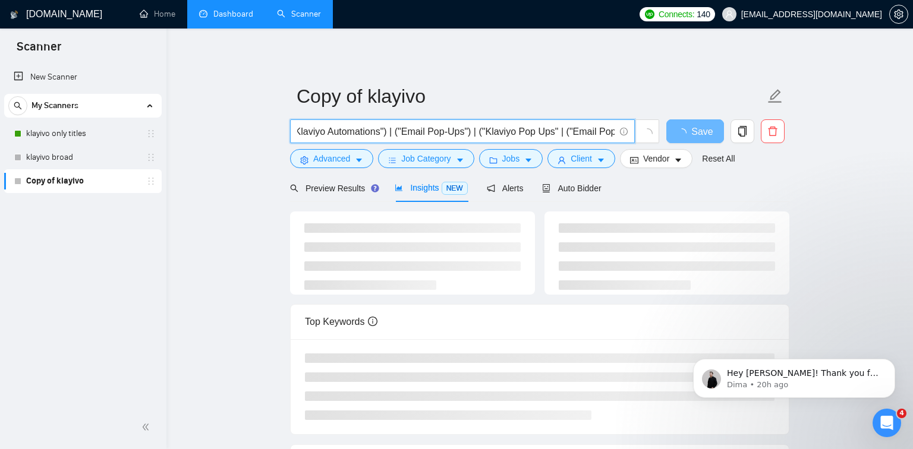
scroll to position [0, 784]
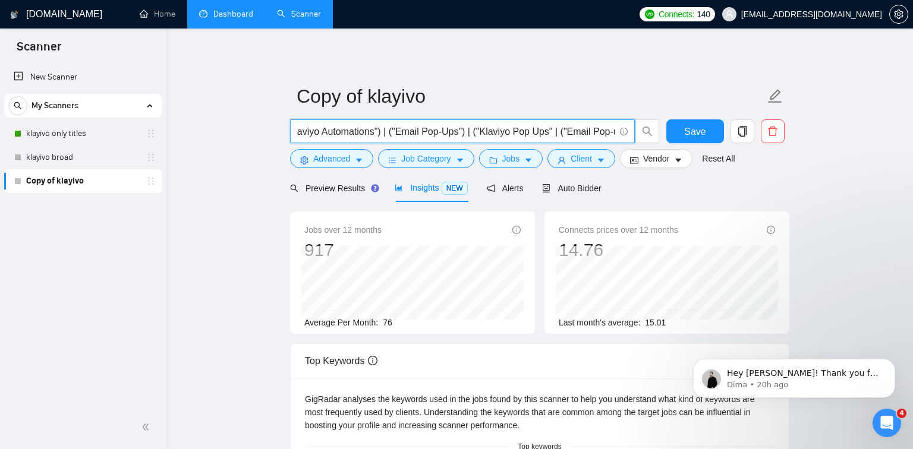
click at [597, 132] on input "("Klaviyo Flows") | ("Email Newsletter") | ("Email Flows") | ("Email Campaigns"…" at bounding box center [455, 131] width 317 height 15
click at [611, 131] on input "("Klaviyo Flows") | ("Email Newsletter") | ("Email Flows") | ("Email Campaigns"…" at bounding box center [455, 131] width 317 height 15
click at [681, 132] on button "Save" at bounding box center [695, 131] width 58 height 24
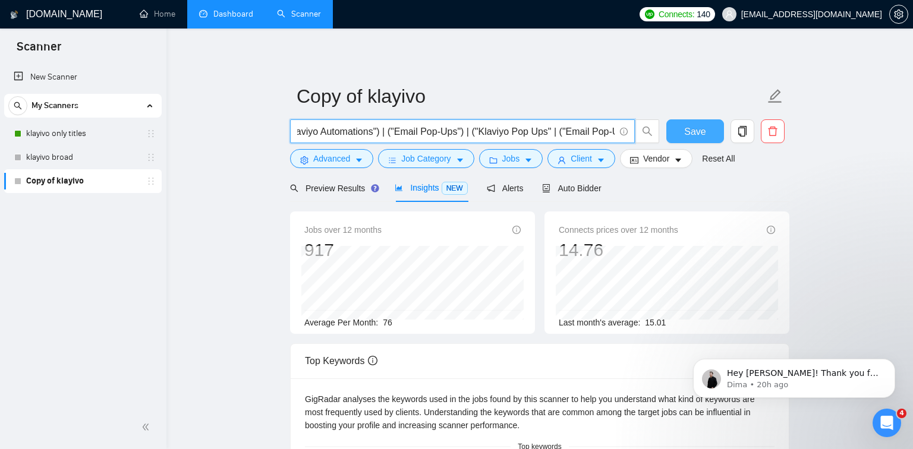
scroll to position [0, 0]
drag, startPoint x: 504, startPoint y: 132, endPoint x: 168, endPoint y: 129, distance: 336.3
click at [315, 135] on input "("Klaviyo Flows") | ("Email Newsletter") | ("Email Flows") | ("Email Campaigns"…" at bounding box center [455, 131] width 317 height 15
drag, startPoint x: 297, startPoint y: 130, endPoint x: 371, endPoint y: 131, distance: 74.3
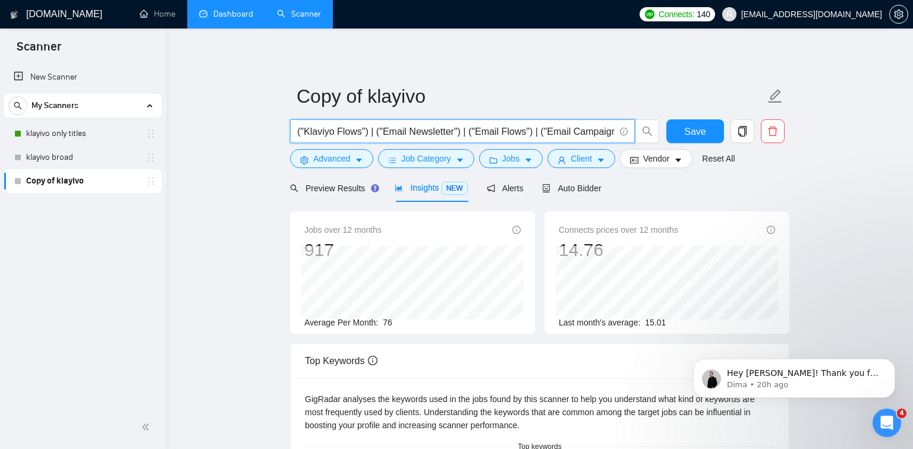
click at [371, 131] on input "("Klaviyo Flows") | ("Email Newsletter") | ("Email Flows") | ("Email Campaigns"…" at bounding box center [455, 131] width 317 height 15
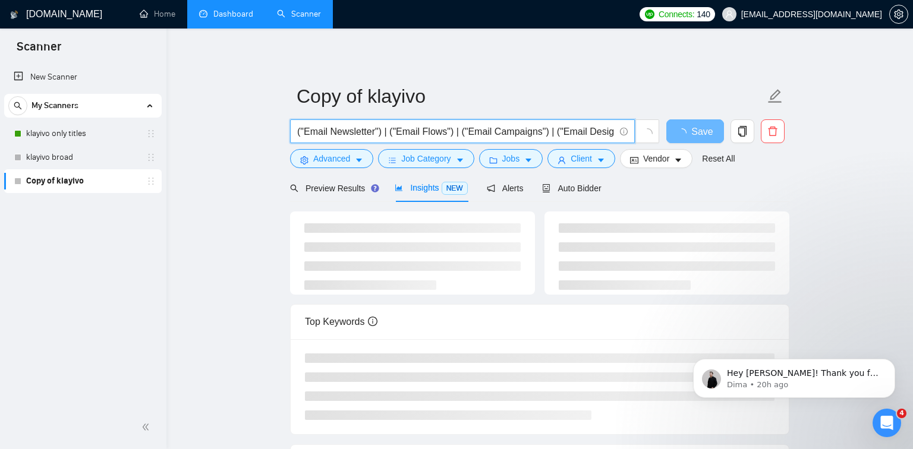
drag, startPoint x: 459, startPoint y: 131, endPoint x: 383, endPoint y: 132, distance: 76.1
click at [383, 132] on input "("Email Newsletter") | ("Email Flows") | ("Email Campaigns") | ("Email Designs"…" at bounding box center [455, 131] width 317 height 15
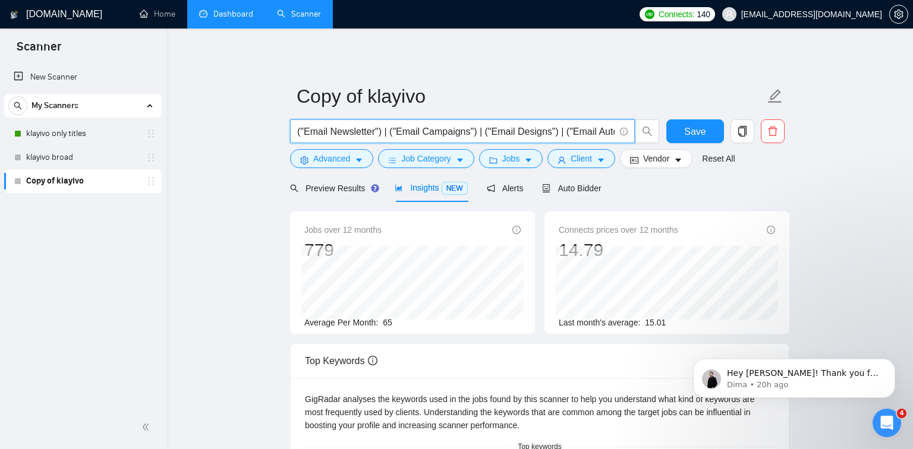
drag, startPoint x: 484, startPoint y: 131, endPoint x: 553, endPoint y: 129, distance: 69.6
click at [553, 129] on input "("Email Newsletter") | ("Email Campaigns") | ("Email Designs") | ("Email Automa…" at bounding box center [455, 131] width 317 height 15
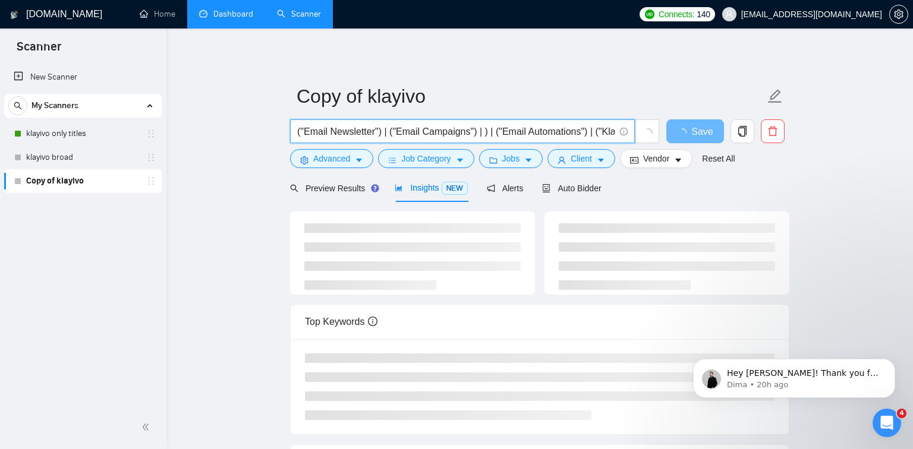
drag, startPoint x: 491, startPoint y: 132, endPoint x: 483, endPoint y: 131, distance: 8.3
click at [483, 131] on input "("Email Newsletter") | ("Email Campaigns") | ) | ("Email Automations") | ("Klav…" at bounding box center [455, 131] width 317 height 15
drag, startPoint x: 577, startPoint y: 132, endPoint x: 670, endPoint y: 124, distance: 93.6
click at [670, 124] on div "("Email Newsletter") | ("Email Campaigns") ("Email Automations") | ("Klaviyo Ma…" at bounding box center [537, 134] width 499 height 30
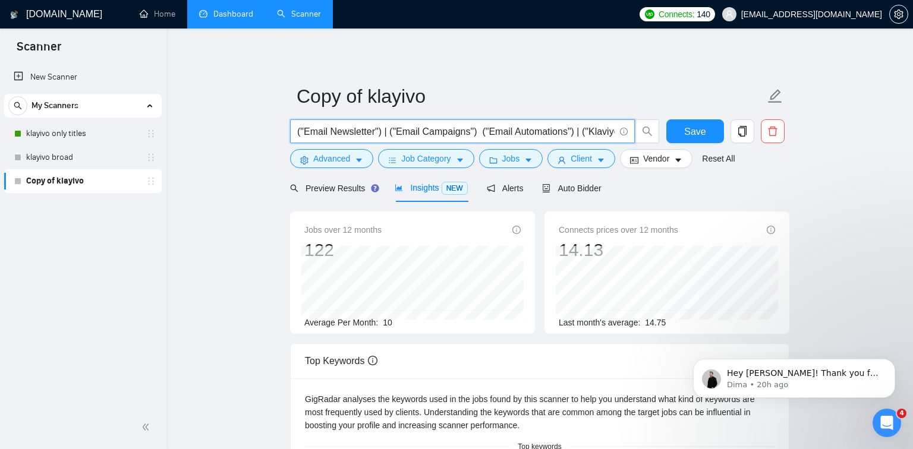
drag, startPoint x: 551, startPoint y: 130, endPoint x: 196, endPoint y: 129, distance: 355.3
click at [196, 129] on main "Copy of klayivo ("Email Newsletter") | ("Email Campaigns") ("Email Automations"…" at bounding box center [539, 415] width 708 height 735
click at [458, 133] on input "("Email Newsletter") | ("Email Campaigns") ("Email Automations") | ("Klaviyo Ma…" at bounding box center [455, 131] width 317 height 15
click at [478, 131] on input "("Email Newsletter") | ("Email Campaigns") ("Email Automations") | ("Klaviyo Ma…" at bounding box center [455, 131] width 317 height 15
click at [304, 128] on input "("Email Newsletter") | ("Email Campaigns") | ("Email Automations") | ("Klaviyo …" at bounding box center [455, 131] width 317 height 15
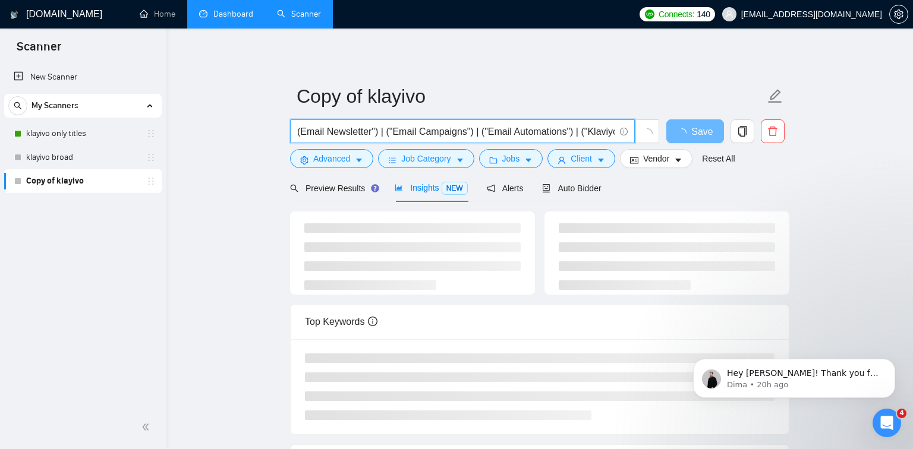
click at [375, 130] on input "(Email Newsletter") | ("Email Campaigns") | ("Email Automations") | ("Klaviyo M…" at bounding box center [455, 131] width 317 height 15
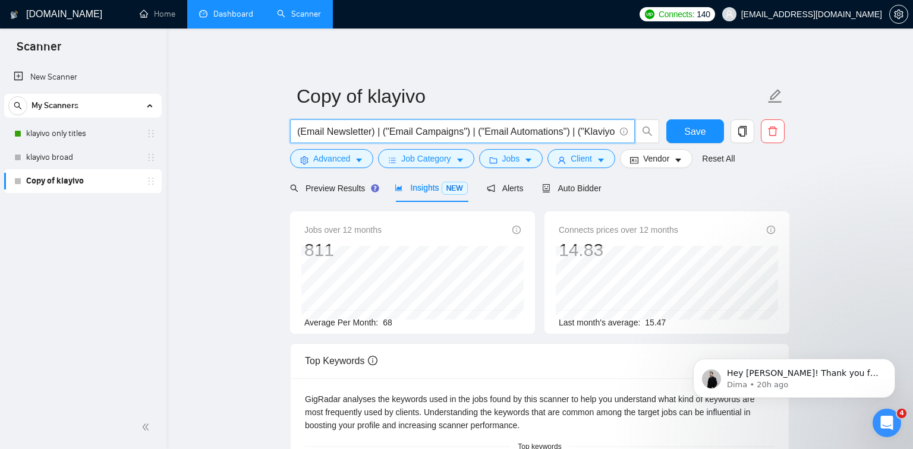
click at [390, 129] on input "(Email Newsletter) | ("Email Campaigns") | ("Email Automations") | ("Klaviyo Ma…" at bounding box center [455, 131] width 317 height 15
click at [463, 130] on input "(Email Newsletter) | (Email Campaigns") | ("Email Automations") | ("Klaviyo Mar…" at bounding box center [455, 131] width 317 height 15
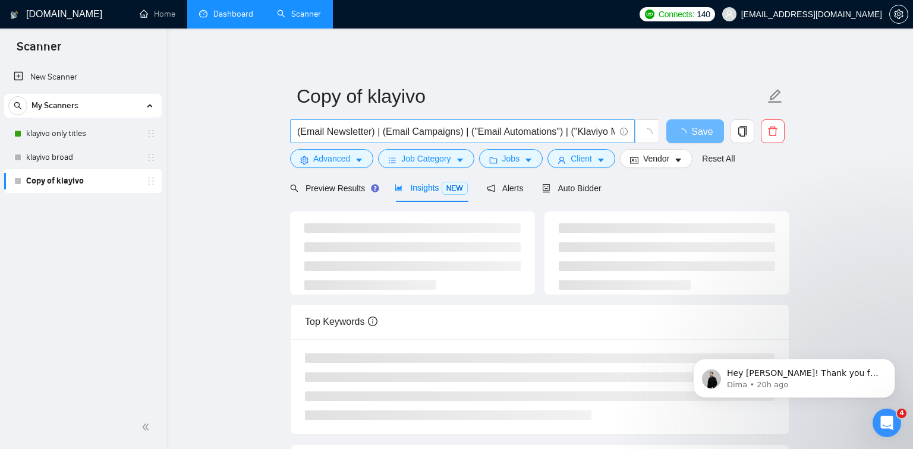
click at [477, 132] on input "(Email Newsletter) | (Email Campaigns) | ("Email Automations") | ("Klaviyo Mark…" at bounding box center [455, 131] width 317 height 15
click at [560, 128] on input "(Email Newsletter) | (Email Campaigns) | (Email Automations") | ("Klaviyo Marke…" at bounding box center [455, 131] width 317 height 15
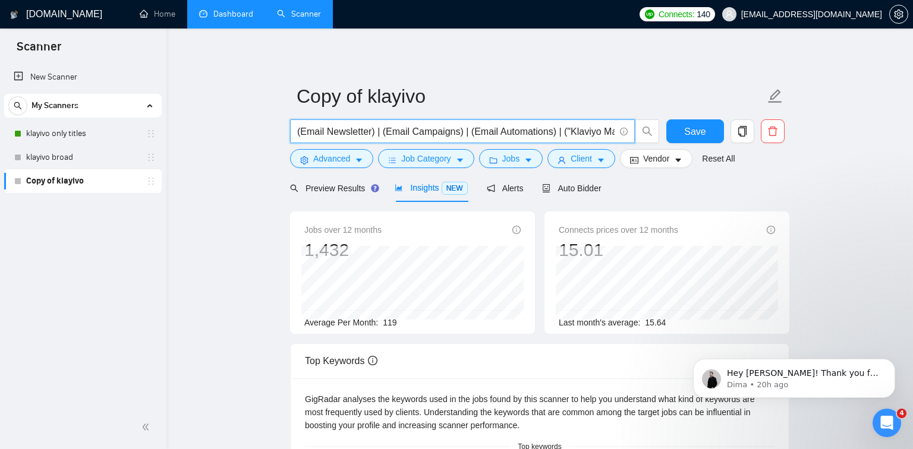
click at [572, 130] on input "(Email Newsletter) | (Email Campaigns) | (Email Automations) | ("Klaviyo Market…" at bounding box center [455, 131] width 317 height 15
drag, startPoint x: 569, startPoint y: 132, endPoint x: 668, endPoint y: 127, distance: 98.8
click at [668, 127] on div "(Email Newsletter) | (Email Campaigns) | (Email Automations) | (Klaviyo Marketi…" at bounding box center [537, 134] width 499 height 30
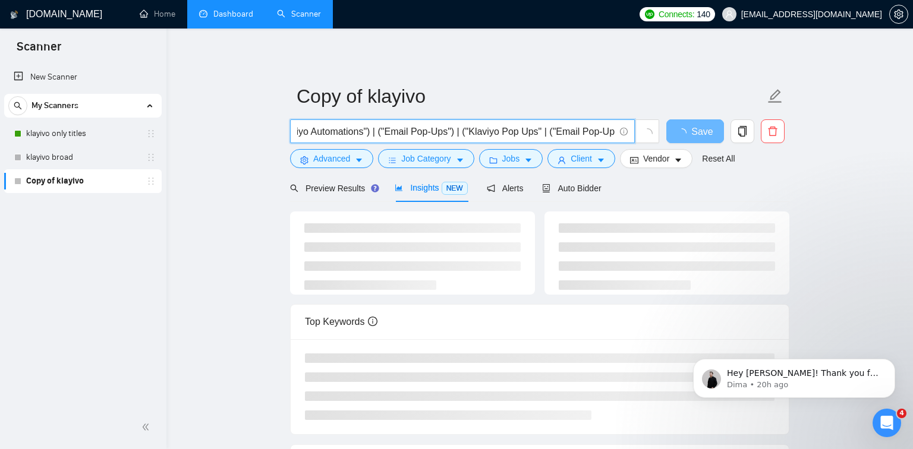
click at [612, 129] on input "(Email Newsletter) | (Email Campaigns) | (Email Automations) | (Klaviyo Marketi…" at bounding box center [455, 131] width 317 height 15
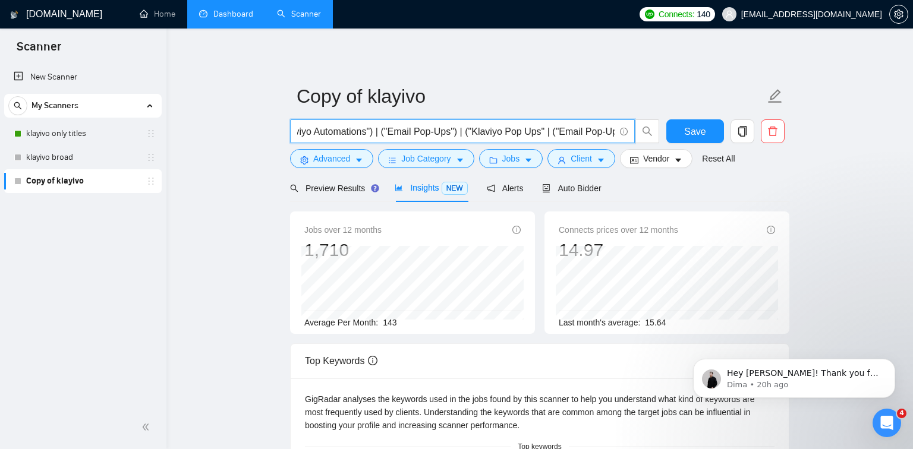
click at [550, 131] on input "(Email Newsletter) | (Email Campaigns) | (Email Automations) | (Klaviyo Marketi…" at bounding box center [455, 131] width 317 height 15
click at [538, 129] on input "(Email Newsletter) | (Email Campaigns) | (Email Automations) | (Klaviyo Marketi…" at bounding box center [455, 131] width 317 height 15
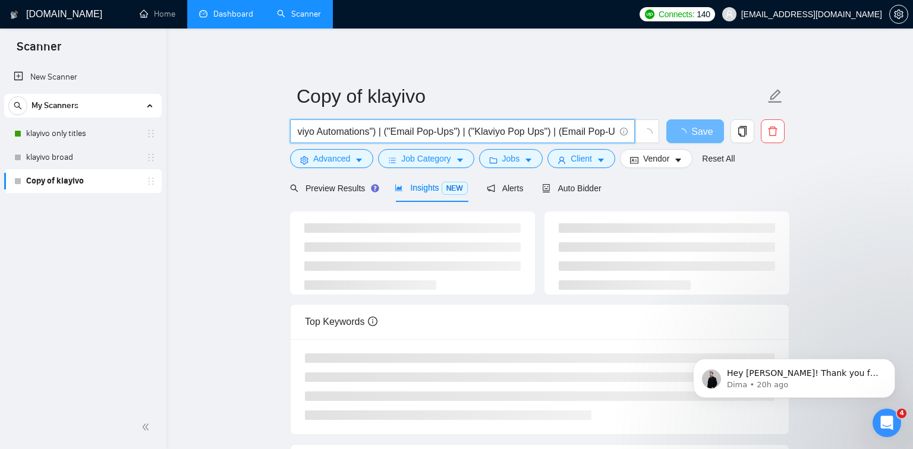
click at [537, 130] on input "(Email Newsletter) | (Email Campaigns) | (Email Automations) | (Klaviyo Marketi…" at bounding box center [455, 131] width 317 height 15
click at [466, 128] on input "(Email Newsletter) | (Email Campaigns) | (Email Automations) | (Klaviyo Marketi…" at bounding box center [455, 131] width 317 height 15
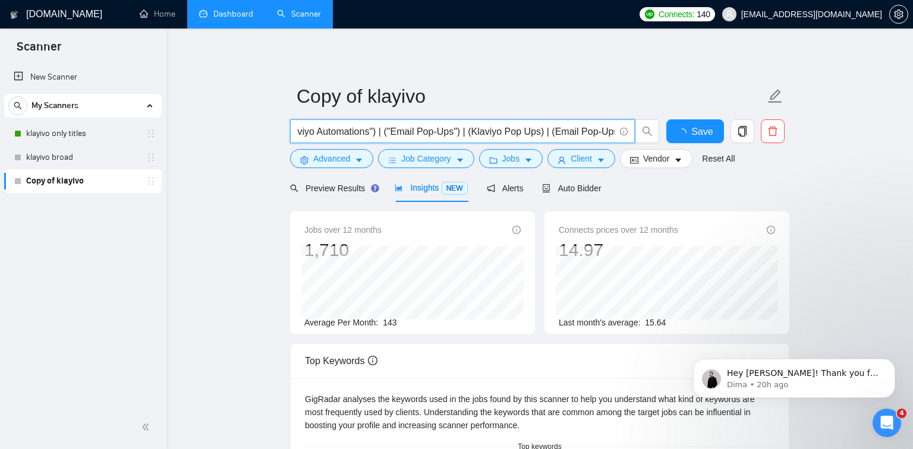
scroll to position [0, 531]
click at [390, 128] on input "(Email Newsletter) | (Email Campaigns) | (Email Automations) | (Klaviyo Marketi…" at bounding box center [455, 131] width 317 height 15
click at [456, 130] on input "(Email Newsletter) | (Email Campaigns) | (Email Automations) | (Klaviyo Marketi…" at bounding box center [455, 131] width 317 height 15
click at [455, 130] on input "(Email Newsletter) | (Email Campaigns) | (Email Automations) | (Klaviyo Marketi…" at bounding box center [455, 131] width 317 height 15
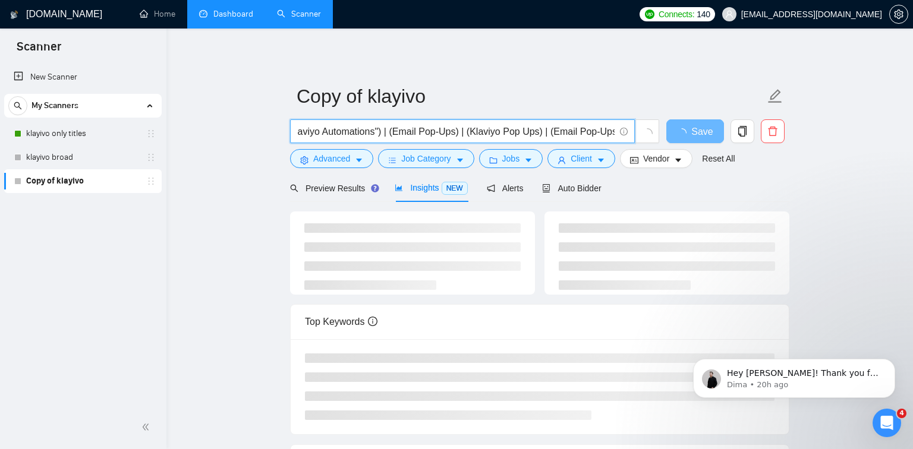
scroll to position [0, 525]
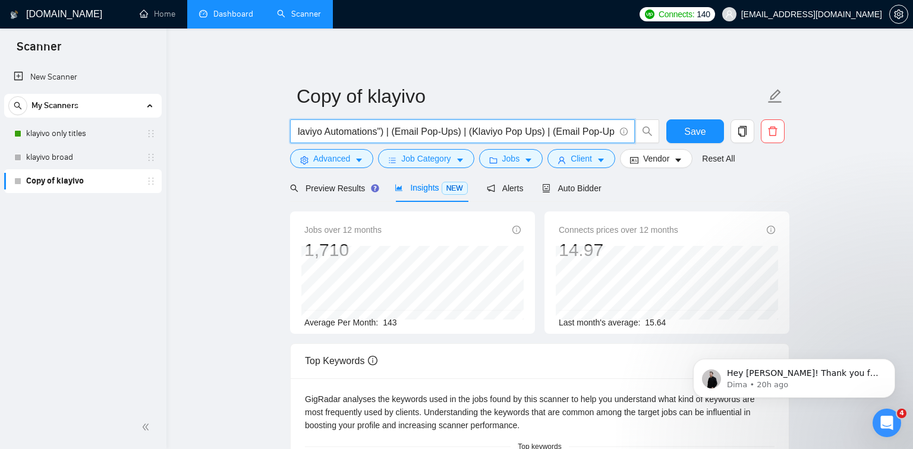
click at [378, 130] on input "(Email Newsletter) | (Email Campaigns) | (Email Automations) | (Klaviyo Marketi…" at bounding box center [455, 131] width 317 height 15
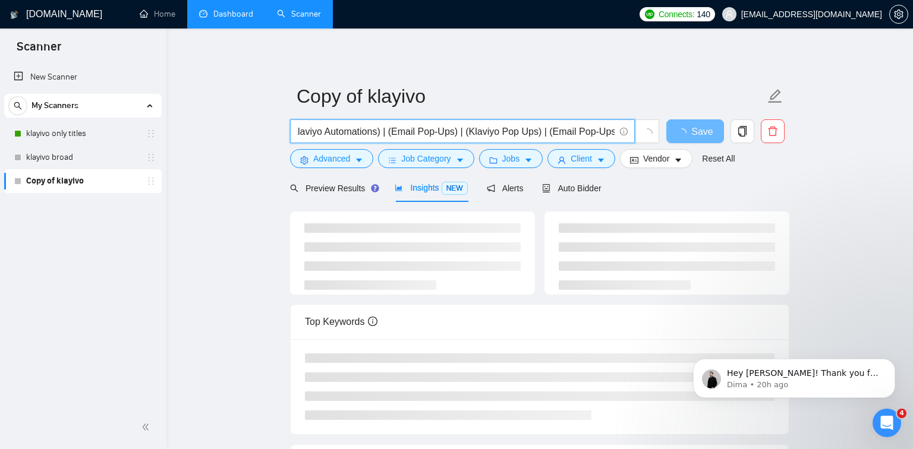
scroll to position [0, 522]
drag, startPoint x: 354, startPoint y: 130, endPoint x: 368, endPoint y: 125, distance: 15.0
click at [295, 127] on span "(Email Newsletter) | (Email Campaigns) | (Email Automations) | (Klaviyo Marketi…" at bounding box center [462, 131] width 345 height 24
click at [342, 130] on input "(Email Newsletter) | (Email Campaigns) | (Email Automations) | (Klaviyo Marketi…" at bounding box center [455, 131] width 317 height 15
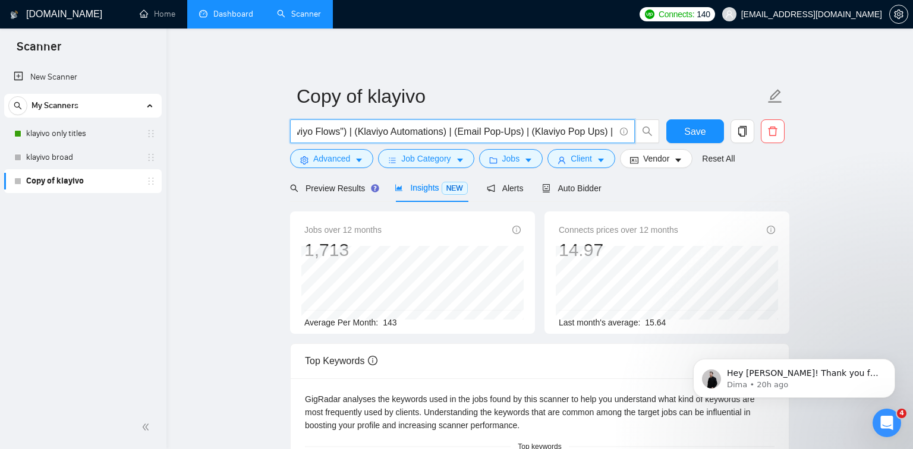
scroll to position [0, 421]
drag, startPoint x: 316, startPoint y: 132, endPoint x: 299, endPoint y: 132, distance: 16.6
click at [301, 132] on input "(Email Newsletter) | (Email Campaigns) | (Email Automations) | (Klaviyo Marketi…" at bounding box center [455, 131] width 317 height 15
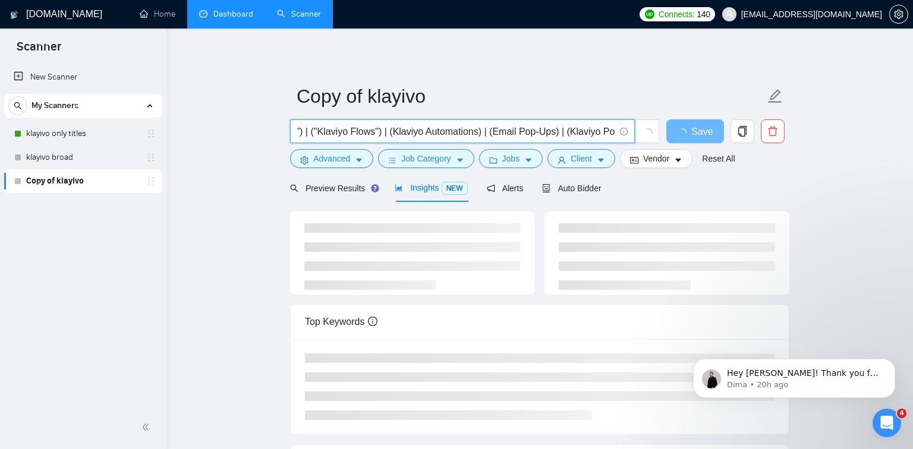
click at [375, 130] on input "(Email Newsletter) | (Email Campaigns) | (Email Automations) | (Klaviyo Marketi…" at bounding box center [455, 131] width 317 height 15
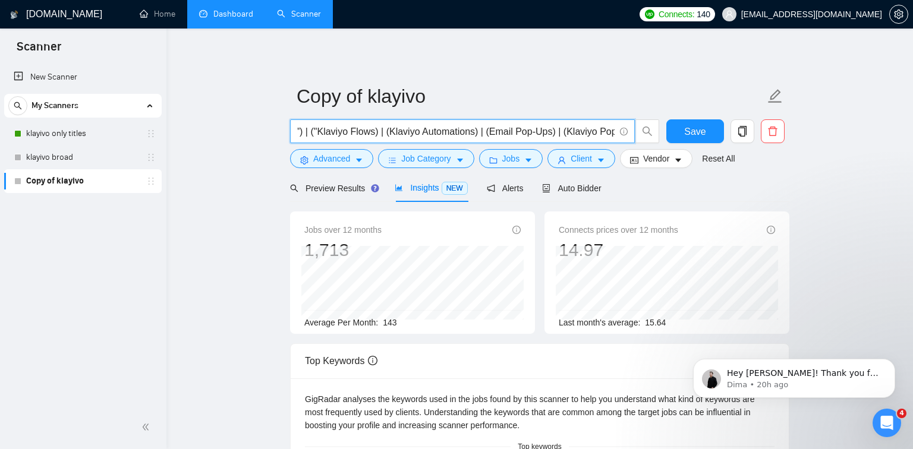
click at [315, 130] on input "(Email Newsletter) | (Email Campaigns) | (Email Automations) | (Klaviyo Marketi…" at bounding box center [455, 131] width 317 height 15
drag, startPoint x: 315, startPoint y: 130, endPoint x: 258, endPoint y: 132, distance: 57.1
click at [258, 132] on main "Copy of klayivo (Email Newsletter) | (Email Campaigns) | (Email Automations) | …" at bounding box center [539, 455] width 708 height 815
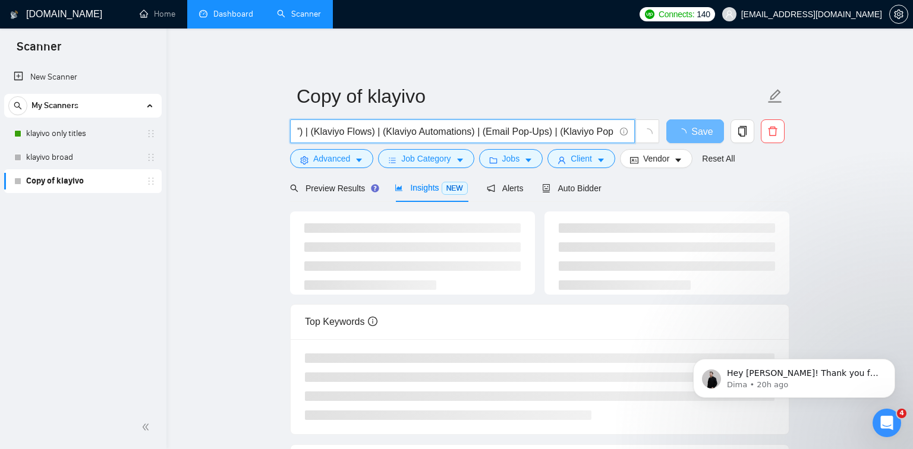
drag, startPoint x: 318, startPoint y: 132, endPoint x: 337, endPoint y: 131, distance: 19.6
click at [247, 131] on main "Copy of klayivo (Email Newsletter) | (Email Campaigns) | (Email Automations) | …" at bounding box center [539, 311] width 708 height 527
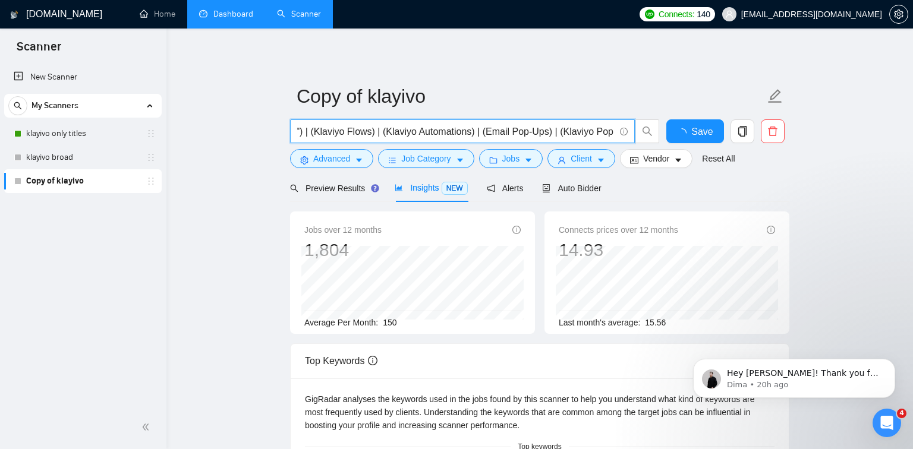
click at [337, 131] on input "(Email Newsletter) | (Email Campaigns) | (Email Automations) | (Klaviyo Marketi…" at bounding box center [455, 131] width 317 height 15
drag, startPoint x: 337, startPoint y: 131, endPoint x: 295, endPoint y: 125, distance: 42.5
click at [261, 132] on main "Copy of klayivo (Email Newsletter) | (Email Campaigns) | (Email Automations) | …" at bounding box center [539, 455] width 708 height 815
click at [567, 130] on input "(Email Newsletter) | (Email Campaigns) | (Email Automations) | (Klaviyo Marketi…" at bounding box center [455, 131] width 317 height 15
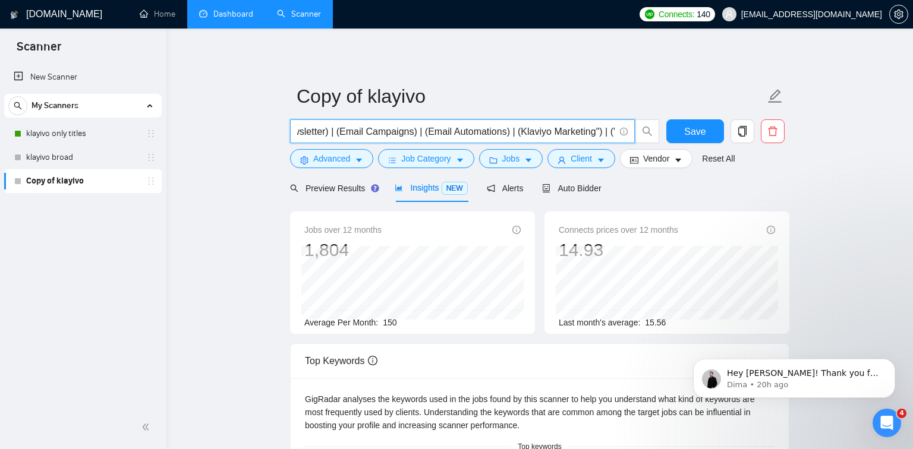
scroll to position [0, 173]
drag, startPoint x: 567, startPoint y: 130, endPoint x: 595, endPoint y: 126, distance: 28.2
click at [598, 126] on input "(Email Newsletter) | (Email Campaigns) | (Email Automations) | (Klaviyo Marketi…" at bounding box center [455, 131] width 317 height 15
click at [474, 128] on input "(Email Newsletter) | (Email Campaigns) | (Email Automations) | (Klaviyo Marketi…" at bounding box center [455, 131] width 317 height 15
click at [487, 131] on input "(Email Newsletter) | (Email Campaigns) | (Email Automations) | (Klaviyo Marketi…" at bounding box center [455, 131] width 317 height 15
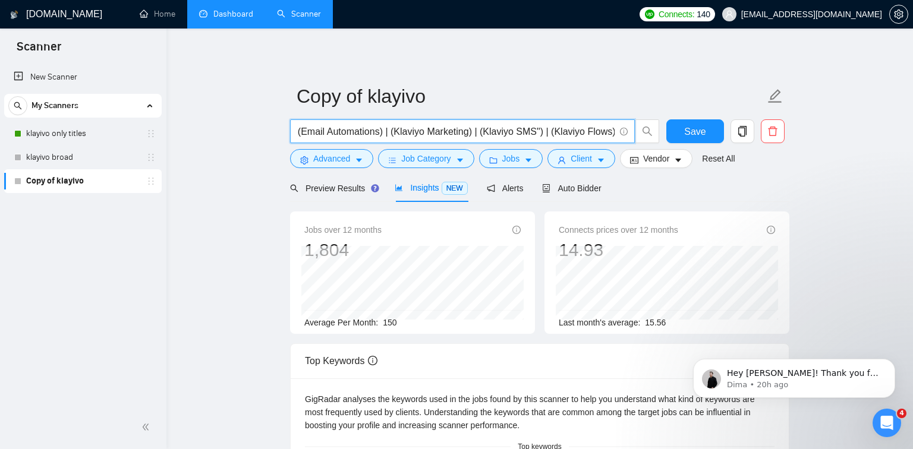
click at [539, 130] on input "(Email Newsletter) | (Email Campaigns) | (Email Automations) | (Klaviyo Marketi…" at bounding box center [455, 131] width 317 height 15
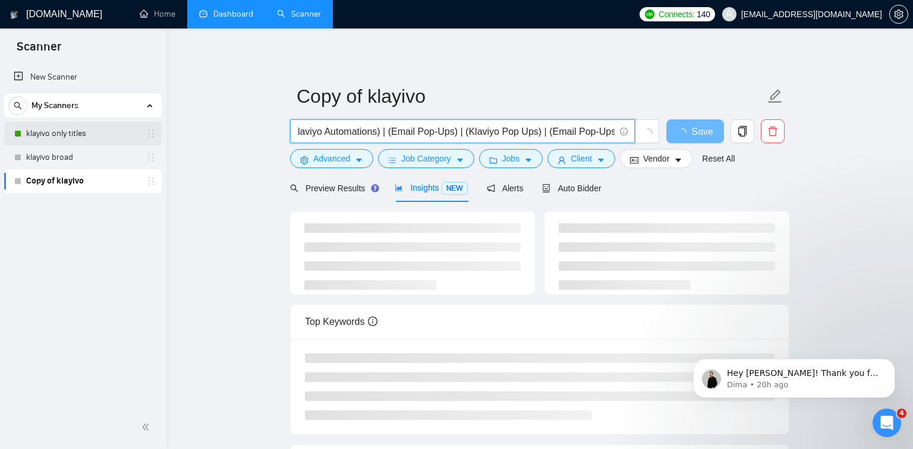
scroll to position [0, 0]
drag, startPoint x: 481, startPoint y: 135, endPoint x: 83, endPoint y: 134, distance: 397.5
click at [83, 134] on section "Scanner New Scanner My Scanners klayivo only titles klayivo broad Copy of klayi…" at bounding box center [456, 333] width 913 height 666
type input "(Email Newsletter) | (Email Campaigns) | (Email Automations) | (Klaviyo Marketi…"
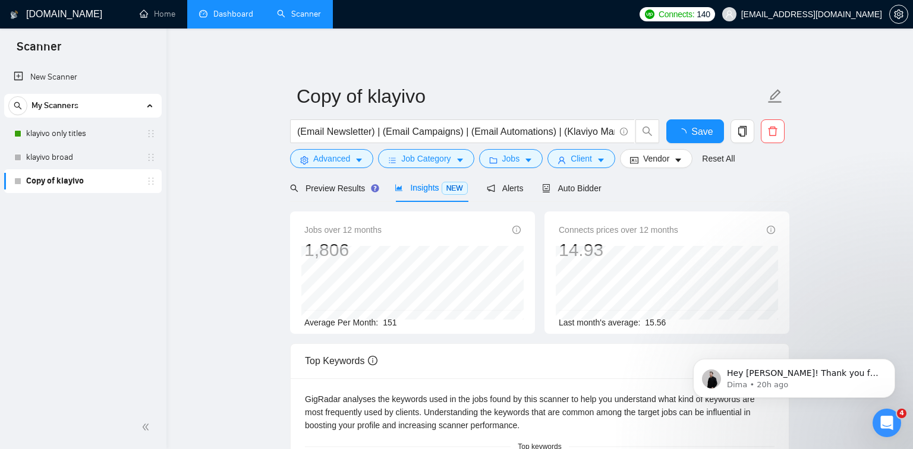
click at [218, 214] on main "Copy of klayivo (Email Newsletter) | (Email Campaigns) | (Email Automations) | …" at bounding box center [539, 455] width 708 height 815
click at [346, 190] on span "Preview Results" at bounding box center [333, 189] width 86 height 10
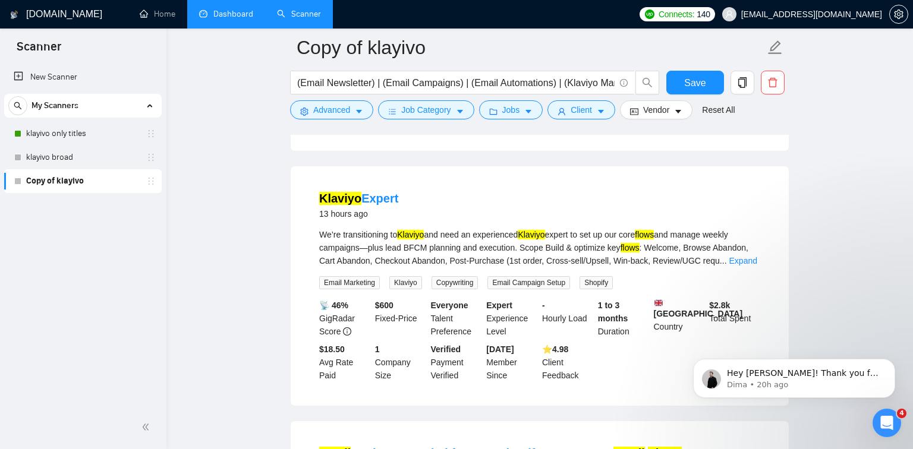
scroll to position [1140, 0]
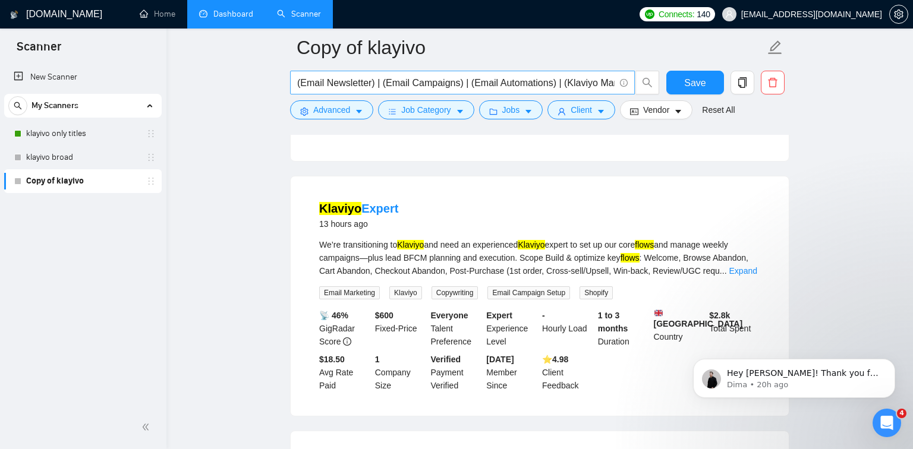
drag, startPoint x: 400, startPoint y: 90, endPoint x: 614, endPoint y: 86, distance: 213.9
click at [614, 86] on span "(Email Newsletter) | (Email Campaigns) | (Email Automations) | (Klaviyo Marketi…" at bounding box center [462, 83] width 345 height 24
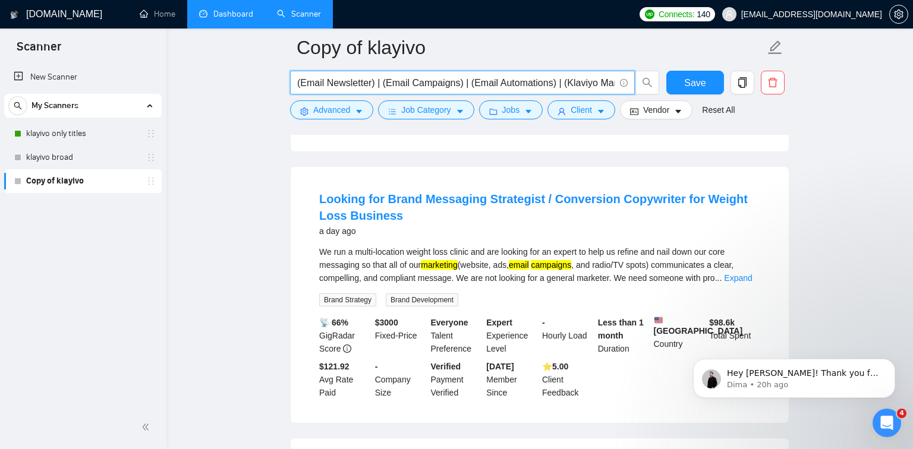
scroll to position [2183, 0]
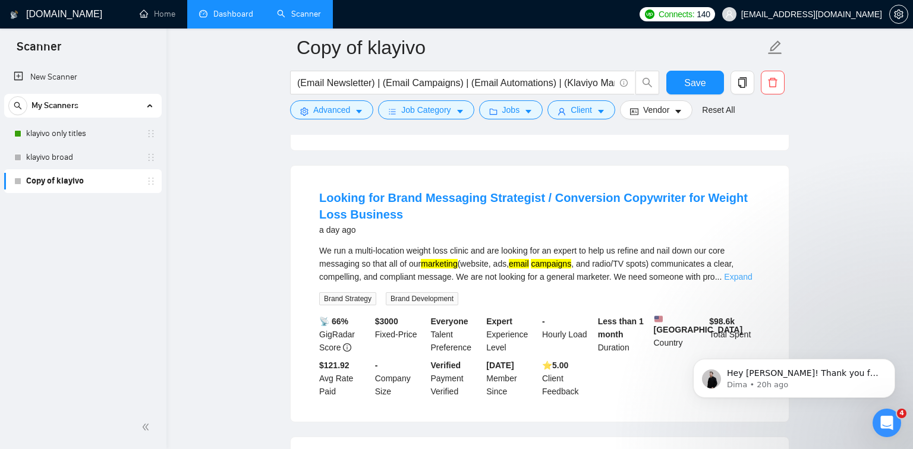
click at [746, 281] on link "Expand" at bounding box center [738, 277] width 28 height 10
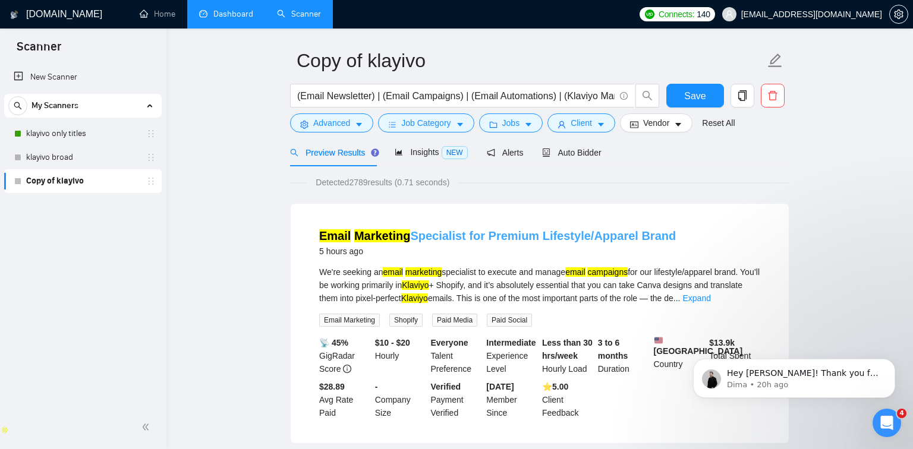
scroll to position [0, 0]
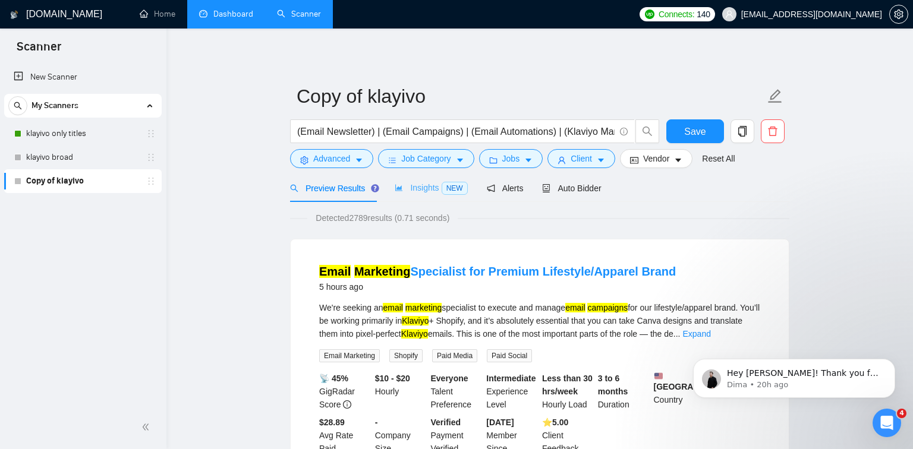
click at [430, 195] on div "Insights NEW" at bounding box center [431, 188] width 72 height 28
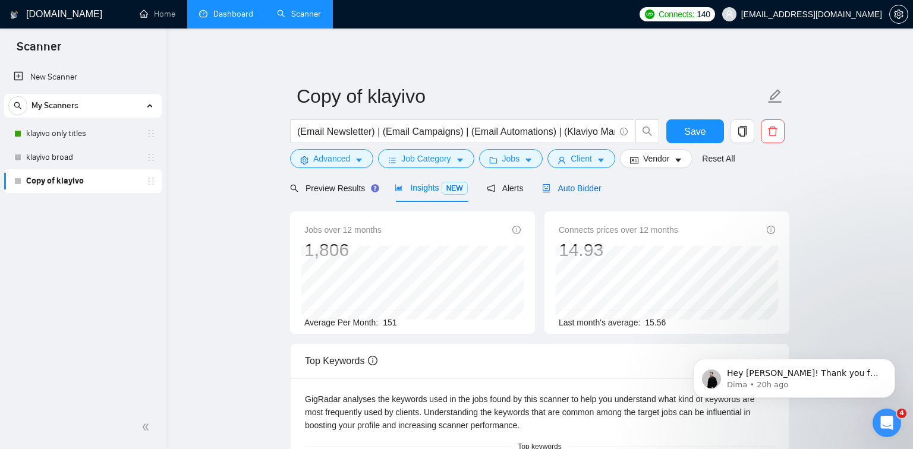
click at [590, 192] on div "Auto Bidder" at bounding box center [571, 188] width 59 height 13
click at [683, 136] on button "Save" at bounding box center [695, 131] width 58 height 24
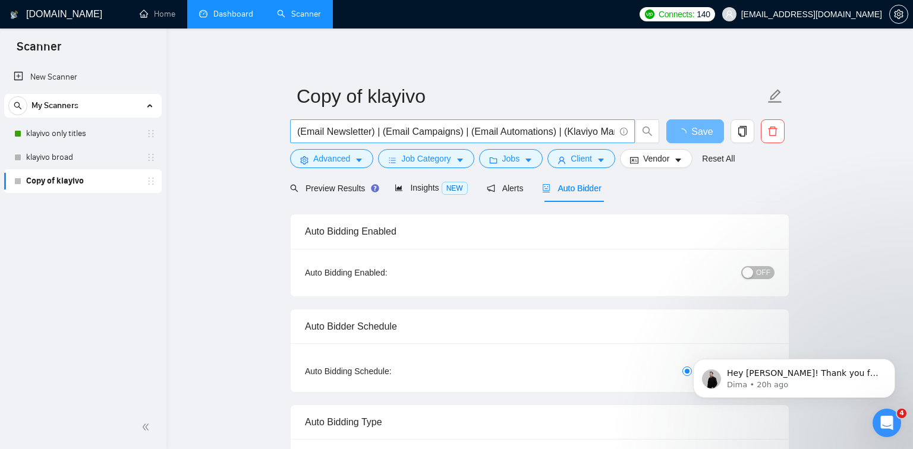
click at [299, 130] on input "(Email Newsletter) | (Email Campaigns) | (Email Automations) | (Klaviyo Marketi…" at bounding box center [455, 131] width 317 height 15
click at [376, 131] on input "("Email Newsletter) | (Email Campaigns) | (Email Automations) | (Klaviyo Market…" at bounding box center [455, 131] width 317 height 15
click at [468, 131] on input "("Email Newsletter") | (Email Campaigns) | (Email Automations) | (Klaviyo Marke…" at bounding box center [455, 131] width 317 height 15
click at [393, 132] on input "("Email Newsletter") | (Email Campaigns") | (Email Automations) | (Klaviyo Mark…" at bounding box center [455, 131] width 317 height 15
type input "("Email Newsletter") | ("Email Campaigns") | (Email Automations) | (Klaviyo Mar…"
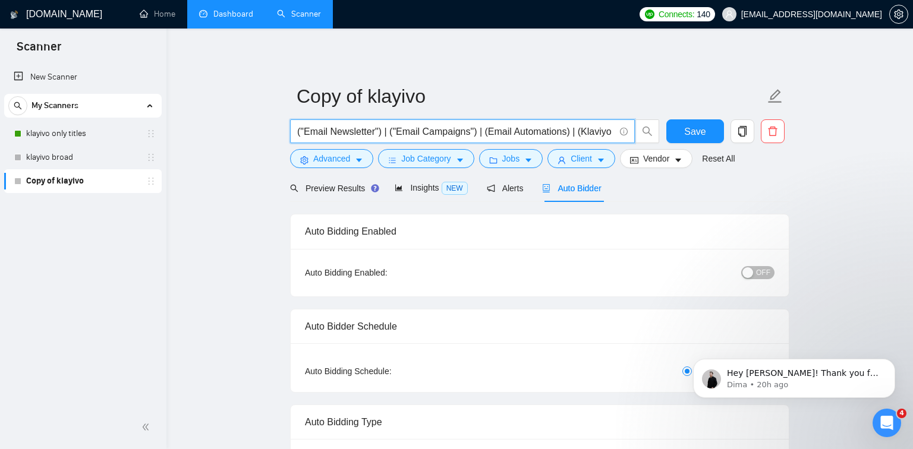
click at [579, 131] on input "("Email Newsletter") | ("Email Campaigns") | (Email Automations) | (Klaviyo Mar…" at bounding box center [455, 131] width 317 height 15
drag, startPoint x: 575, startPoint y: 130, endPoint x: 485, endPoint y: 133, distance: 89.8
click at [485, 133] on input "("Email Newsletter") | ("Email Campaigns") | (Email Automations) | (Klaviyo Mar…" at bounding box center [455, 131] width 317 height 15
type input "("Email Newsletter") | ("Email Campaigns") | (Klaviyo Marketing) | (Klaviyo SMS…"
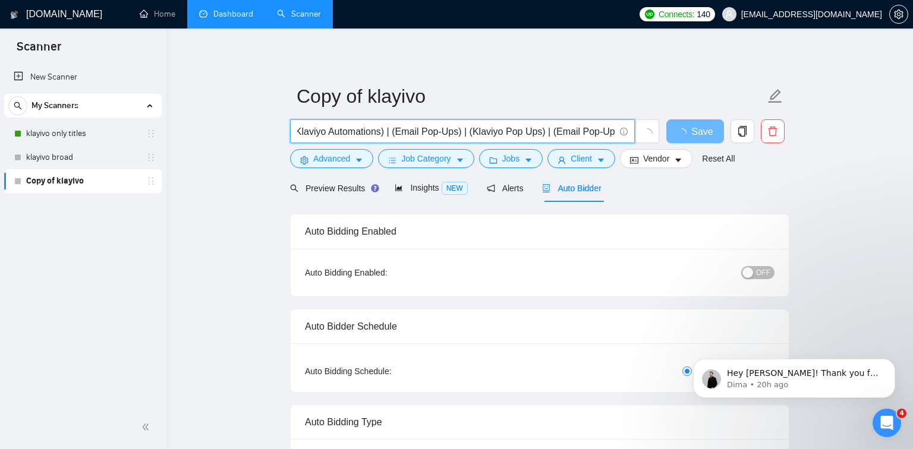
drag, startPoint x: 578, startPoint y: 132, endPoint x: 661, endPoint y: 127, distance: 82.7
click at [661, 127] on div "("Email Newsletter") | ("Email Campaigns") | (Klaviyo Marketing) | (Klaviyo SMS…" at bounding box center [475, 134] width 374 height 30
click at [479, 131] on input "("Email Newsletter") | ("Email Campaigns") | (Klaviyo Marketing) | (Klaviyo SMS…" at bounding box center [455, 131] width 317 height 15
drag, startPoint x: 386, startPoint y: 130, endPoint x: 483, endPoint y: 129, distance: 96.9
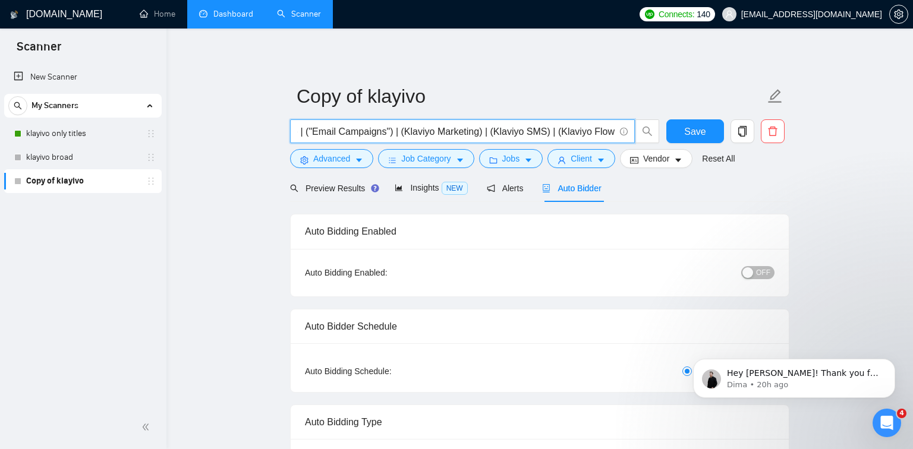
click at [483, 129] on input "("Email Newsletter") | ("Email Campaigns") | (Klaviyo Marketing) | (Klaviyo SMS…" at bounding box center [455, 131] width 317 height 15
click at [458, 128] on input "("Email Newsletter") | ("Email Campaigns") | (Klaviyo Marketing) (Email Pop-Ups…" at bounding box center [455, 131] width 317 height 15
click at [439, 130] on input "("Email Newsletter") | ("Email Campaigns") | (Klaviyo) (Email Pop-Ups) | (Klavi…" at bounding box center [455, 131] width 317 height 15
type input "("Email Newsletter") | ("Email Campaigns") | (Klaviyo) | (Email Pop-Ups) | (Kla…"
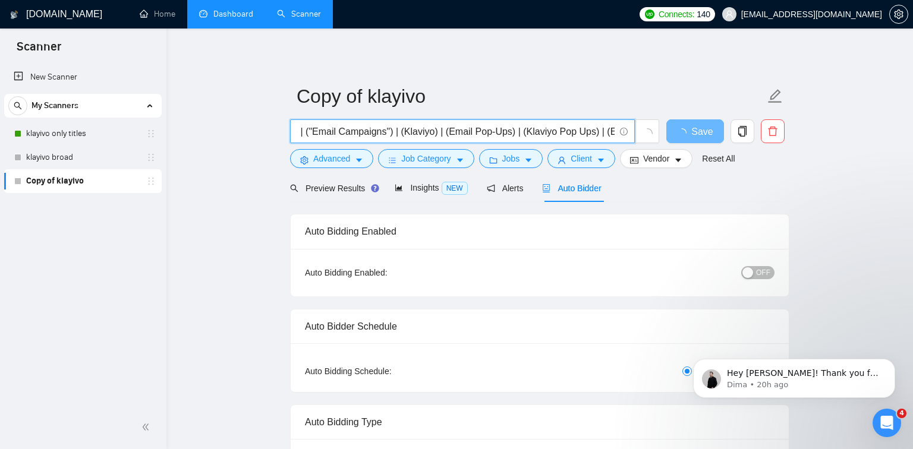
scroll to position [0, 0]
drag, startPoint x: 480, startPoint y: 129, endPoint x: 436, endPoint y: 146, distance: 47.2
click at [425, 133] on input "("Email Newsletter") | ("Email Campaigns") | (Klaviyo) | (Email Pop-Ups) | (Kla…" at bounding box center [455, 131] width 317 height 15
type input "("Email Newsletter") | ("Email Campaigns") | (Klaviyo) | (Email Pop-Ups) | (Kla…"
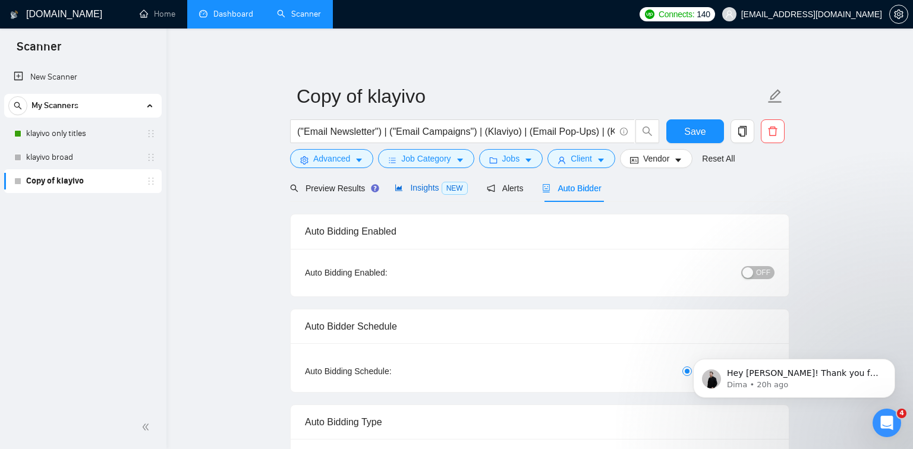
click at [428, 190] on span "Insights NEW" at bounding box center [431, 188] width 72 height 10
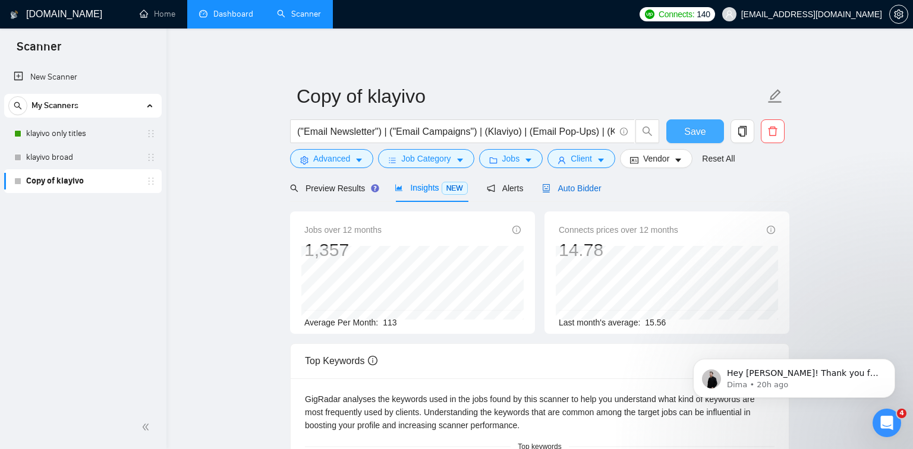
click at [576, 190] on span "Auto Bidder" at bounding box center [571, 189] width 59 height 10
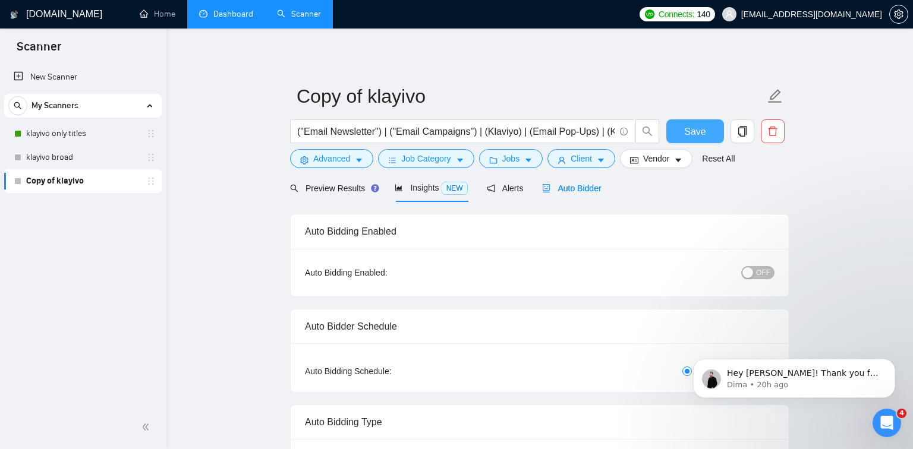
click at [692, 124] on span "Save" at bounding box center [694, 131] width 21 height 15
click at [429, 187] on span "Insights NEW" at bounding box center [431, 188] width 72 height 10
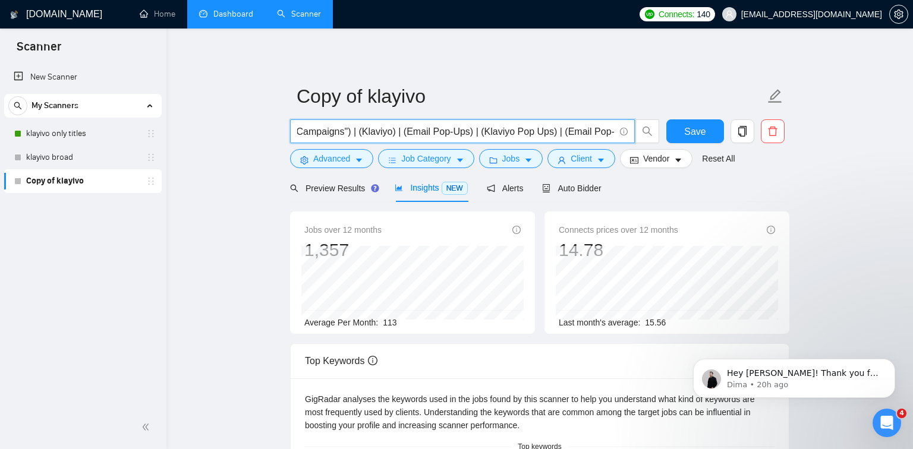
scroll to position [0, 138]
drag, startPoint x: 353, startPoint y: 133, endPoint x: 666, endPoint y: 125, distance: 313.2
click at [666, 125] on div "("Email Newsletter") | ("Email Campaigns") | (Klaviyo) | (Email Pop-Ups) | (Kla…" at bounding box center [537, 134] width 499 height 30
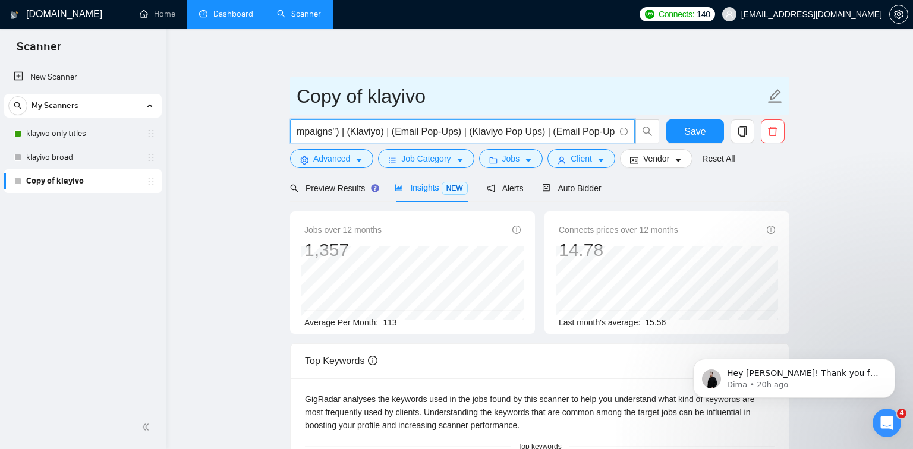
click at [583, 84] on input "Copy of klayivo" at bounding box center [530, 96] width 468 height 30
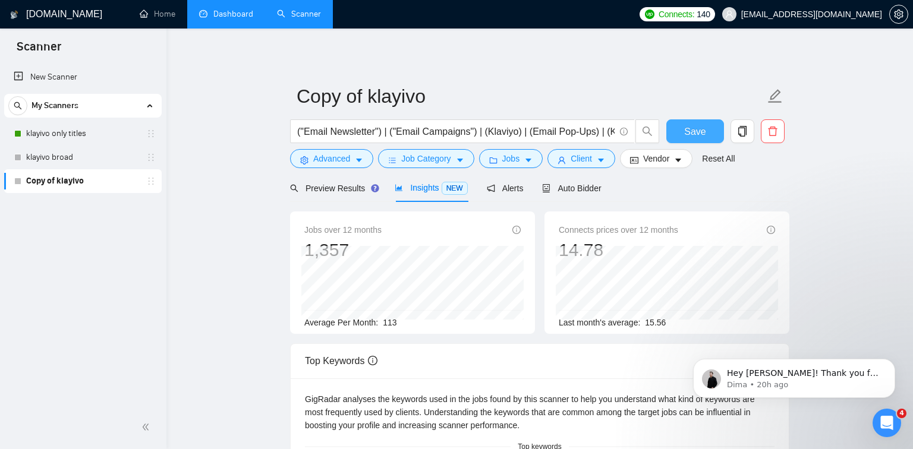
click at [699, 126] on span "Save" at bounding box center [694, 131] width 21 height 15
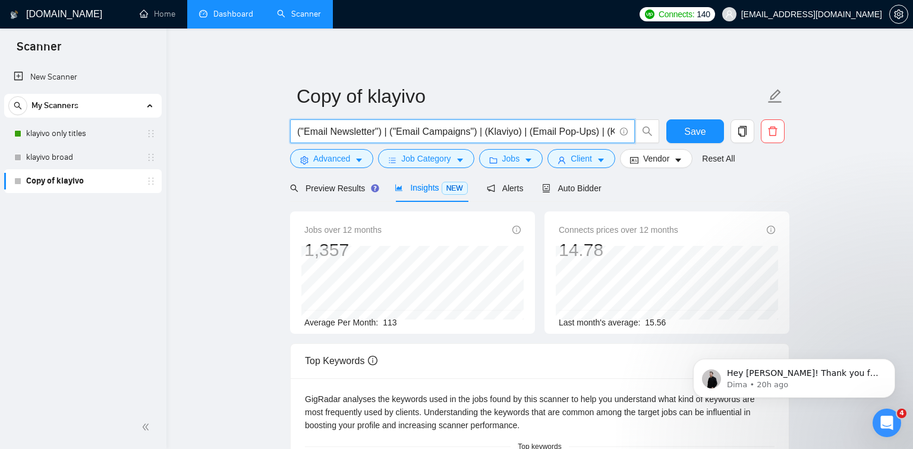
scroll to position [0, 138]
drag, startPoint x: 450, startPoint y: 130, endPoint x: 685, endPoint y: 116, distance: 235.7
click at [685, 116] on form "Copy of klayivo ("Email Newsletter") | ("Email Campaigns") | (Klaviyo) | (Email…" at bounding box center [539, 125] width 499 height 97
click at [538, 134] on input "("Email Newsletter") | ("Email Campaigns") | (Klaviyo) | (Email Pop-Ups) | (Kla…" at bounding box center [455, 131] width 317 height 15
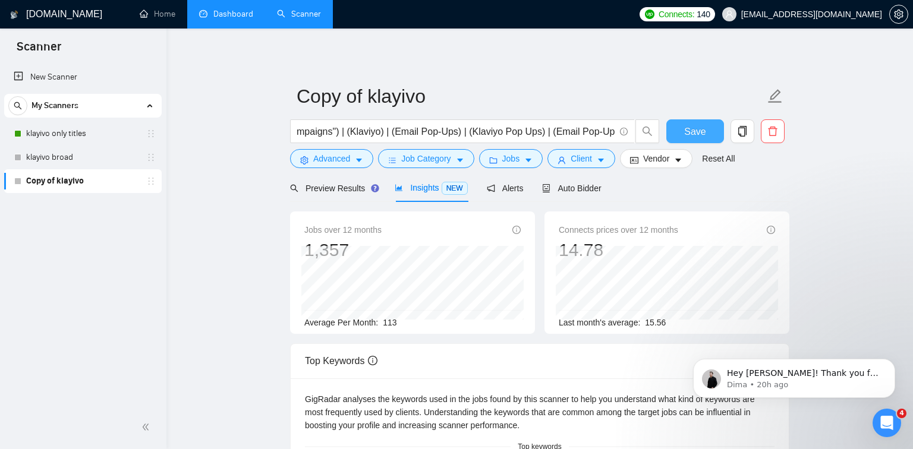
scroll to position [0, 0]
click at [700, 127] on span "Save" at bounding box center [694, 131] width 21 height 15
click at [588, 193] on div "Auto Bidder" at bounding box center [571, 188] width 59 height 13
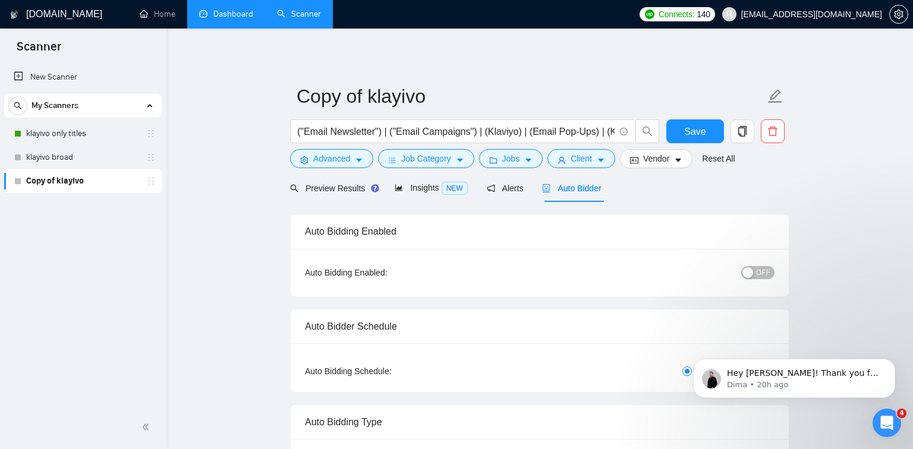
click at [755, 271] on button "OFF" at bounding box center [757, 272] width 33 height 13
click at [700, 127] on span "Save" at bounding box center [694, 131] width 21 height 15
